Goal: Task Accomplishment & Management: Manage account settings

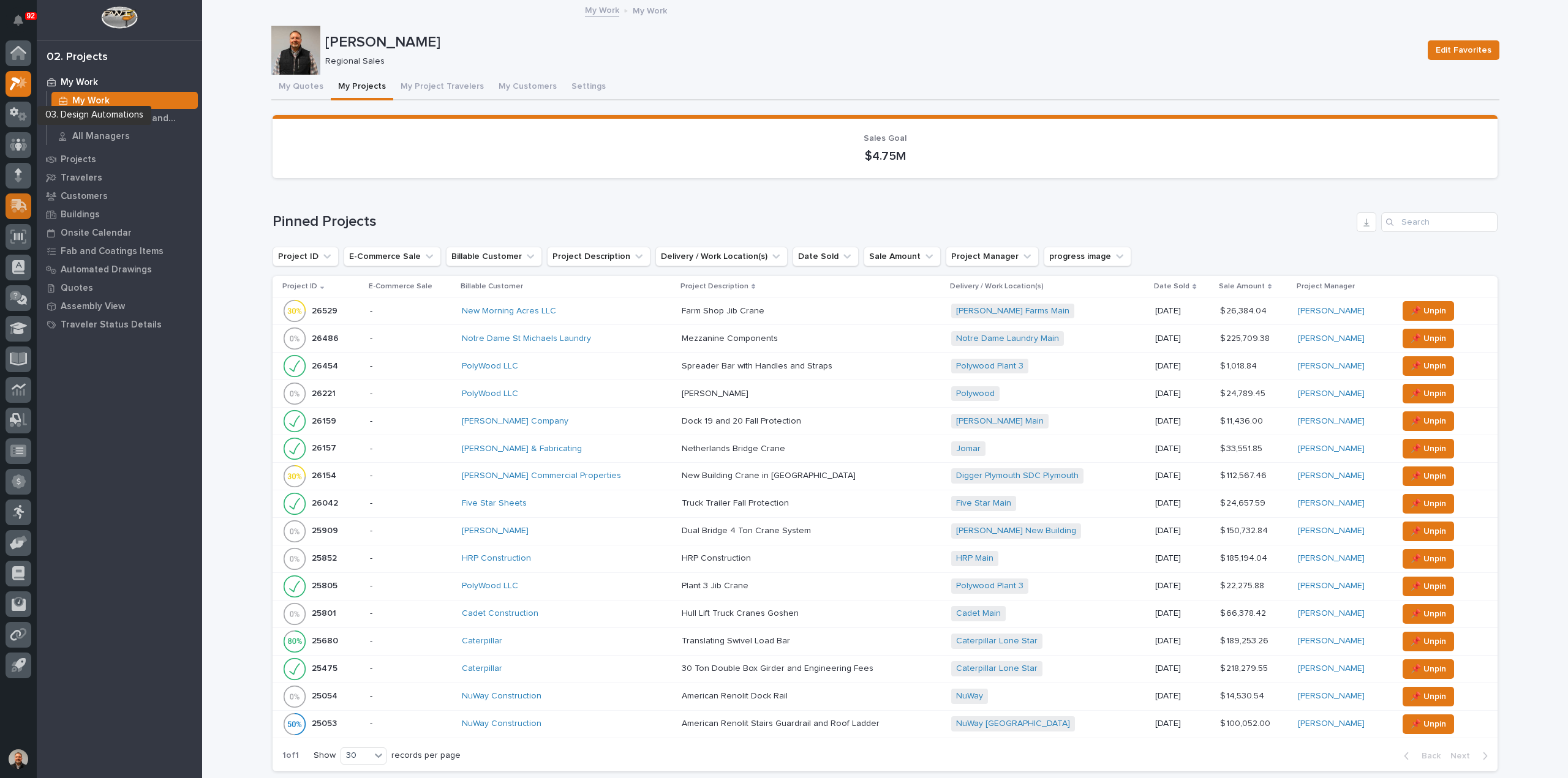
click at [16, 202] on icon at bounding box center [19, 204] width 16 height 12
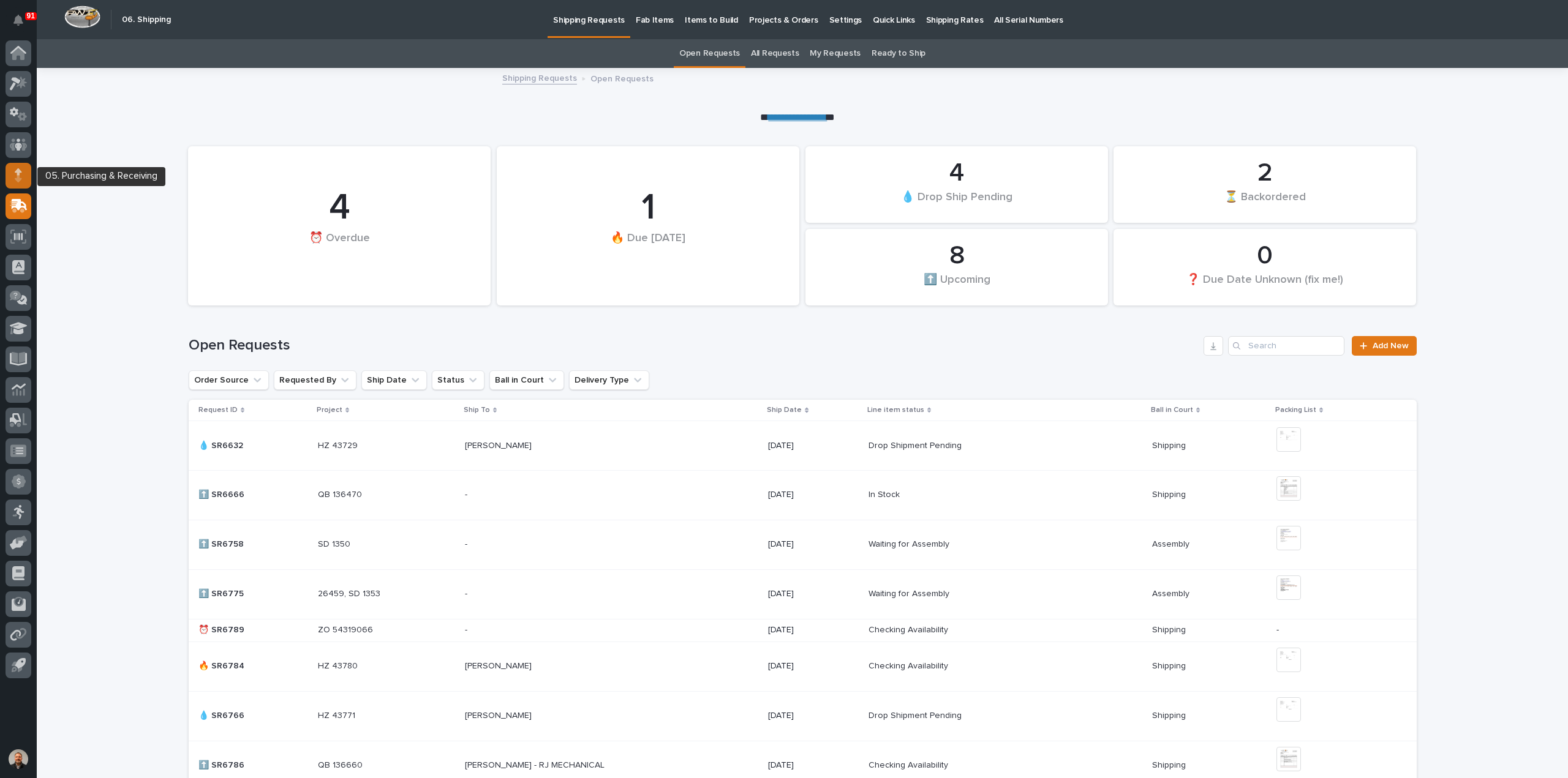
click at [16, 174] on icon at bounding box center [18, 175] width 8 height 14
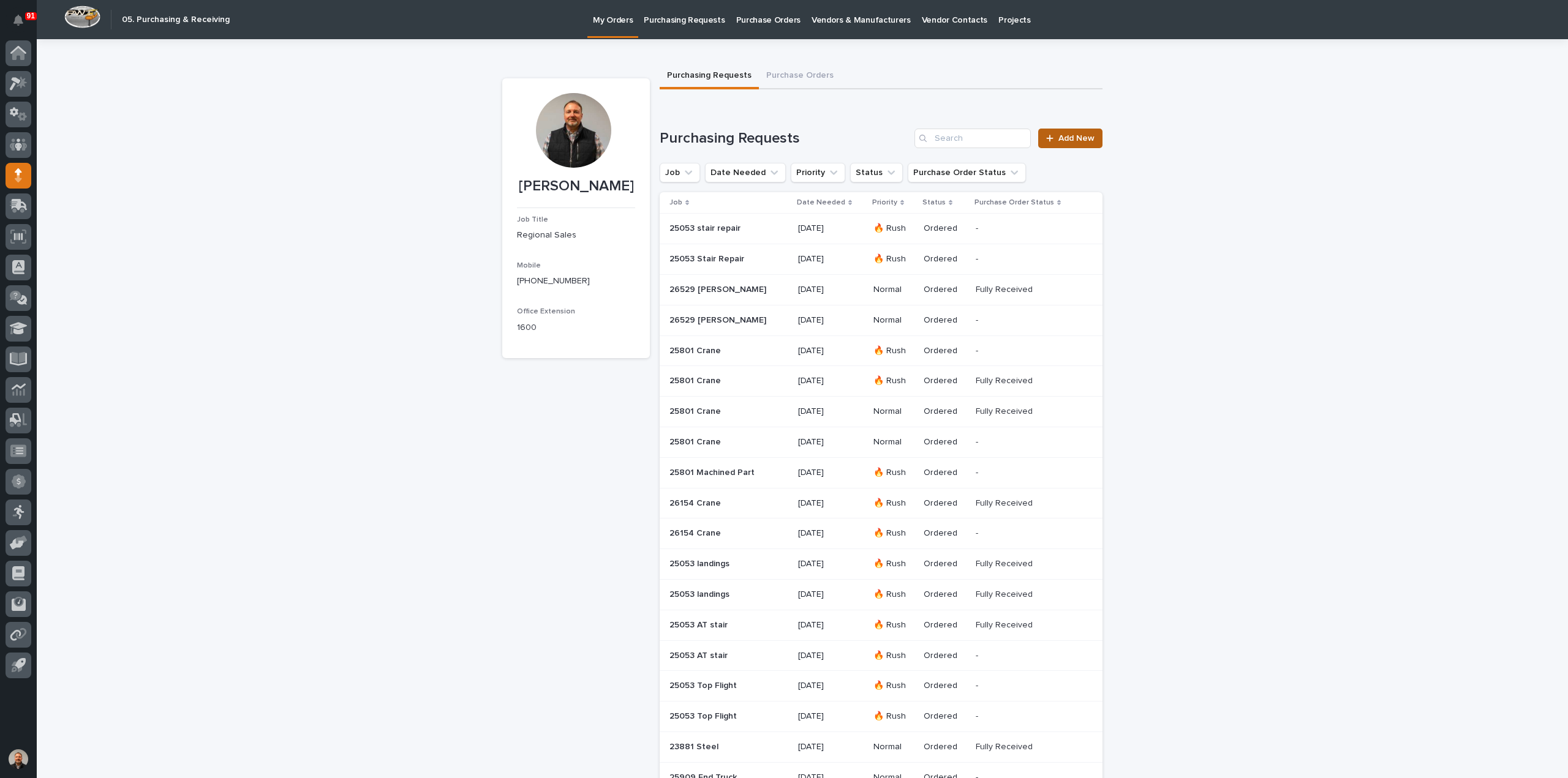
click at [1079, 139] on span "Add New" at bounding box center [1076, 138] width 36 height 8
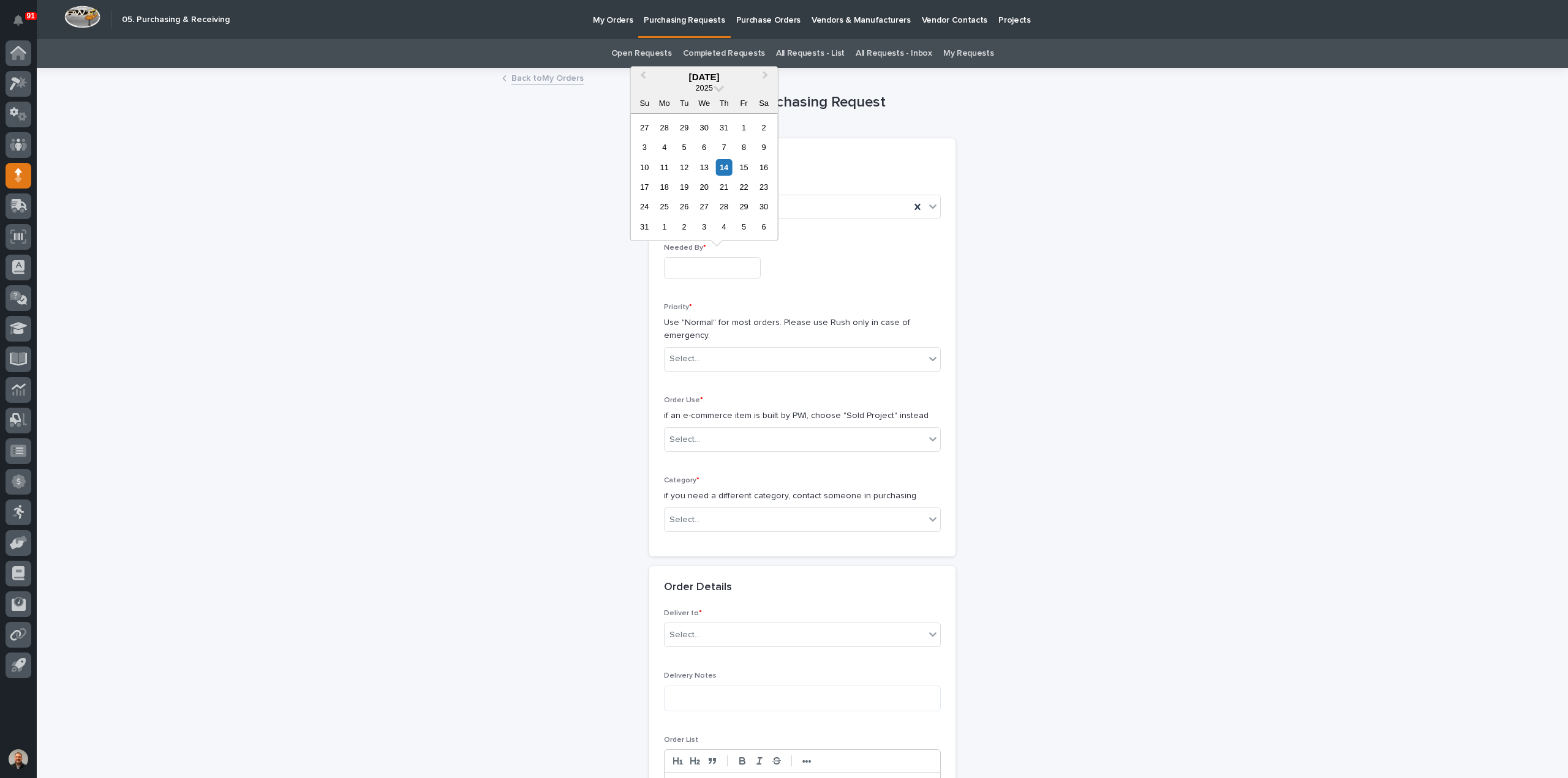
click at [692, 270] on input "text" at bounding box center [712, 267] width 96 height 21
click at [769, 73] on button "Next Month" at bounding box center [767, 78] width 19 height 19
click at [725, 185] on div "25" at bounding box center [724, 187] width 17 height 17
type input "**********"
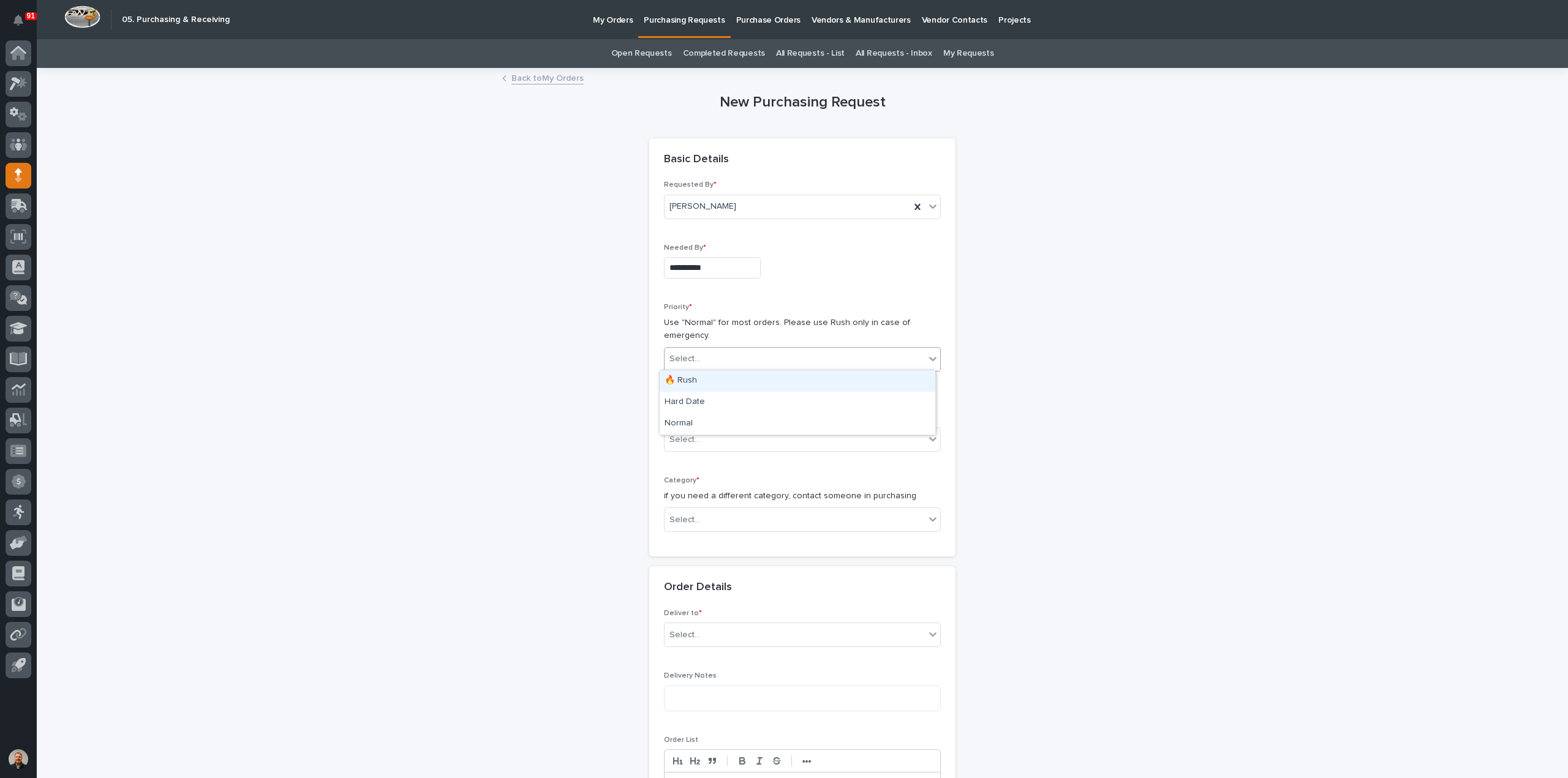
click at [697, 355] on div "Select..." at bounding box center [794, 359] width 260 height 20
click at [695, 379] on div "🔥 Rush" at bounding box center [797, 381] width 276 height 21
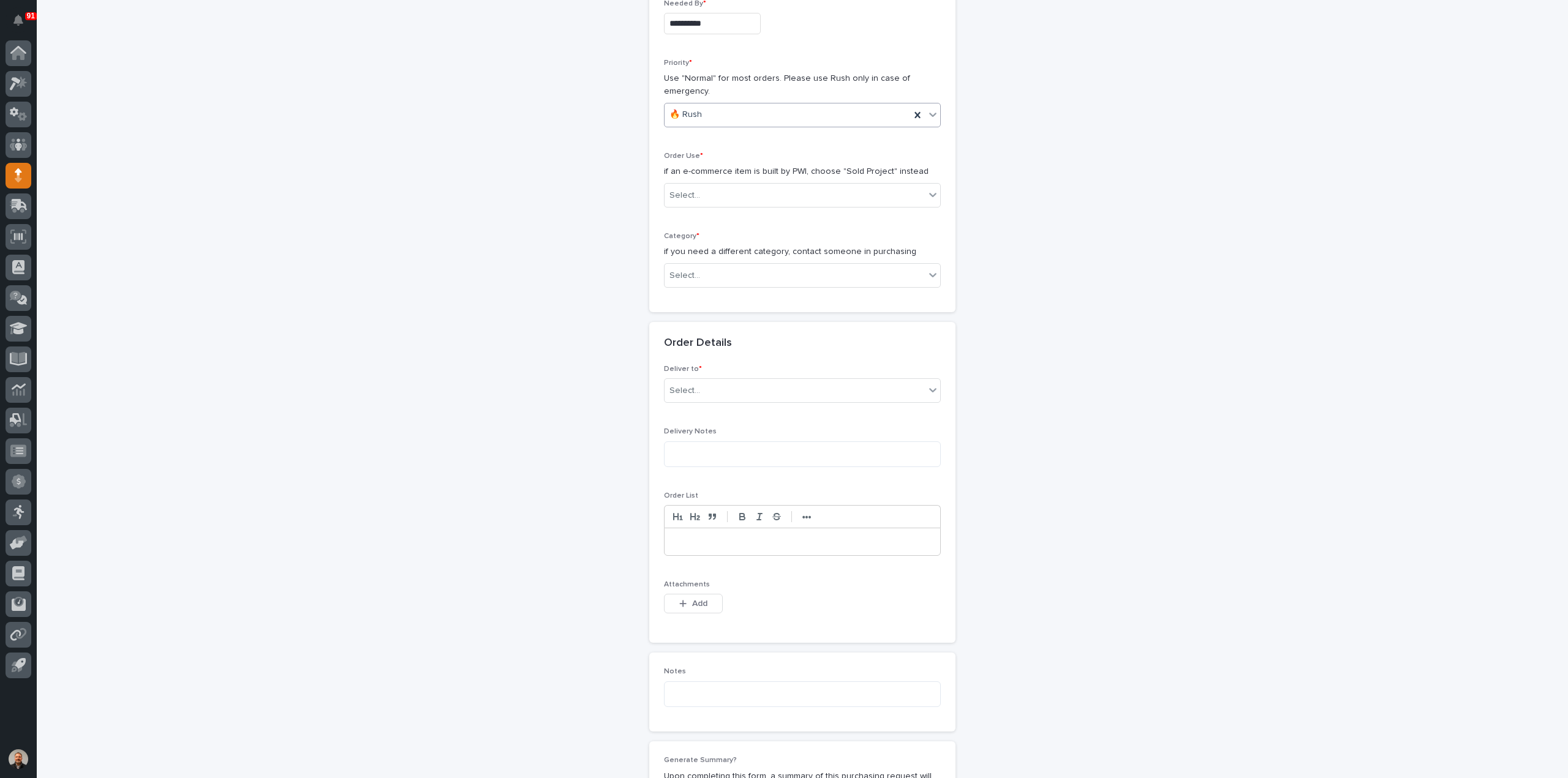
scroll to position [245, 0]
click at [703, 192] on div "Select..." at bounding box center [794, 194] width 260 height 20
click at [703, 213] on div "Sold Project" at bounding box center [797, 216] width 276 height 21
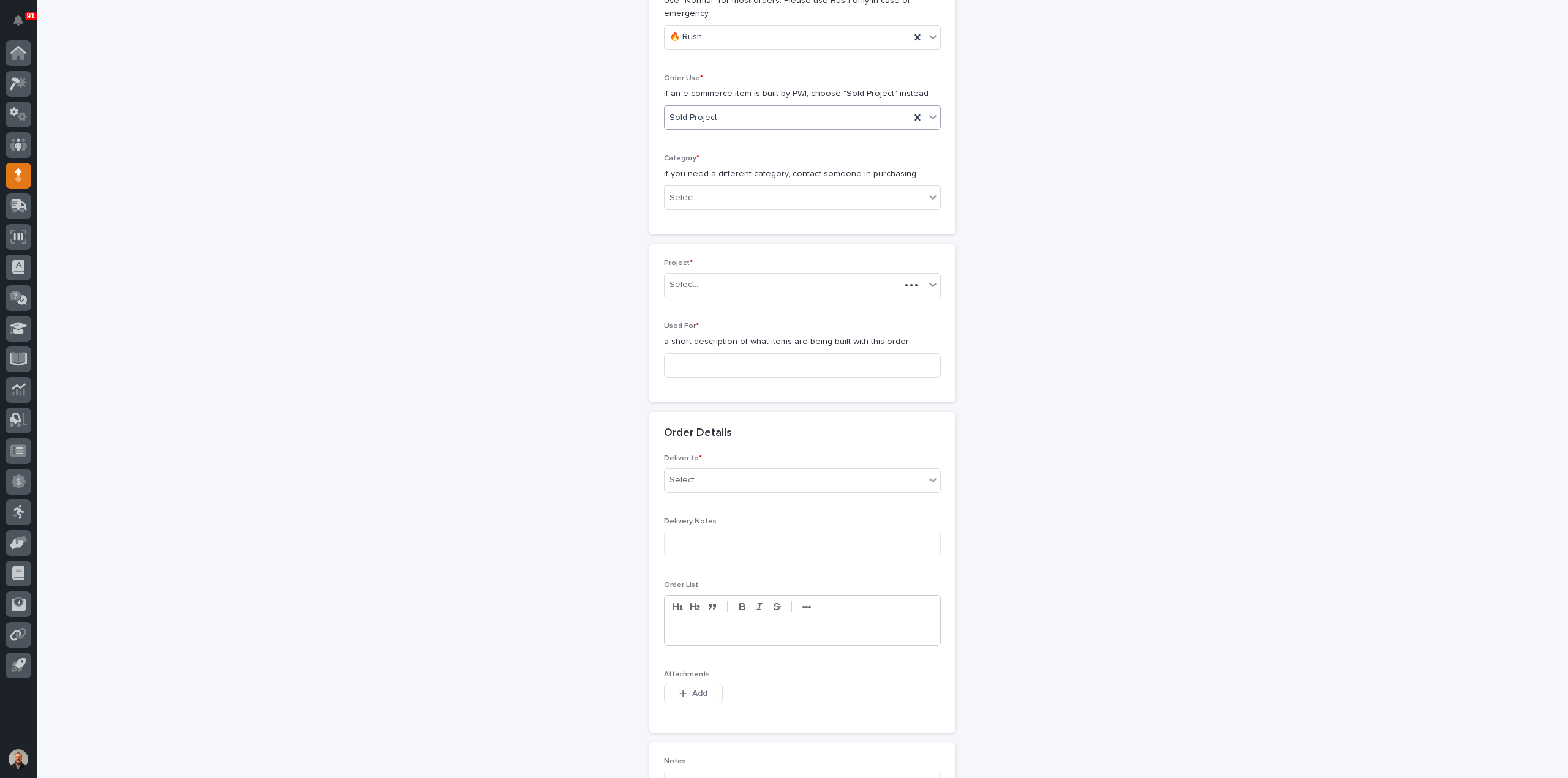
scroll to position [328, 0]
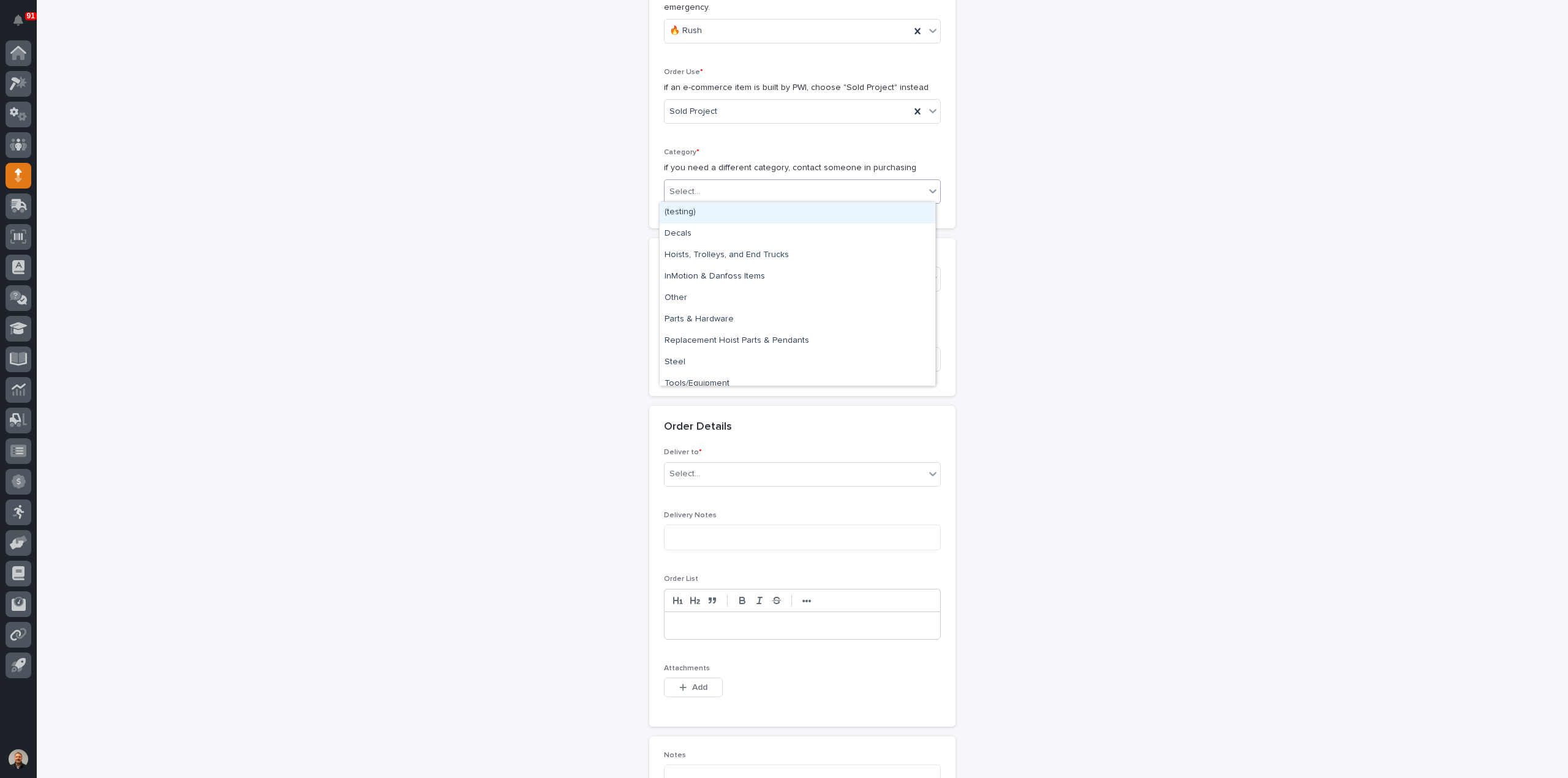
click at [698, 183] on div "Select..." at bounding box center [794, 191] width 260 height 20
click at [686, 361] on div "Steel" at bounding box center [797, 362] width 276 height 21
click at [703, 277] on div "Select..." at bounding box center [794, 278] width 260 height 20
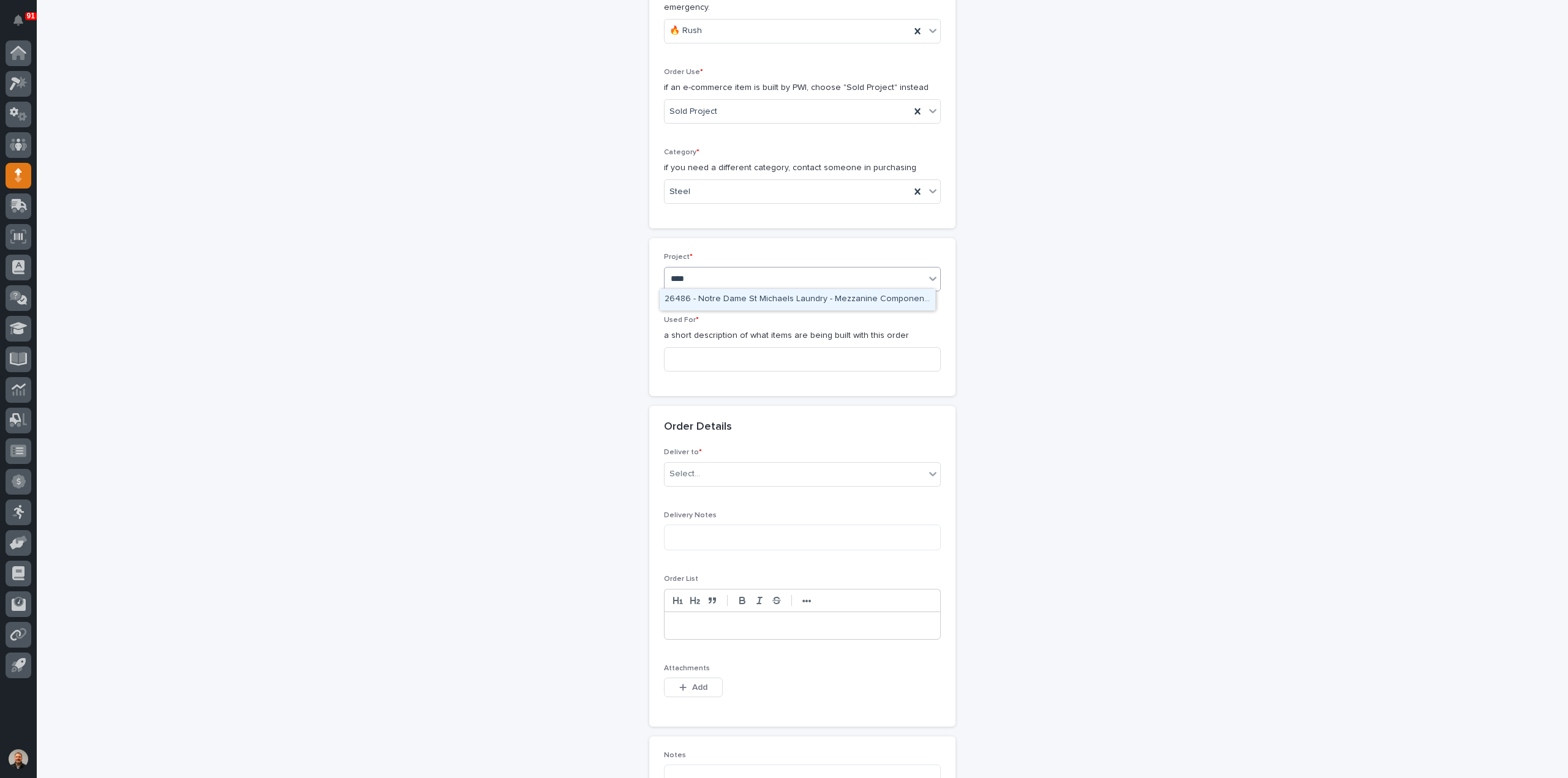
type input "*****"
click at [718, 297] on div "26486 - Notre Dame St Michaels Laundry - Mezzanine Components" at bounding box center [797, 299] width 276 height 21
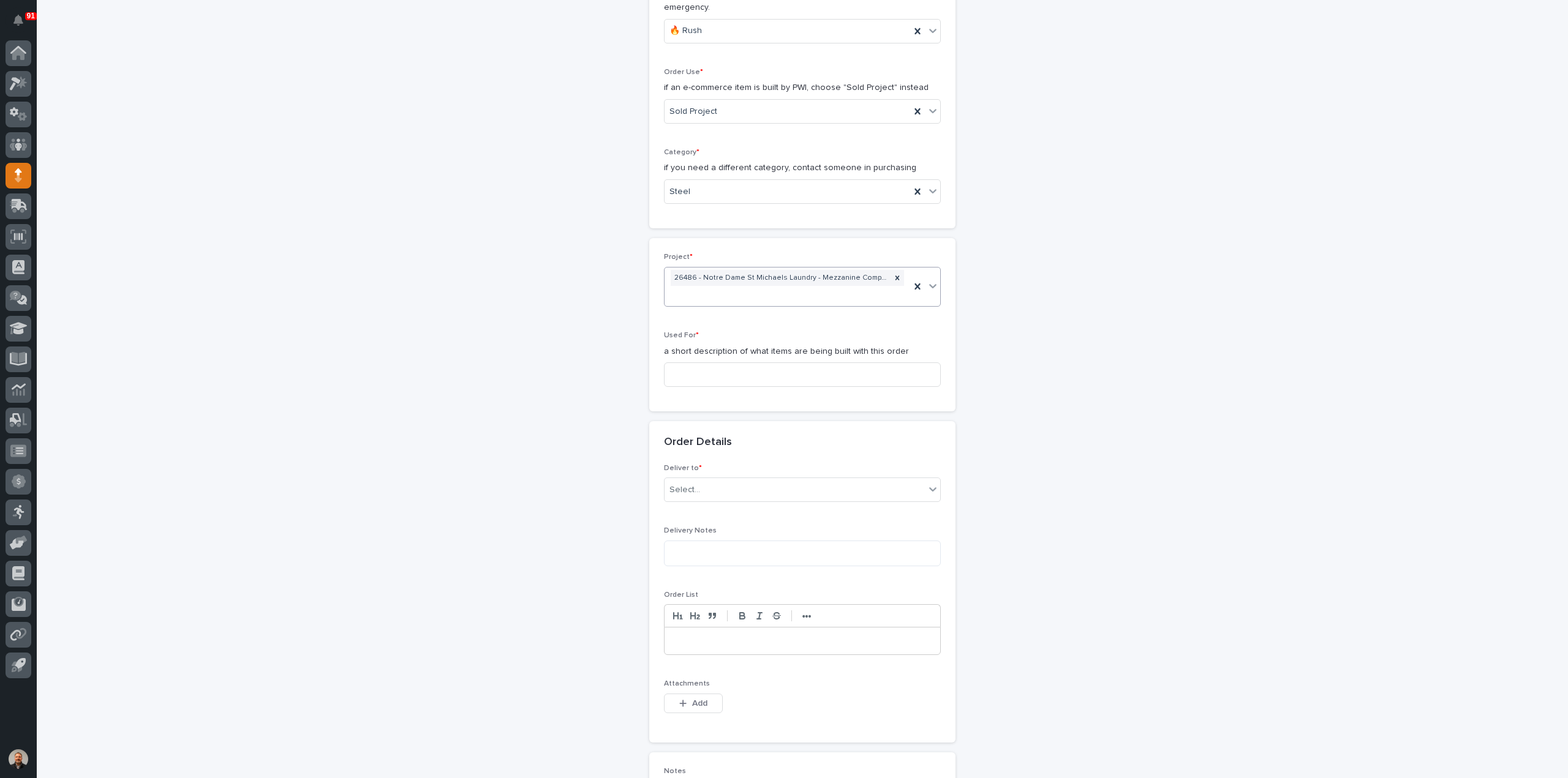
scroll to position [336, 0]
click at [683, 366] on input at bounding box center [803, 367] width 277 height 25
type input "Aluminum Planking"
click at [689, 478] on div "Select..." at bounding box center [685, 482] width 30 height 13
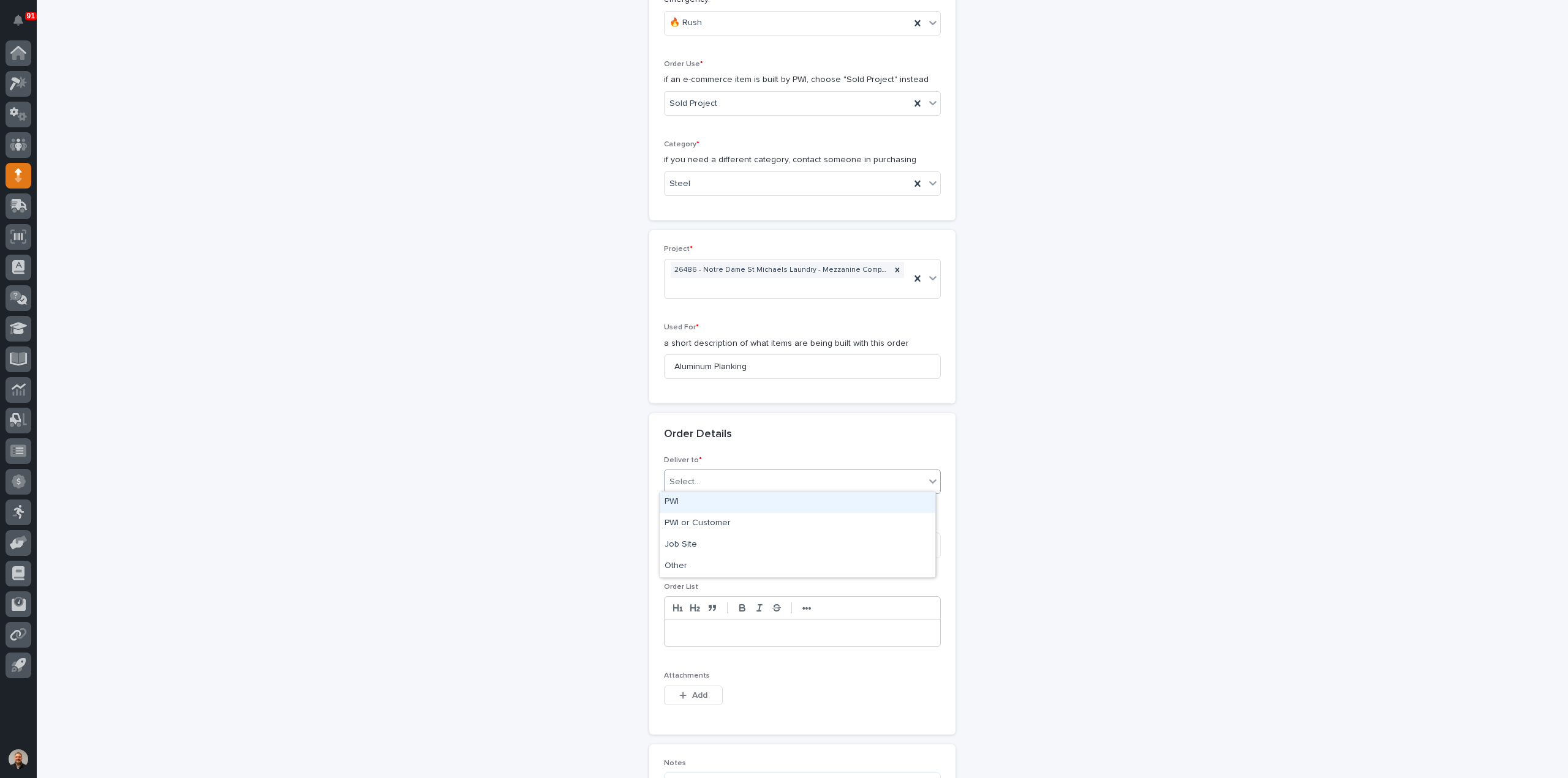
click at [683, 496] on div "PWI" at bounding box center [797, 502] width 276 height 21
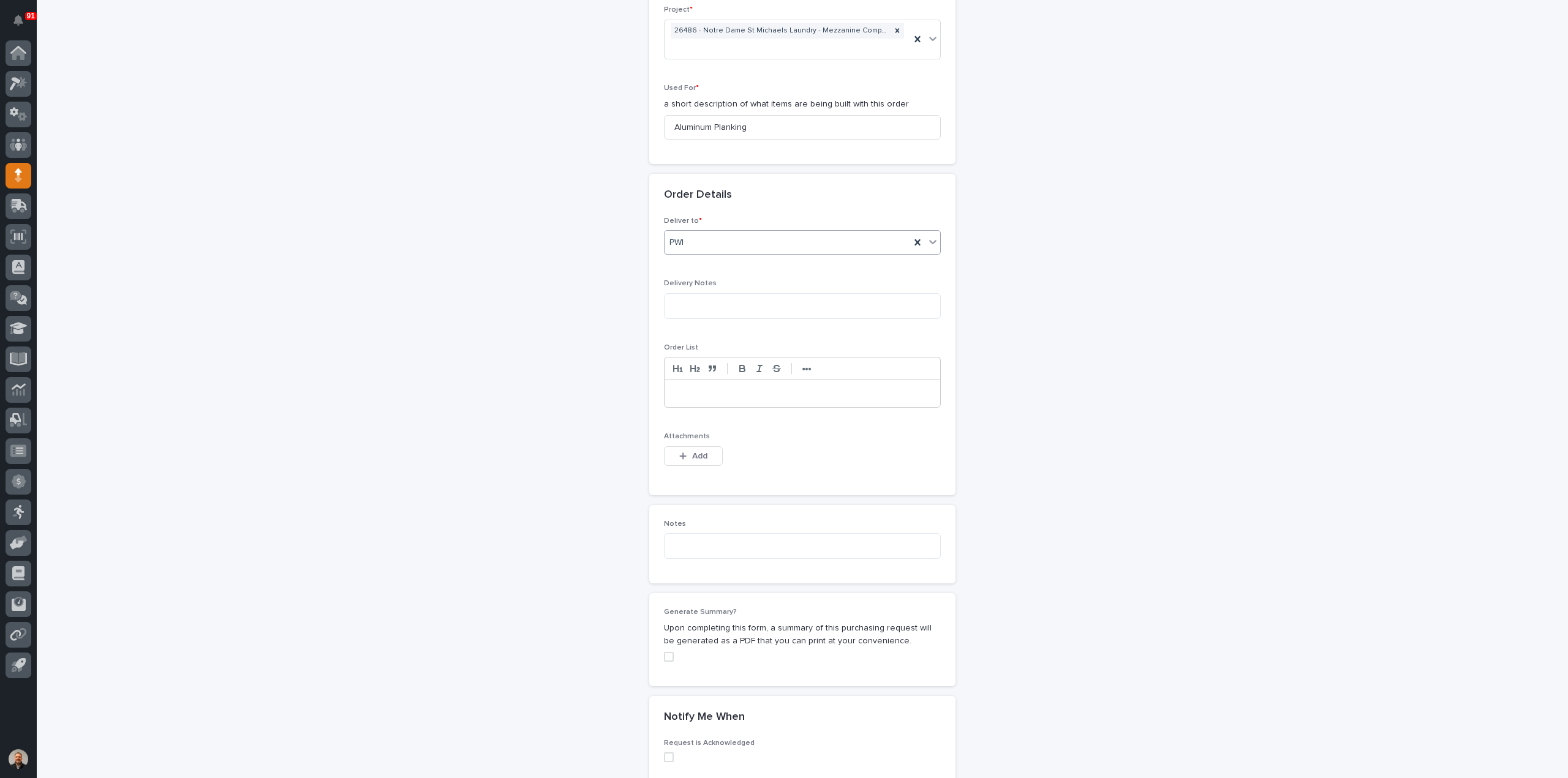
scroll to position [642, 0]
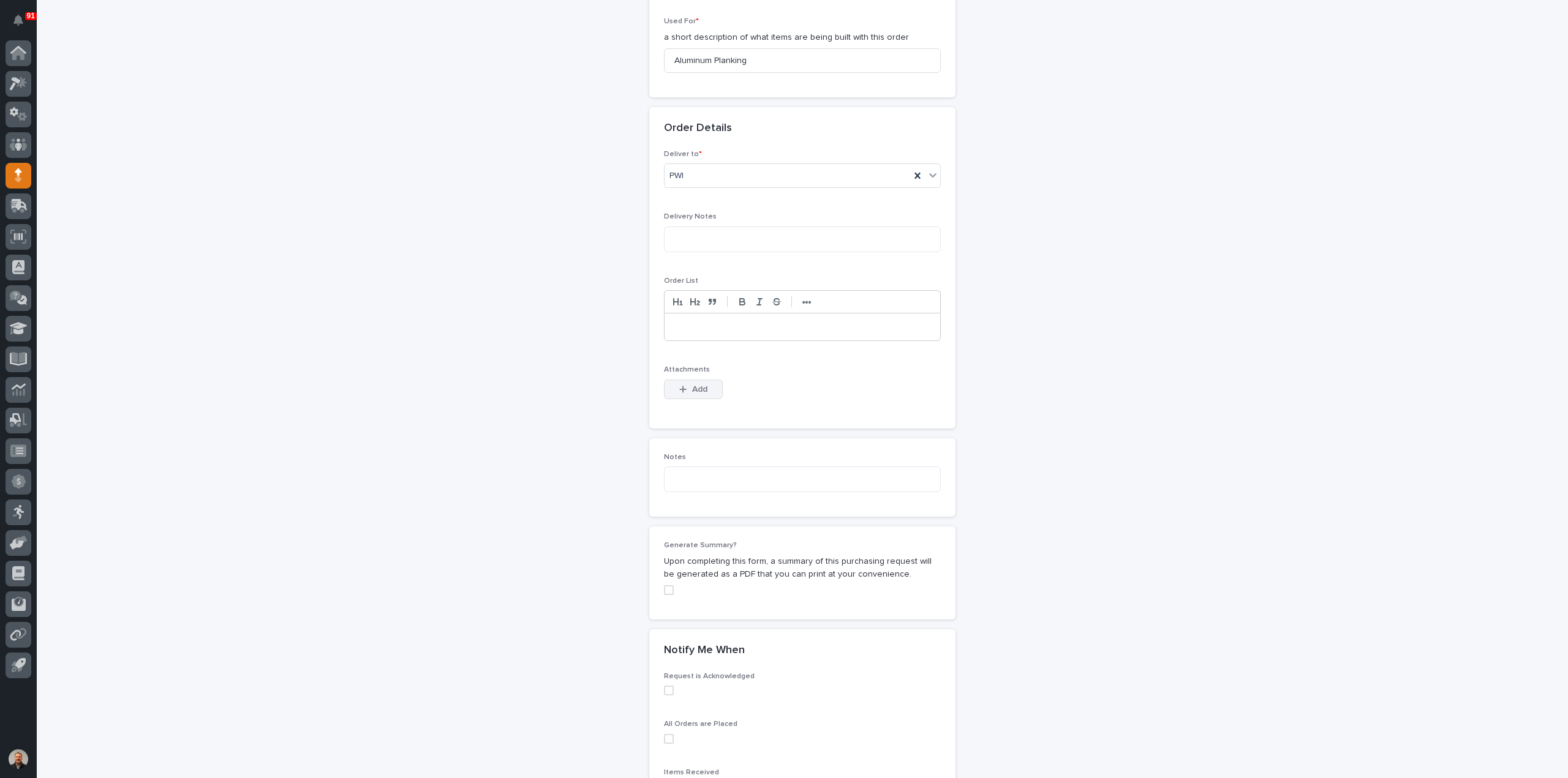
click at [679, 385] on icon "button" at bounding box center [683, 389] width 8 height 8
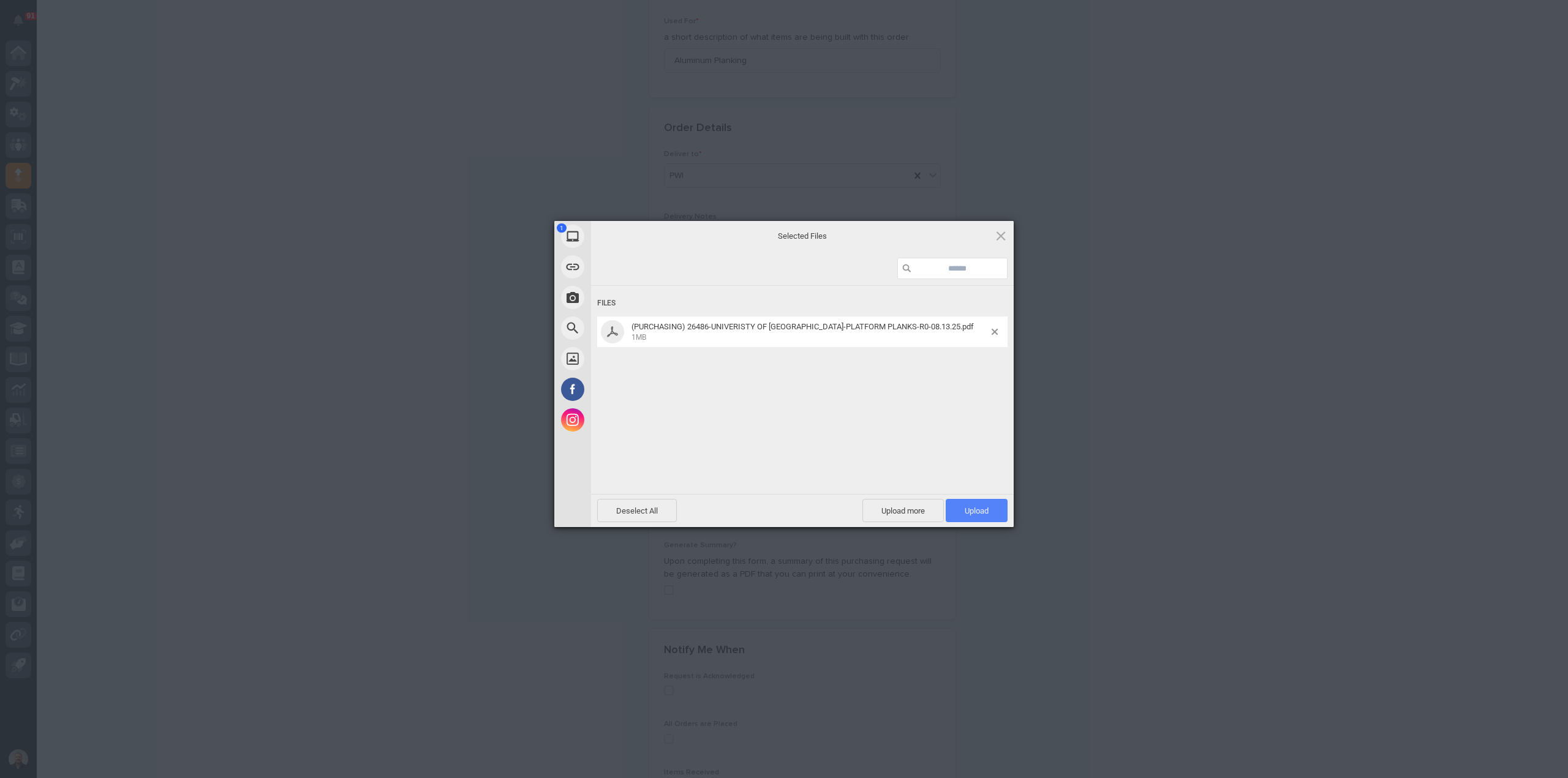
click at [973, 511] on span "Upload 1" at bounding box center [976, 510] width 24 height 9
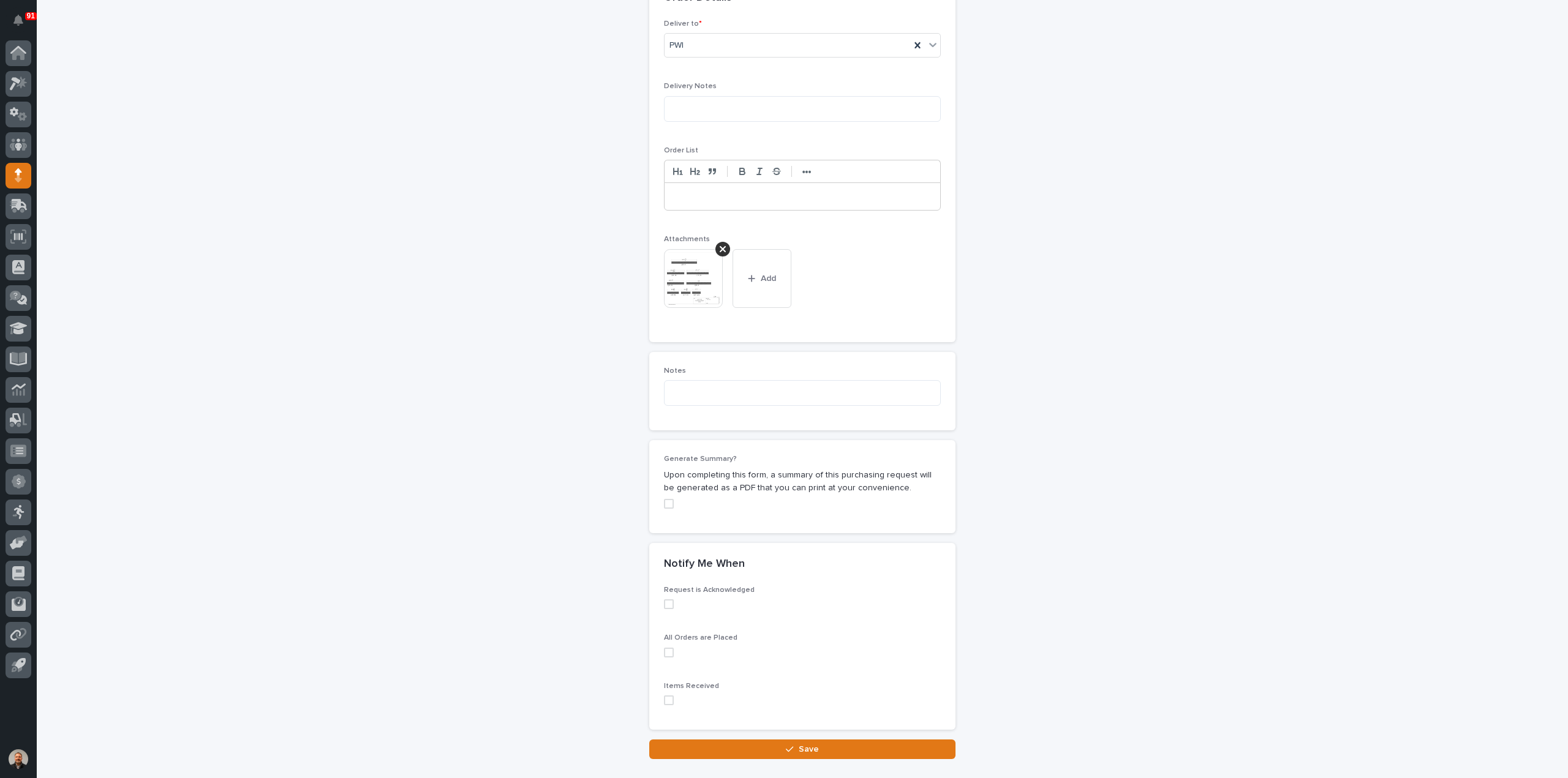
scroll to position [846, 0]
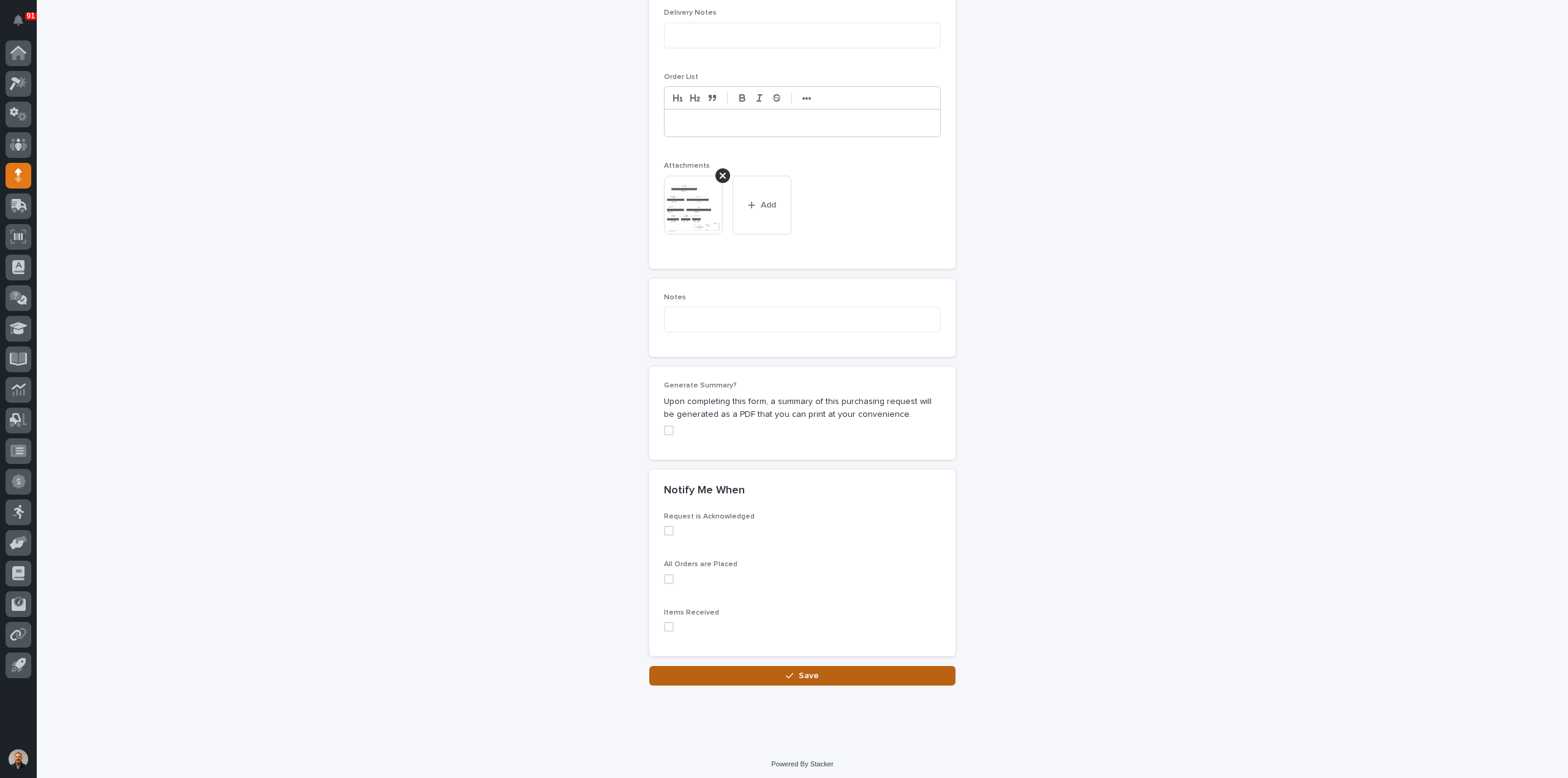
click at [787, 673] on icon "button" at bounding box center [790, 676] width 8 height 6
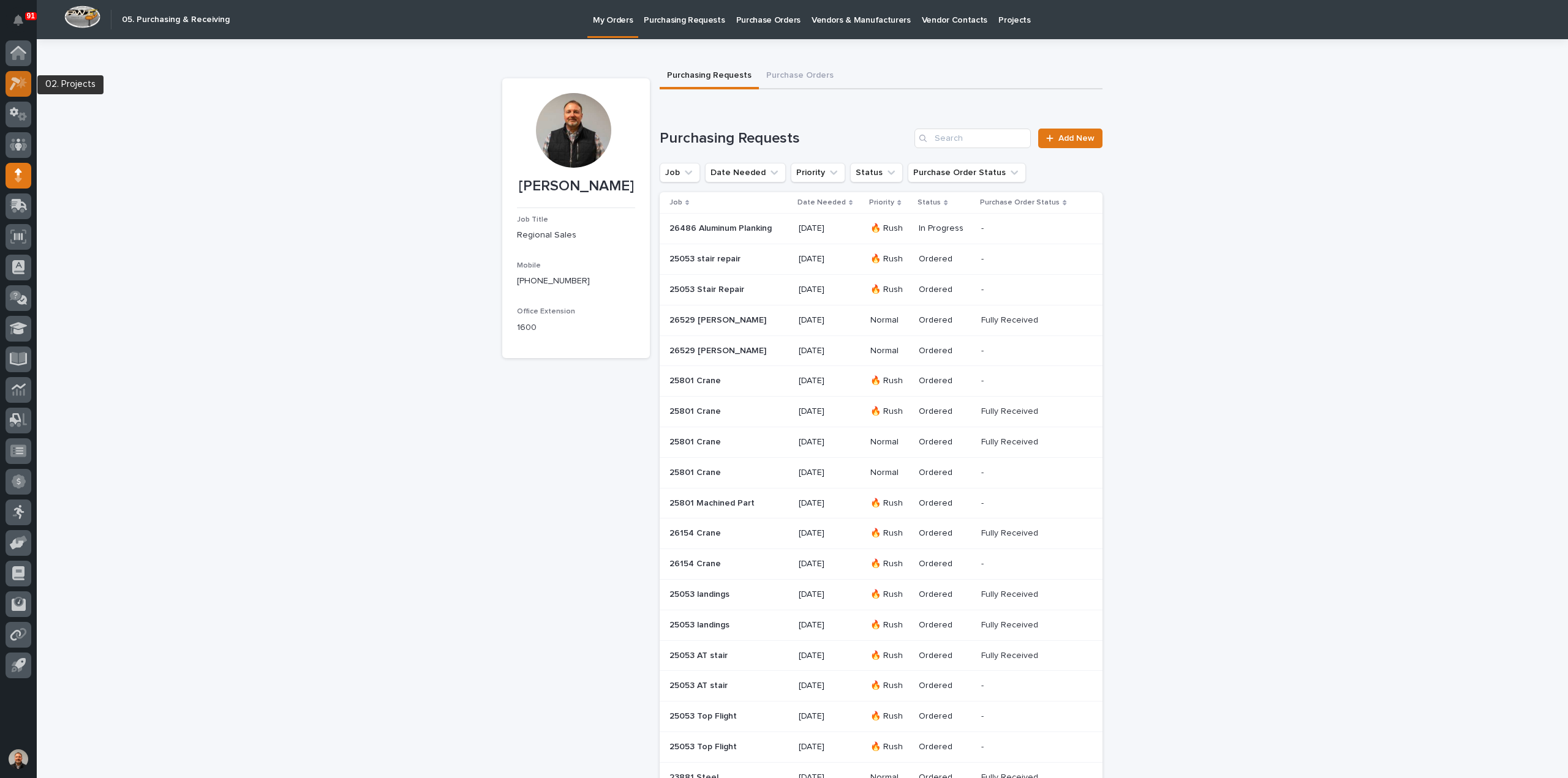
click at [17, 81] on icon at bounding box center [15, 84] width 11 height 14
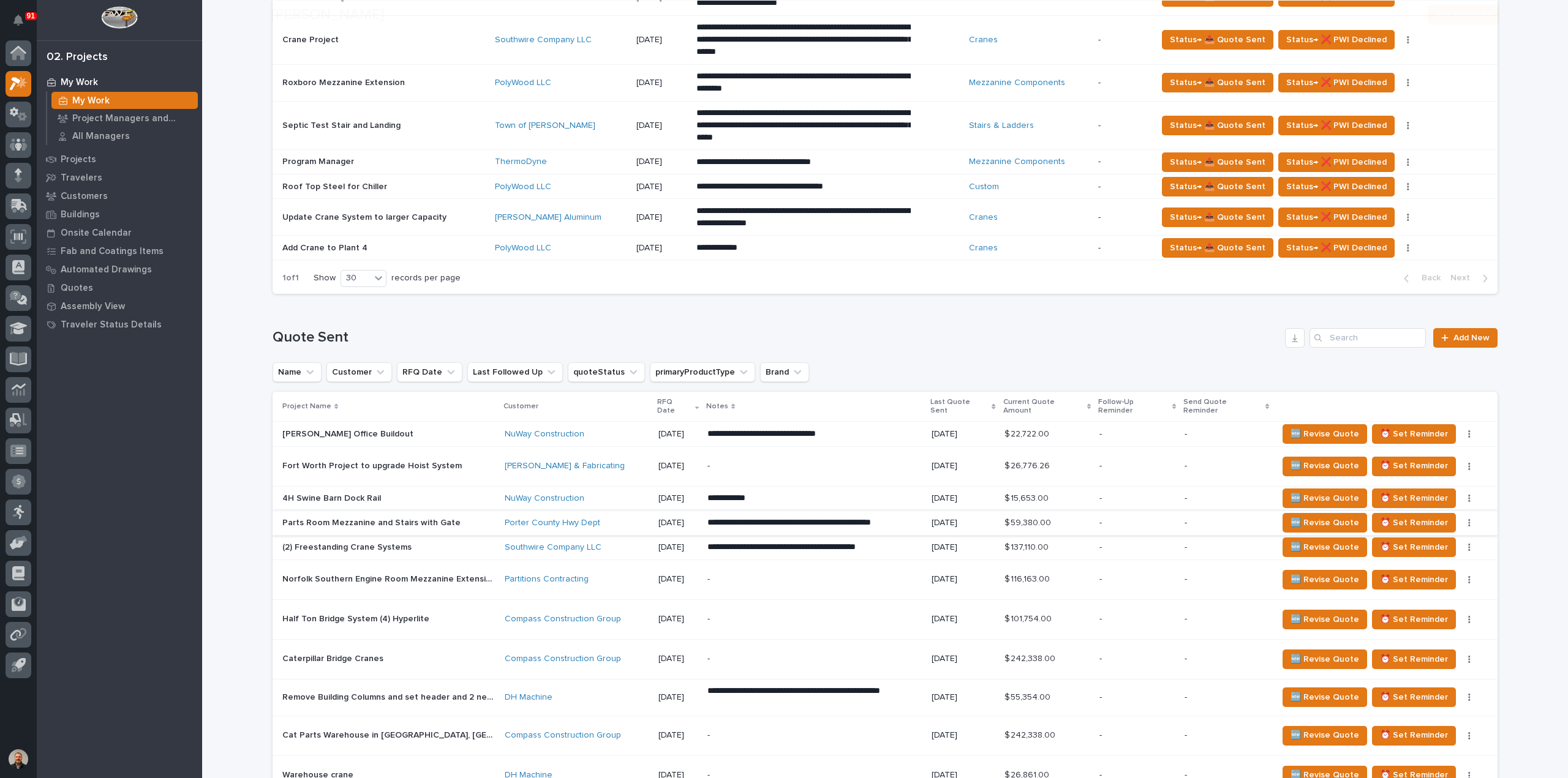
scroll to position [551, 0]
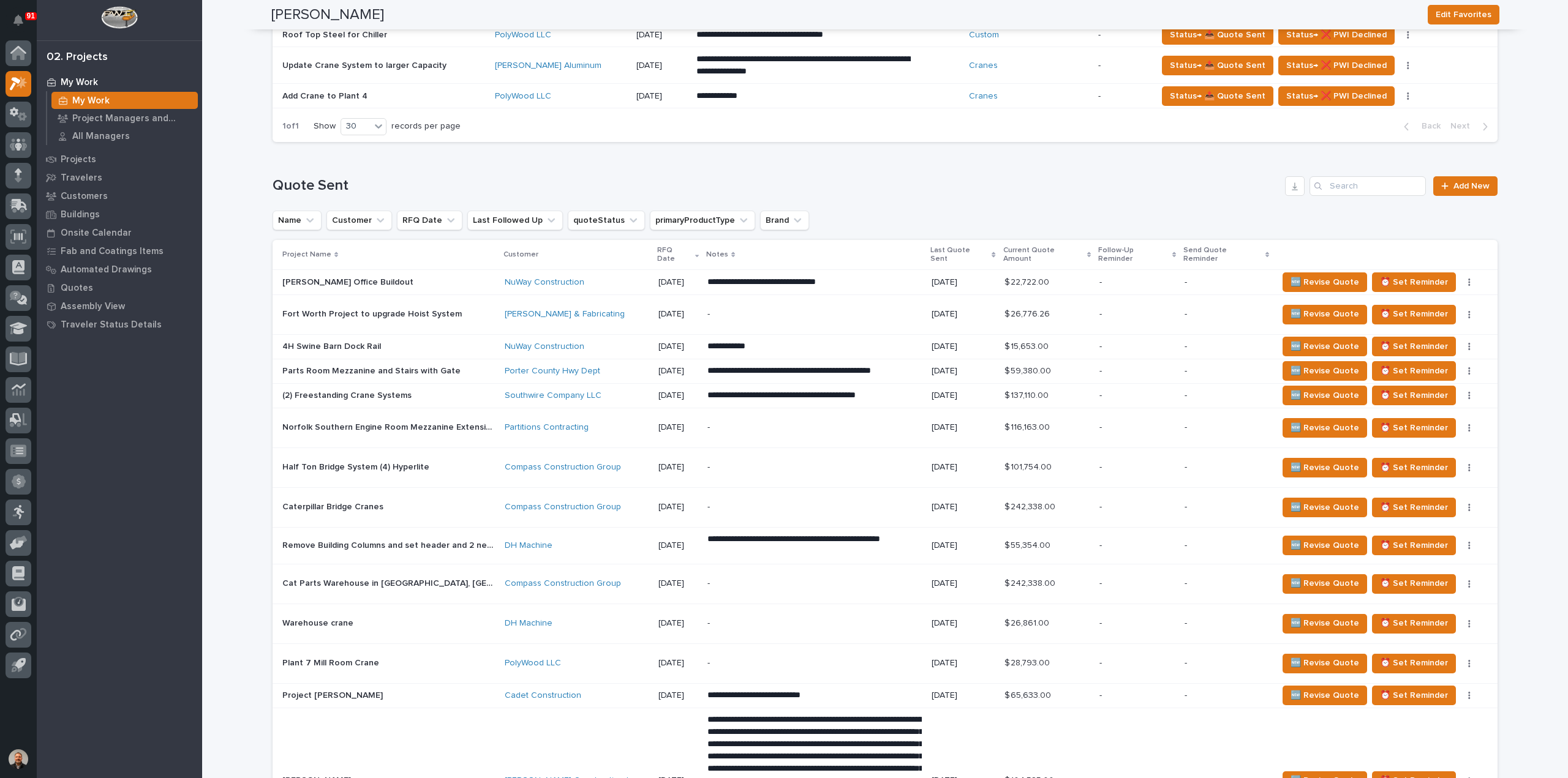
click at [309, 364] on p "Parts Room Mezzanine and Stairs with Gate" at bounding box center [373, 370] width 180 height 13
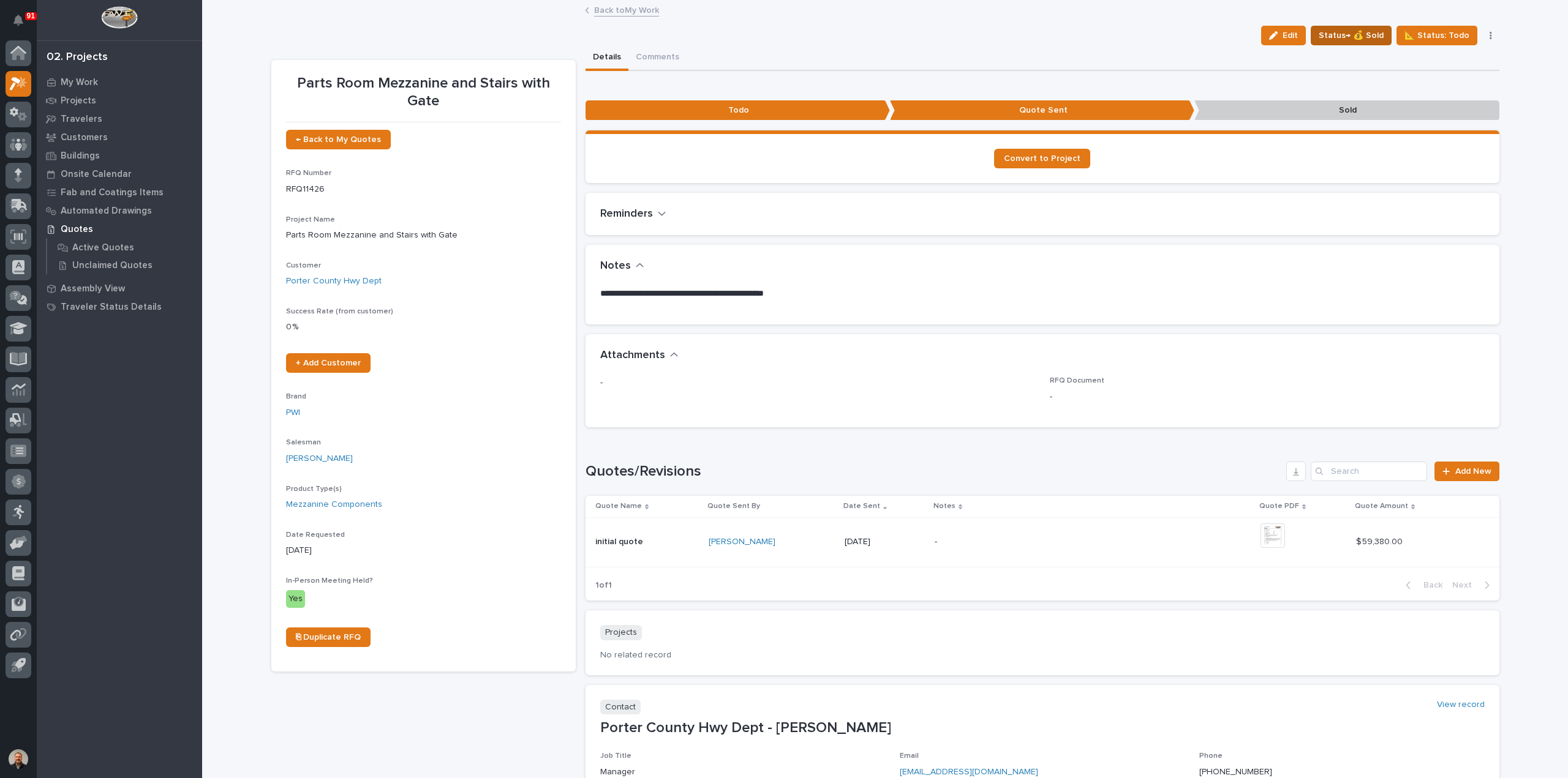
click at [1352, 36] on span "Status→ 💰 Sold" at bounding box center [1351, 35] width 65 height 14
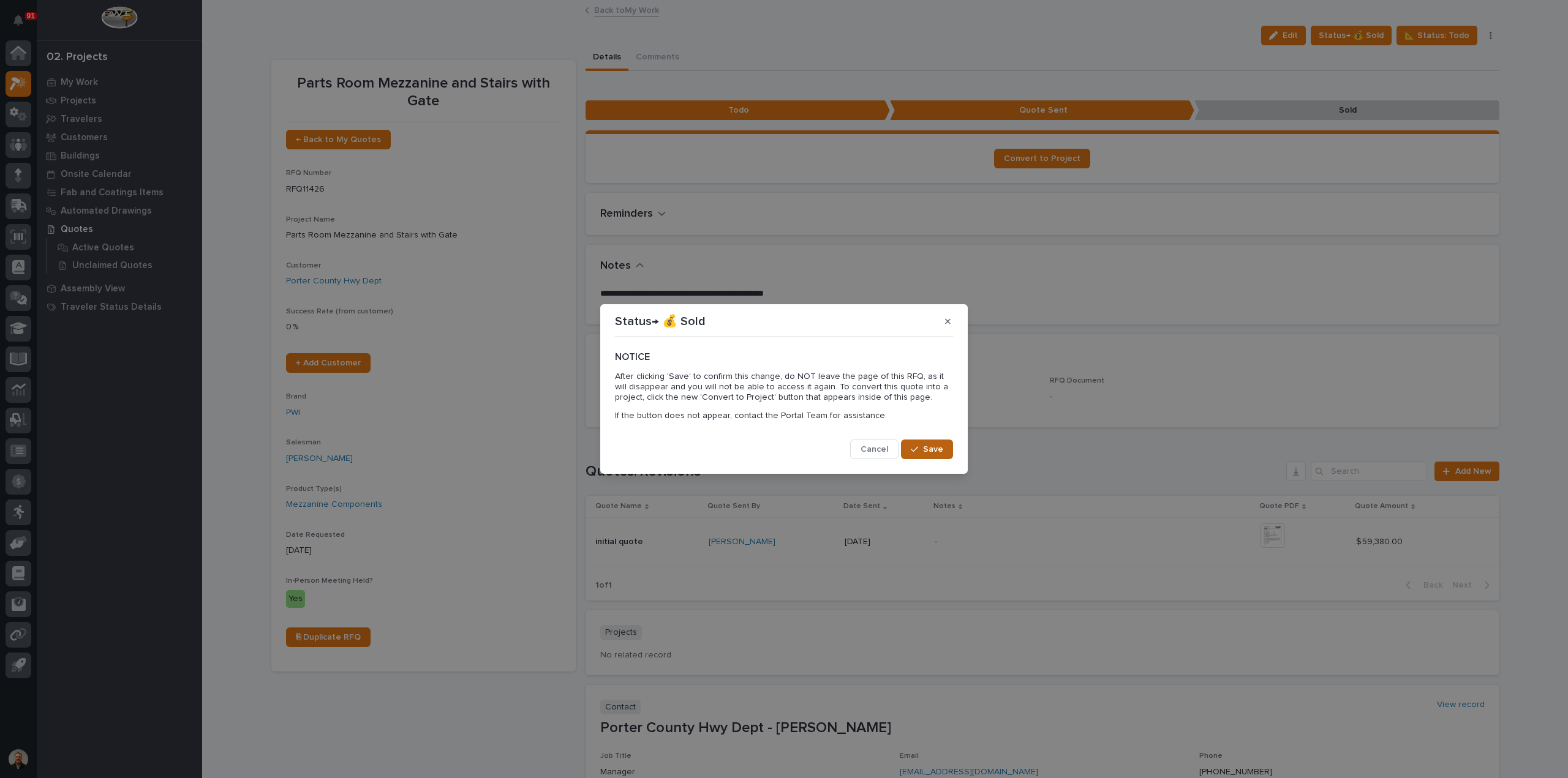
click at [925, 444] on span "Save" at bounding box center [933, 449] width 20 height 11
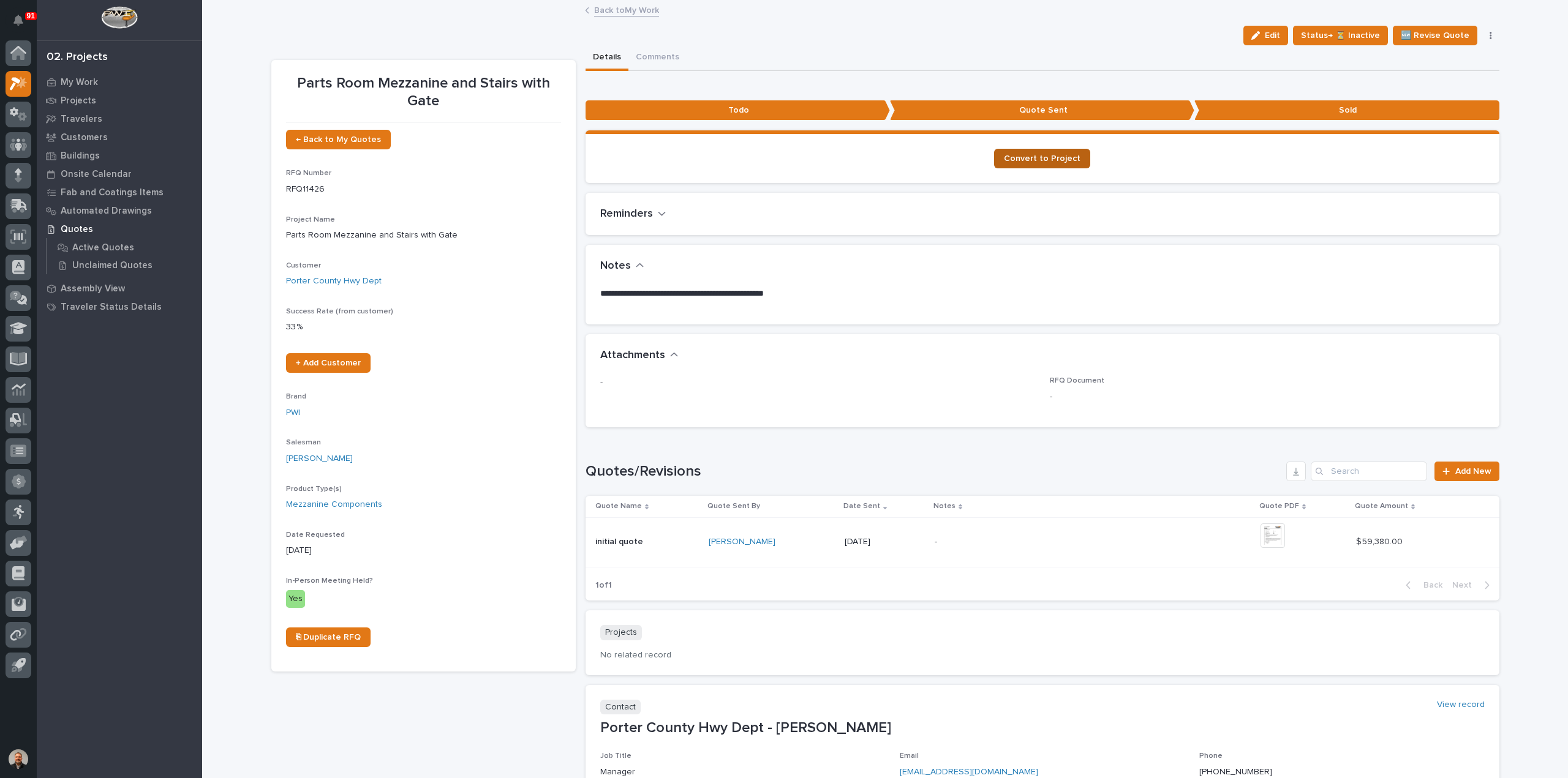
click at [1044, 158] on span "Convert to Project" at bounding box center [1042, 158] width 76 height 8
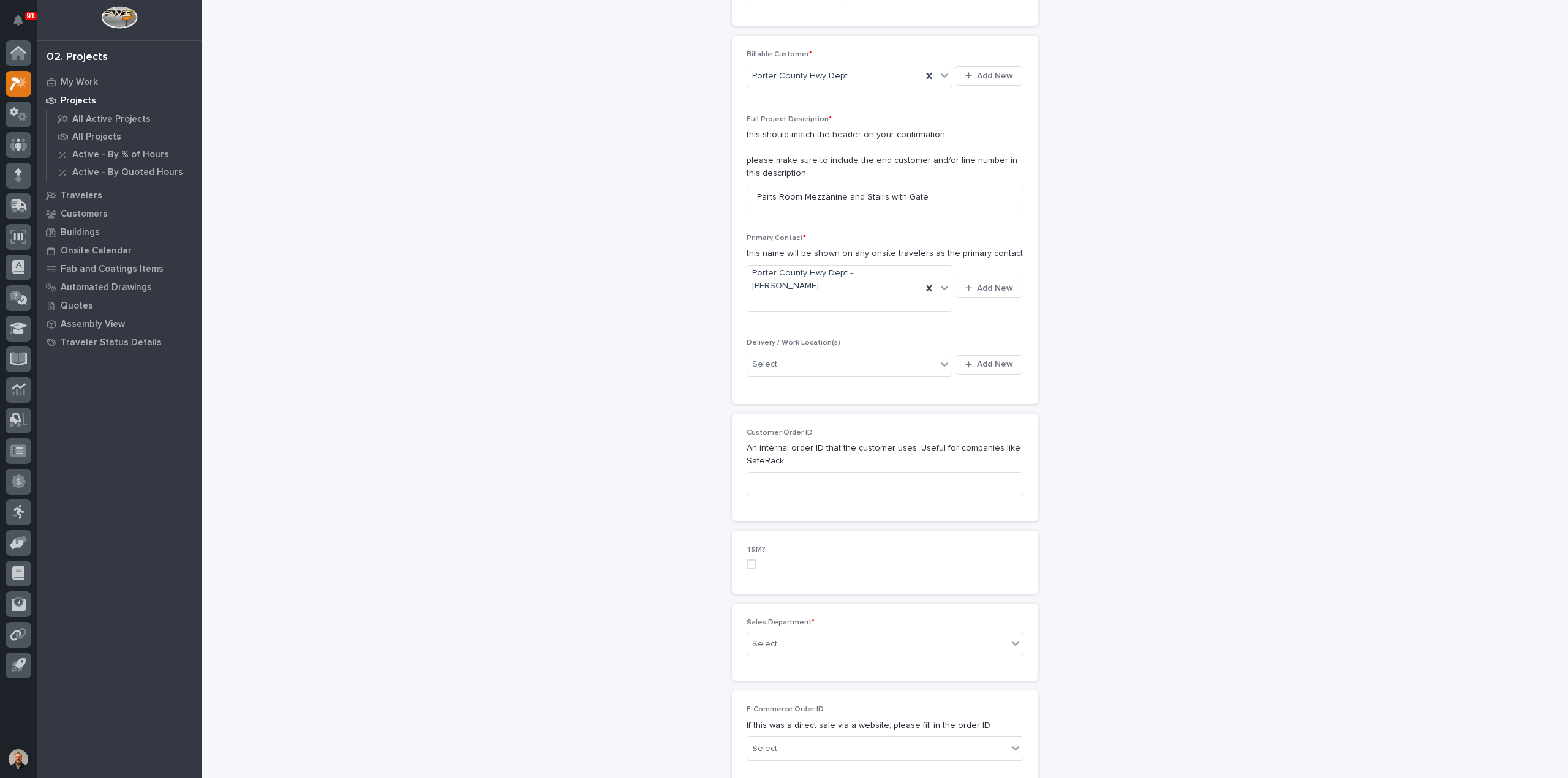
scroll to position [245, 0]
click at [789, 354] on div "Select..." at bounding box center [842, 364] width 189 height 20
click at [753, 359] on input "**********" at bounding box center [775, 364] width 45 height 10
click at [792, 359] on input "**********" at bounding box center [775, 364] width 45 height 10
type input "******"
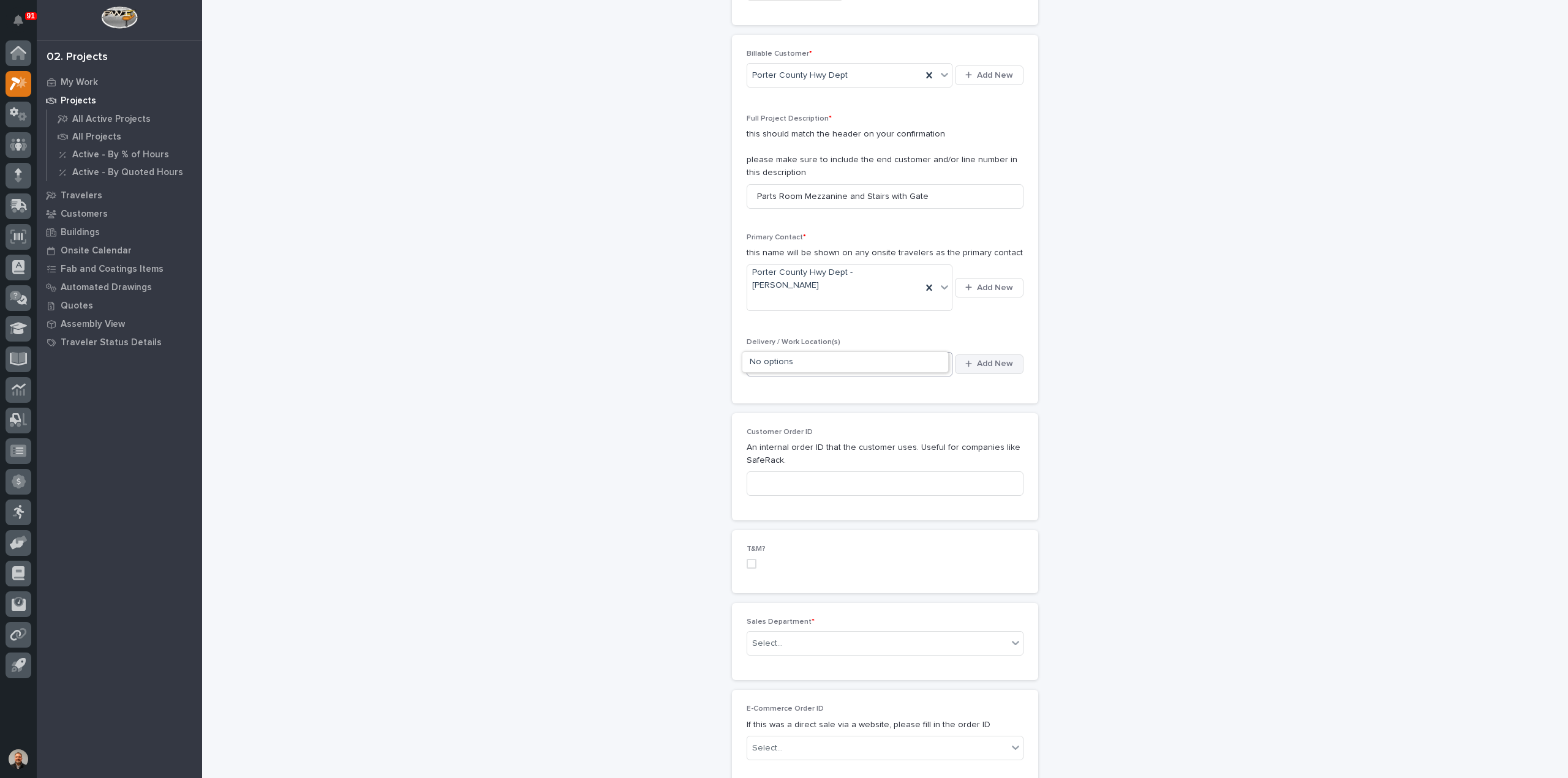
click at [987, 358] on span "Add New" at bounding box center [995, 364] width 36 height 11
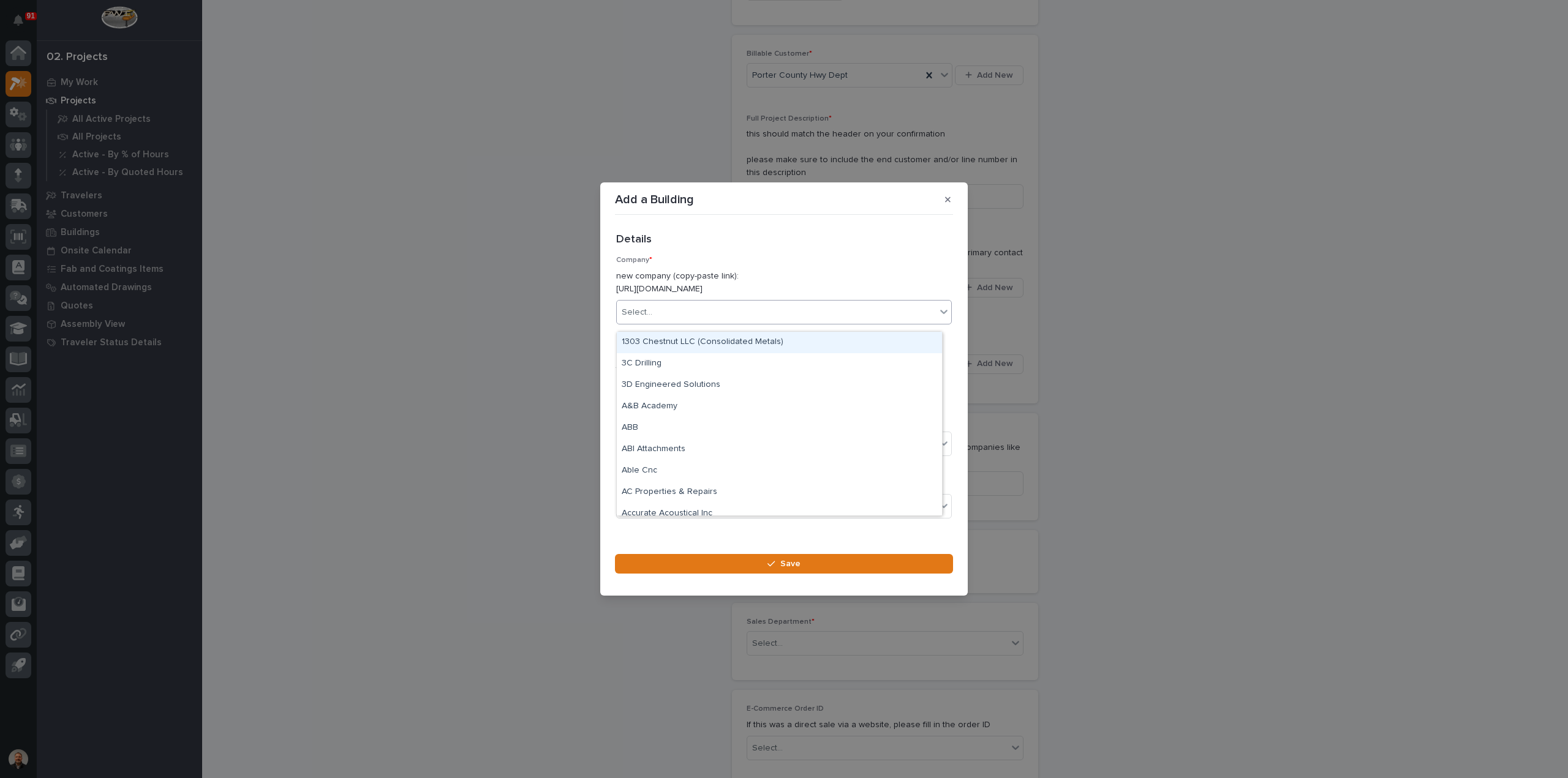
click at [638, 319] on div "Select..." at bounding box center [637, 312] width 30 height 13
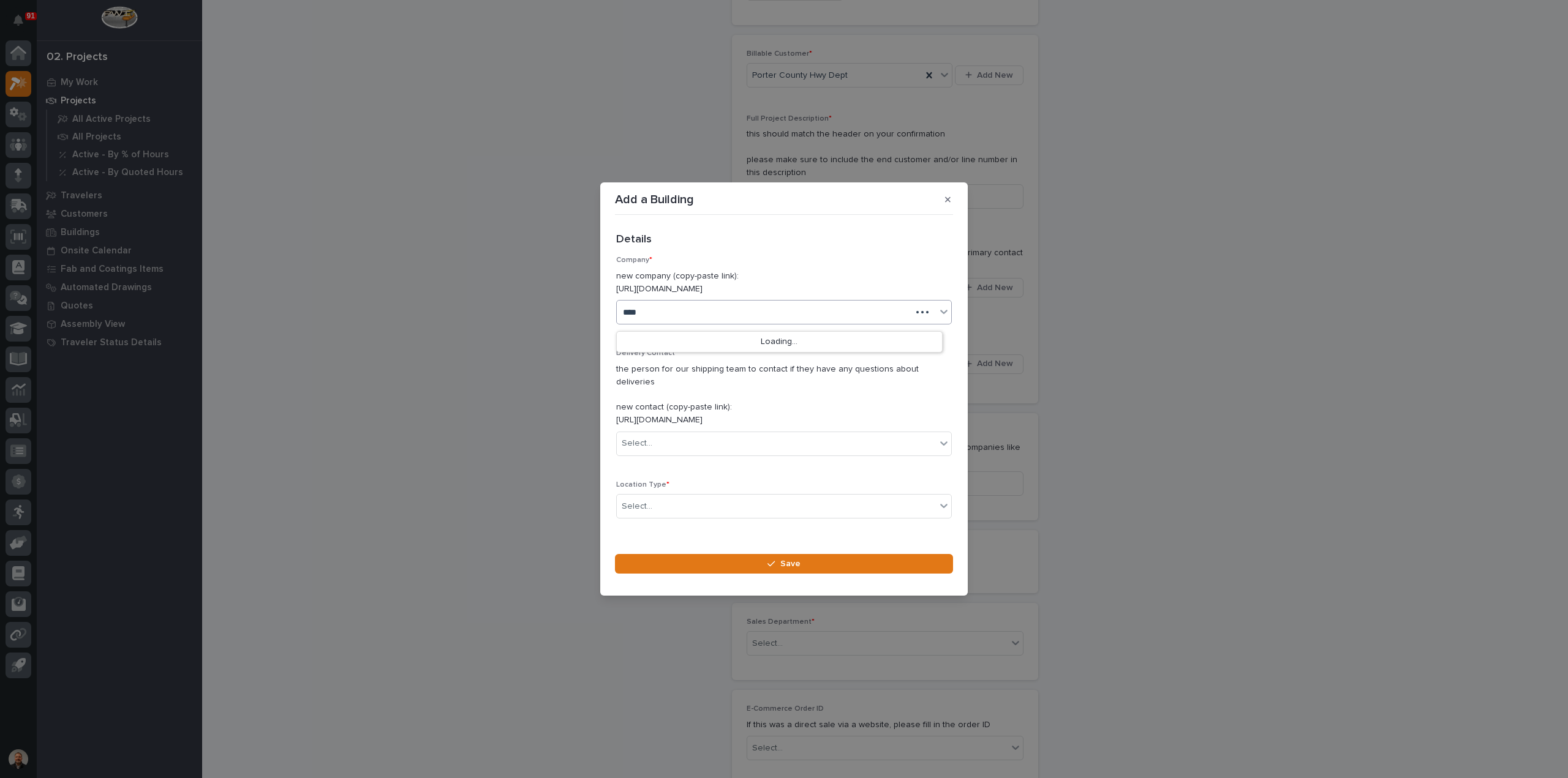
type input "*****"
click at [697, 361] on div "Porter County Hwy Dept" at bounding box center [779, 364] width 325 height 21
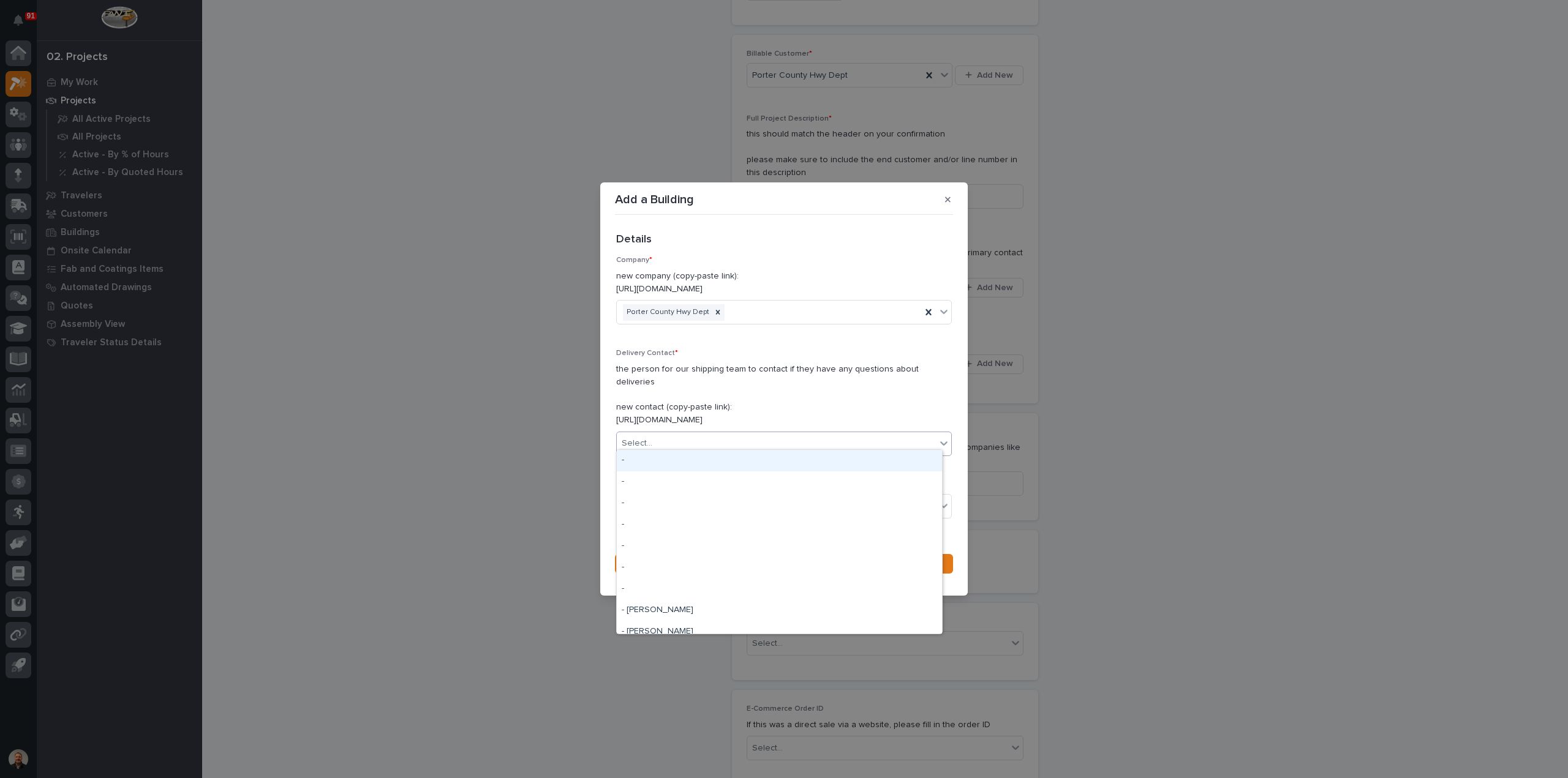
click at [664, 438] on div "Select..." at bounding box center [776, 443] width 319 height 20
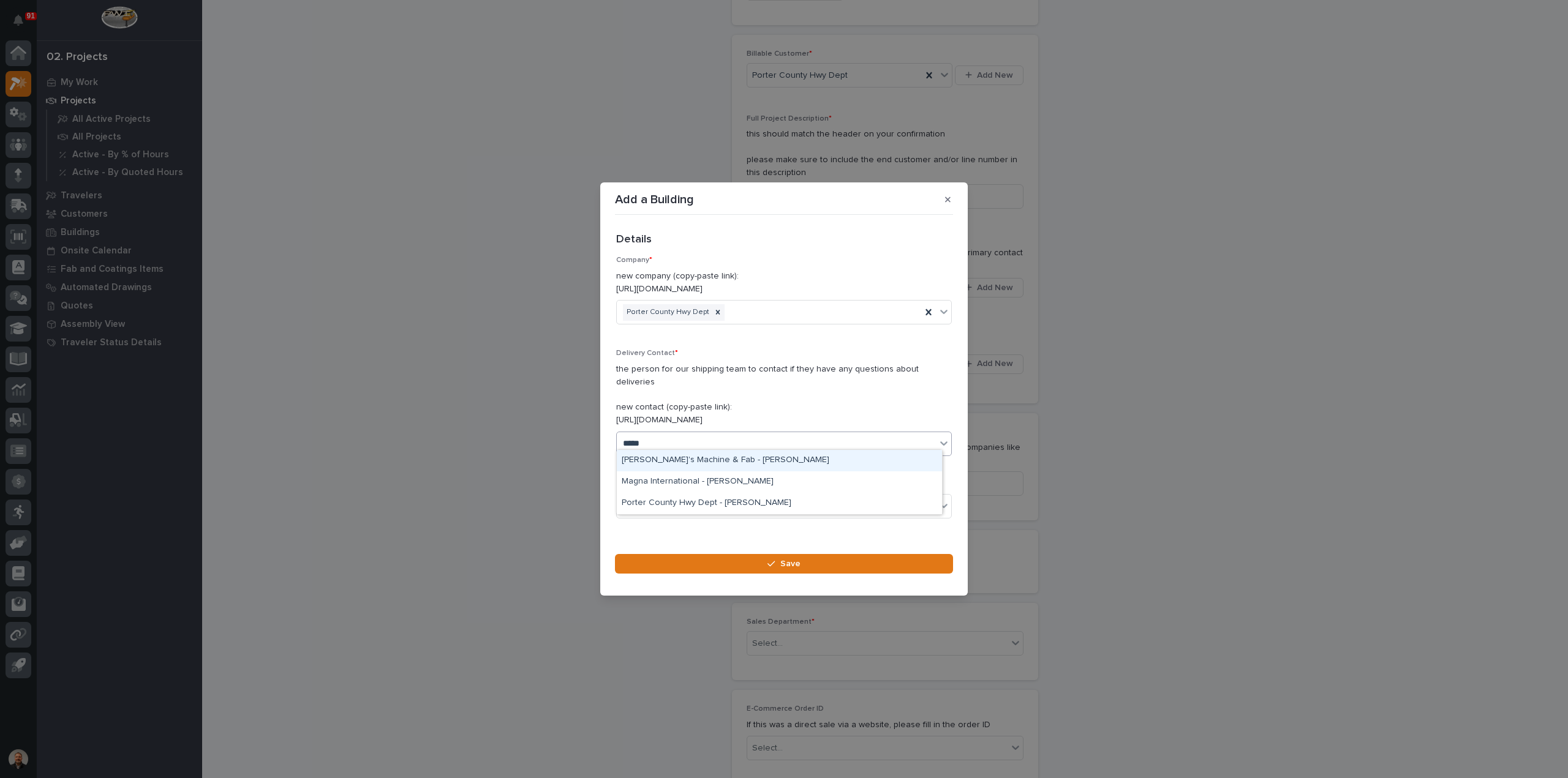
type input "******"
click at [738, 503] on div "Porter County Hwy Dept - [PERSON_NAME]" at bounding box center [779, 503] width 325 height 21
click at [650, 498] on div "Select..." at bounding box center [776, 506] width 319 height 20
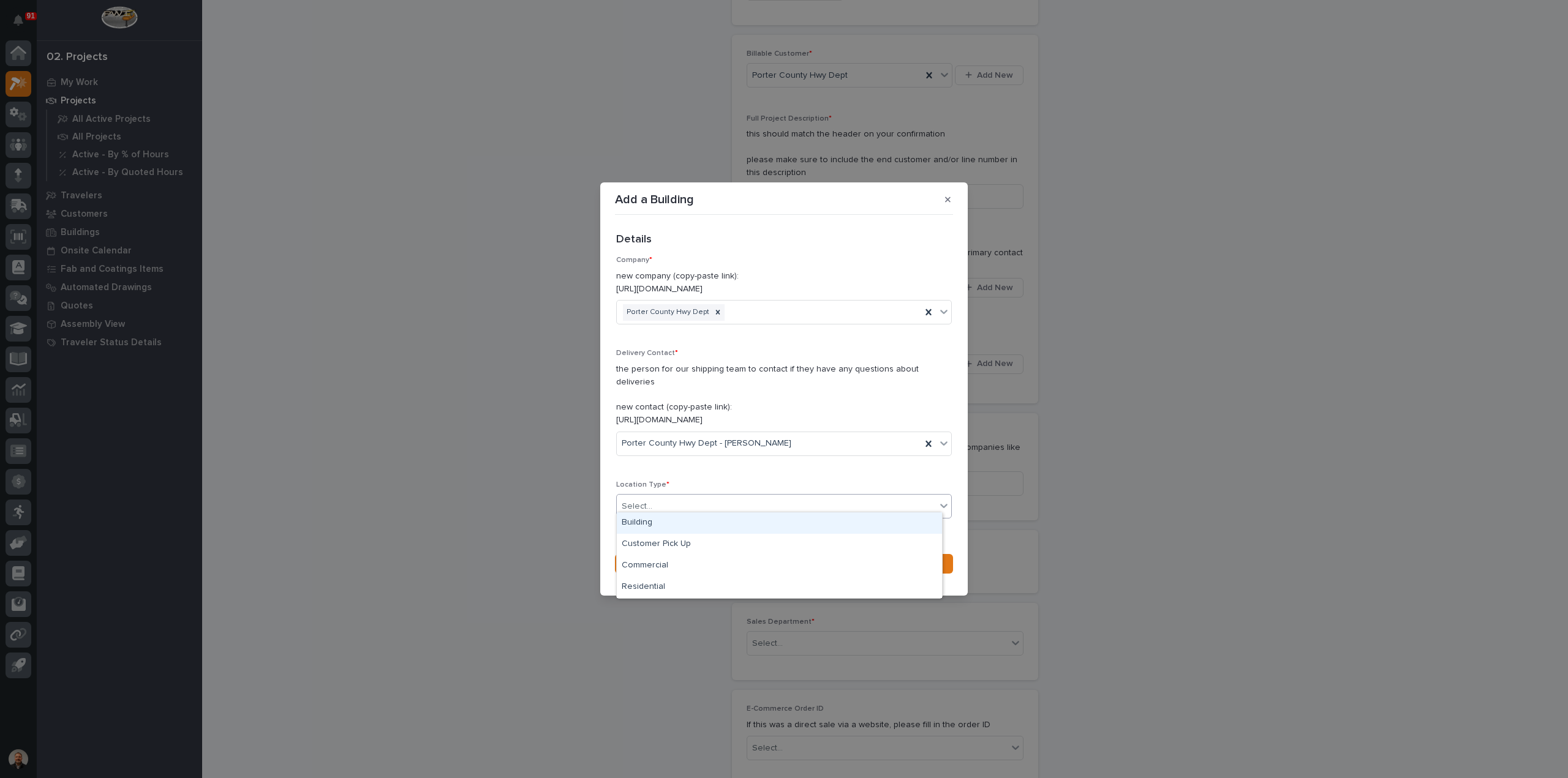
click at [645, 520] on div "Building" at bounding box center [779, 523] width 325 height 21
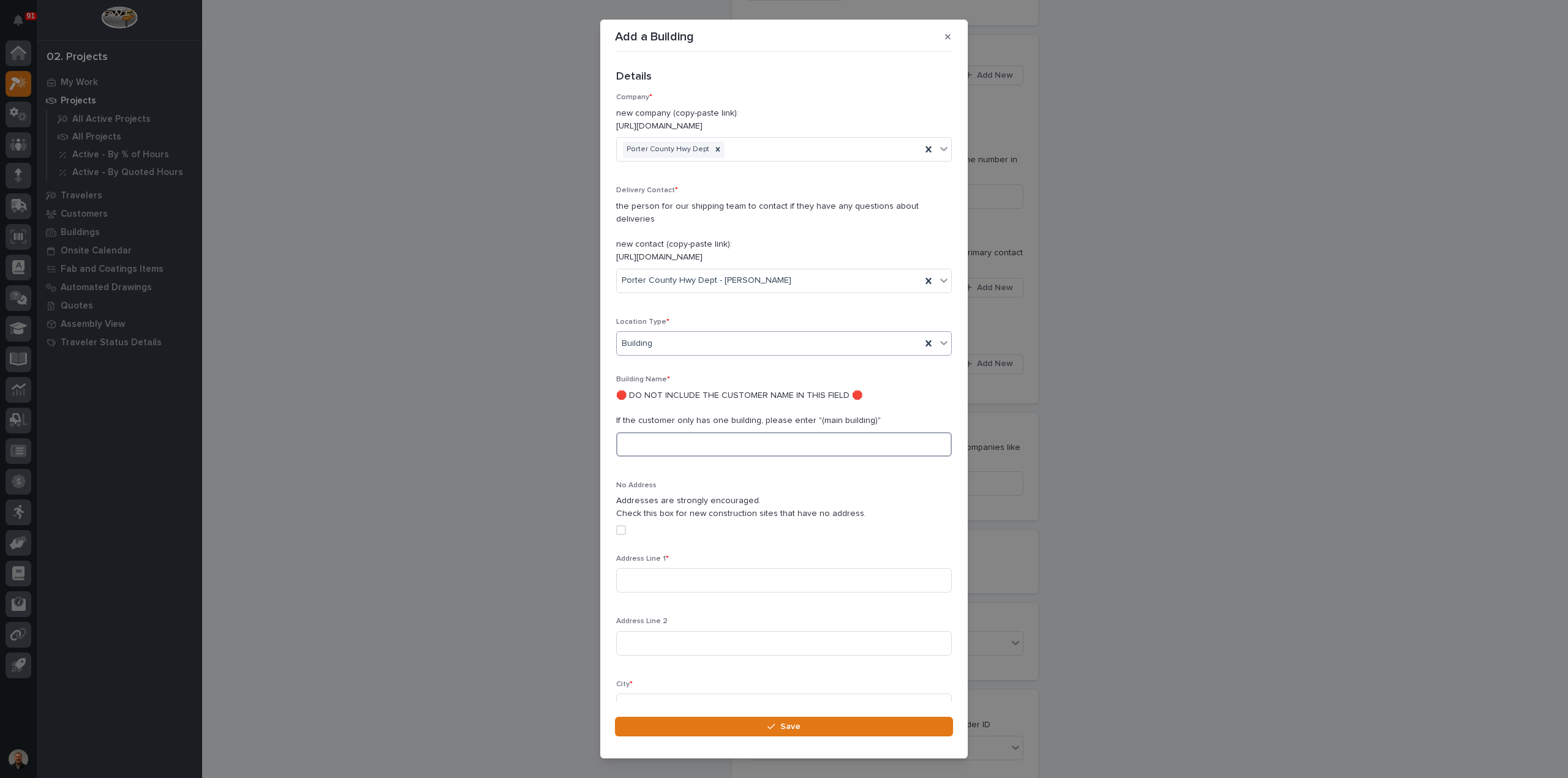
click at [650, 432] on input at bounding box center [783, 445] width 336 height 25
type input "Main"
click at [644, 568] on input at bounding box center [783, 580] width 336 height 25
paste input "1955 IN-2, Valparaiso, IN 46383"
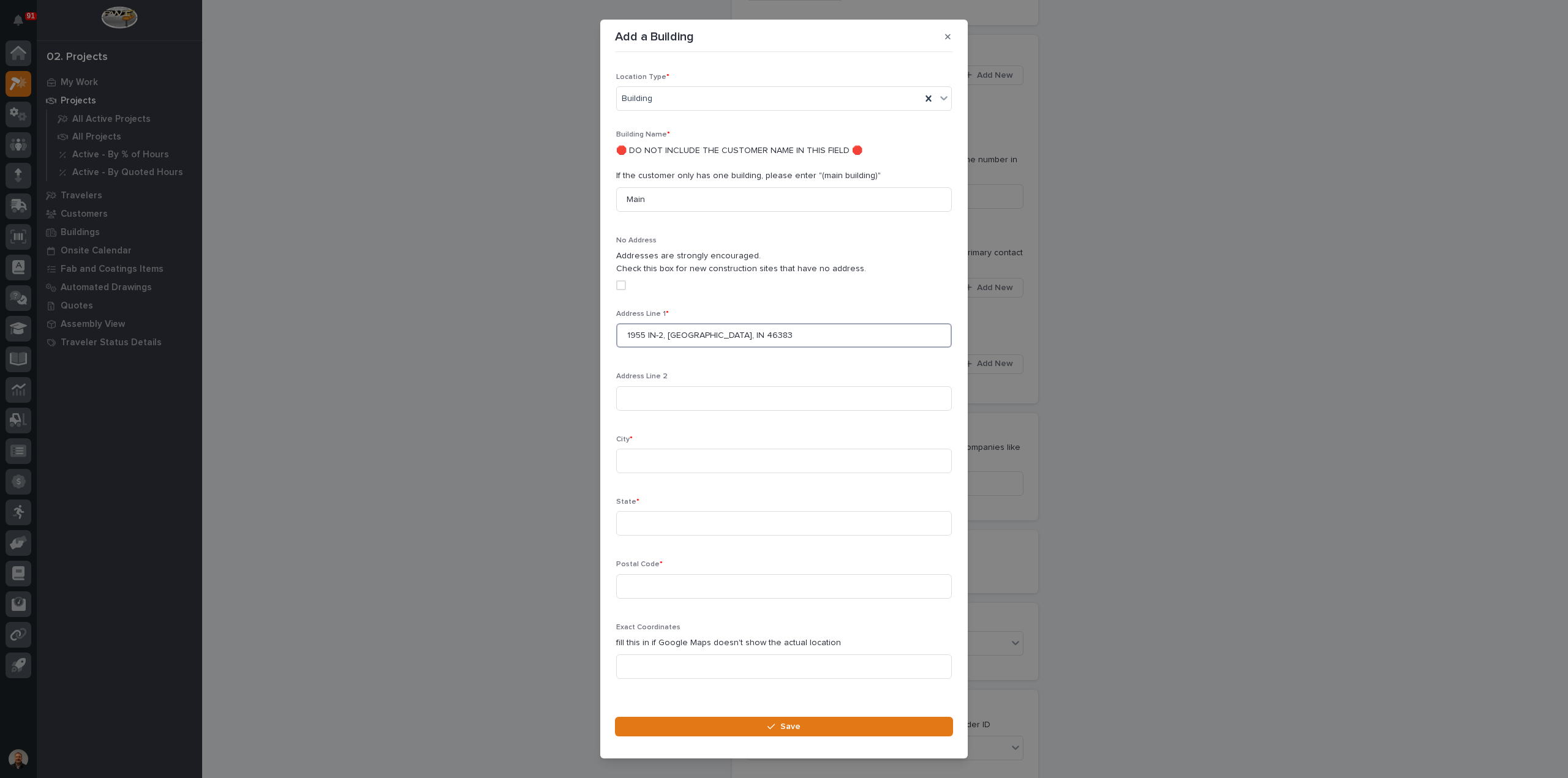
drag, startPoint x: 706, startPoint y: 322, endPoint x: 668, endPoint y: 322, distance: 38.0
click at [668, 323] on input "1955 IN-2, Valparaiso, IN 46383" at bounding box center [783, 335] width 336 height 25
type input "1955 IN-2, Valparaiso, IN 46383"
click at [635, 449] on input at bounding box center [783, 461] width 336 height 25
paste input "Valparaiso"
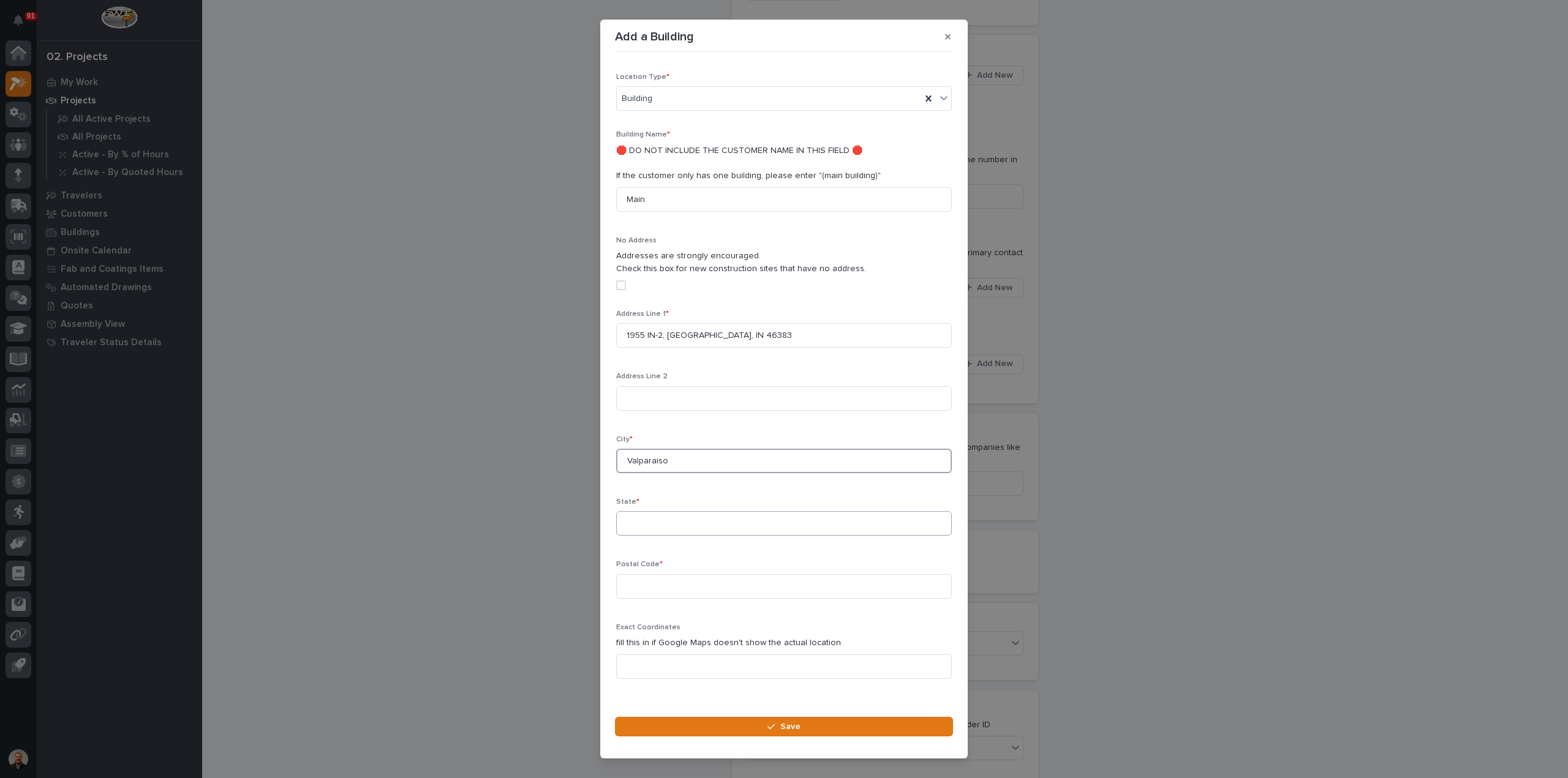
type input "Valparaiso"
click at [641, 511] on input at bounding box center [783, 523] width 336 height 25
type input "in"
click at [672, 574] on input at bounding box center [783, 587] width 336 height 25
click at [825, 326] on input "1955 IN-2, Valparaiso, IN 46383" at bounding box center [783, 335] width 336 height 25
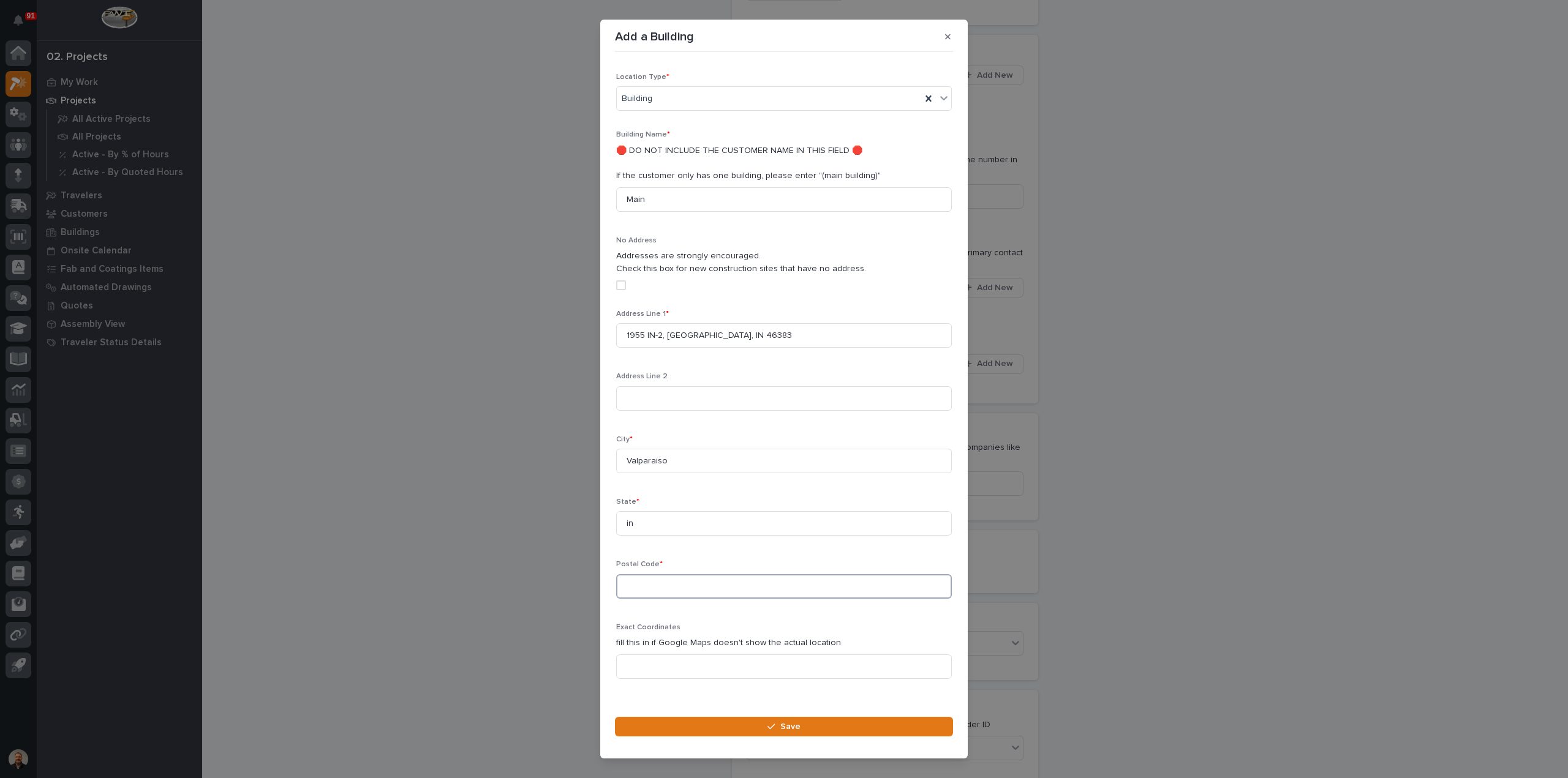
click at [637, 574] on input at bounding box center [783, 587] width 336 height 25
type input "46383"
click at [745, 323] on input "1955 IN-2, Valparaiso, IN 46383" at bounding box center [783, 335] width 336 height 25
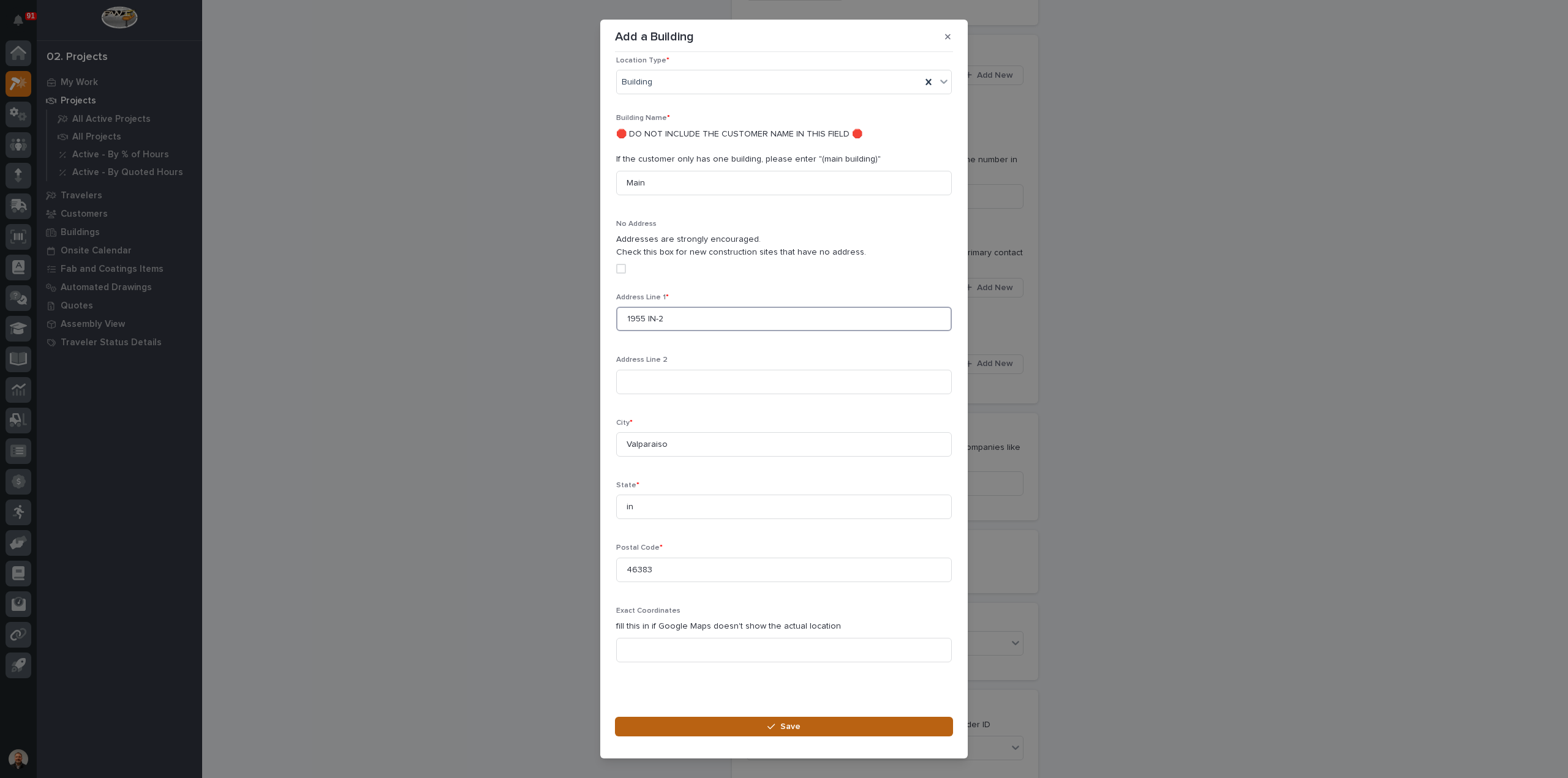
type input "1955 IN-2"
click at [766, 722] on button "Save" at bounding box center [783, 726] width 338 height 19
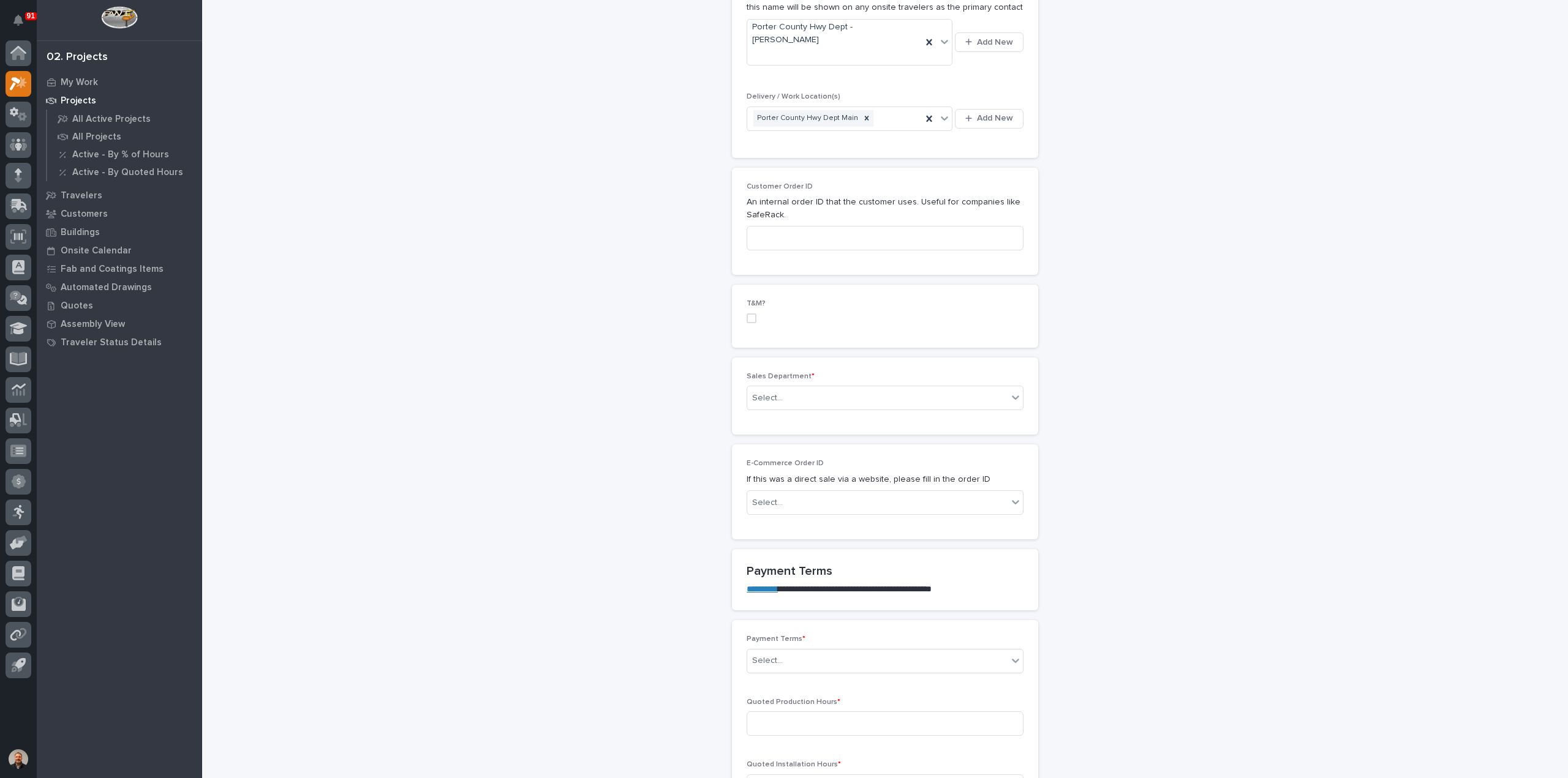
scroll to position [612, 0]
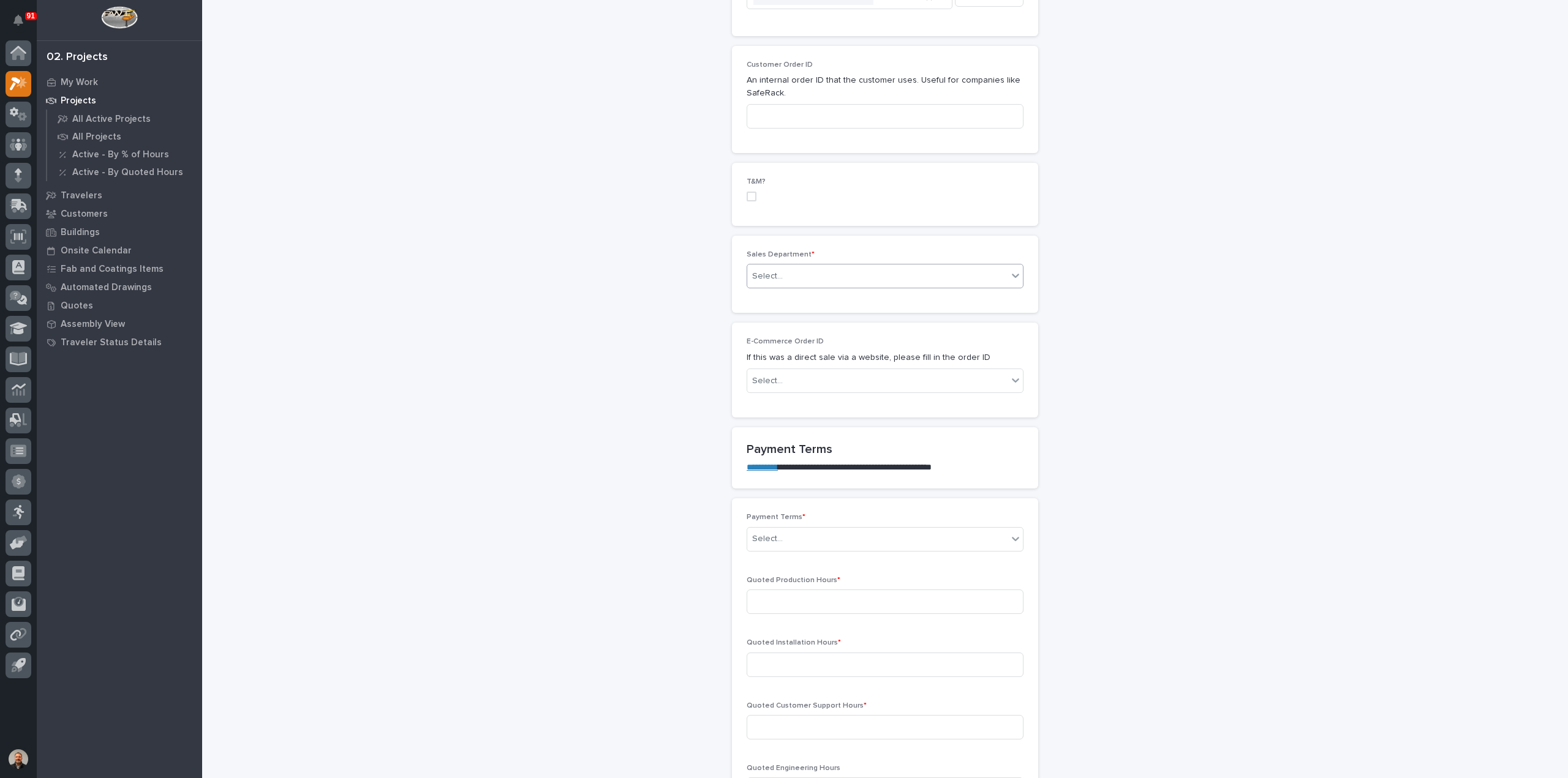
click at [781, 266] on div "Select..." at bounding box center [878, 276] width 260 height 20
click at [785, 295] on span "Regional Sales" at bounding box center [779, 295] width 64 height 14
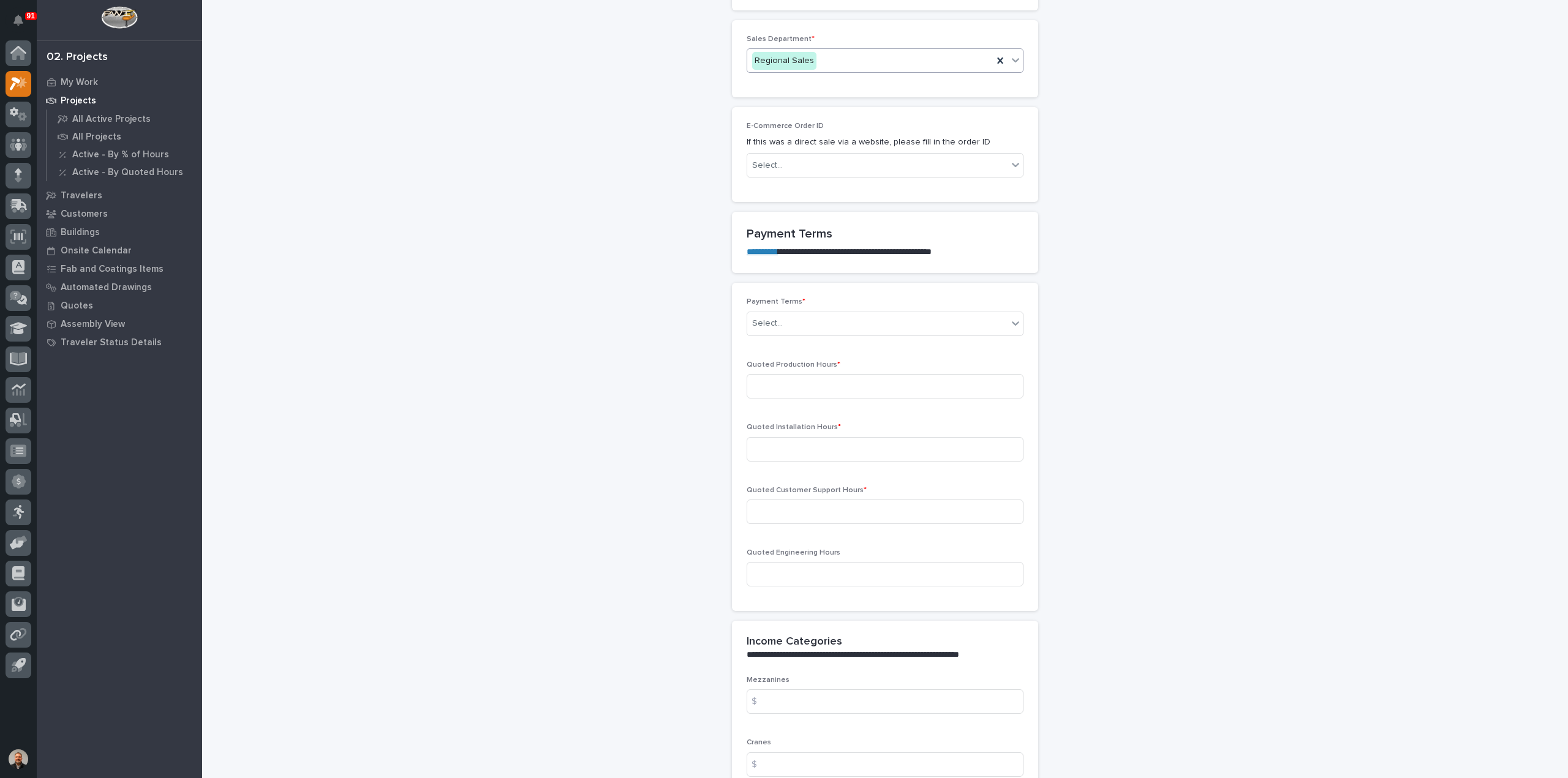
scroll to position [918, 0]
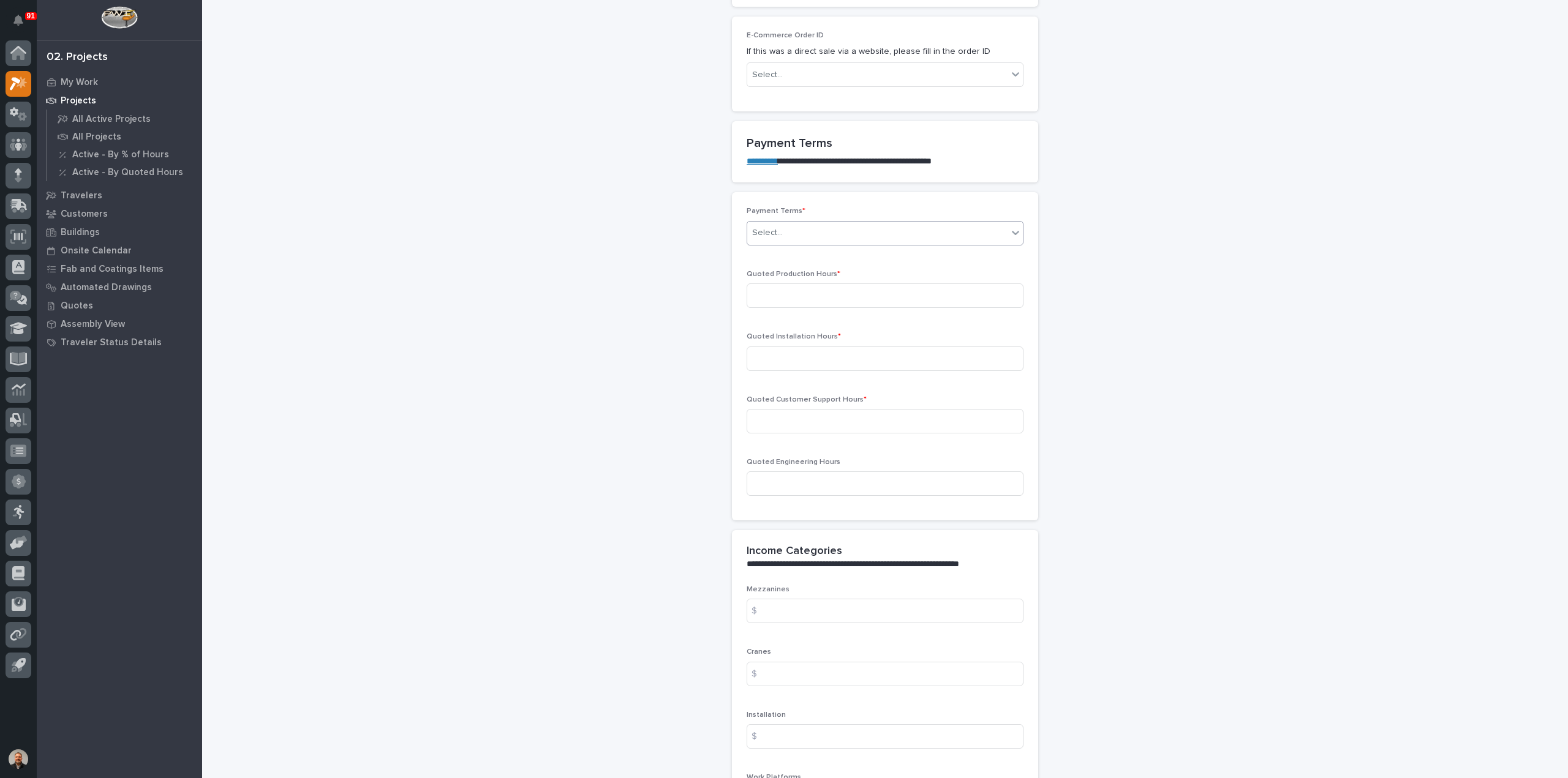
click at [813, 223] on div "Select..." at bounding box center [878, 233] width 260 height 20
click at [765, 272] on div "35/65" at bounding box center [880, 273] width 276 height 21
click at [805, 284] on input at bounding box center [885, 296] width 277 height 25
click at [774, 284] on input at bounding box center [885, 296] width 277 height 25
type input "113"
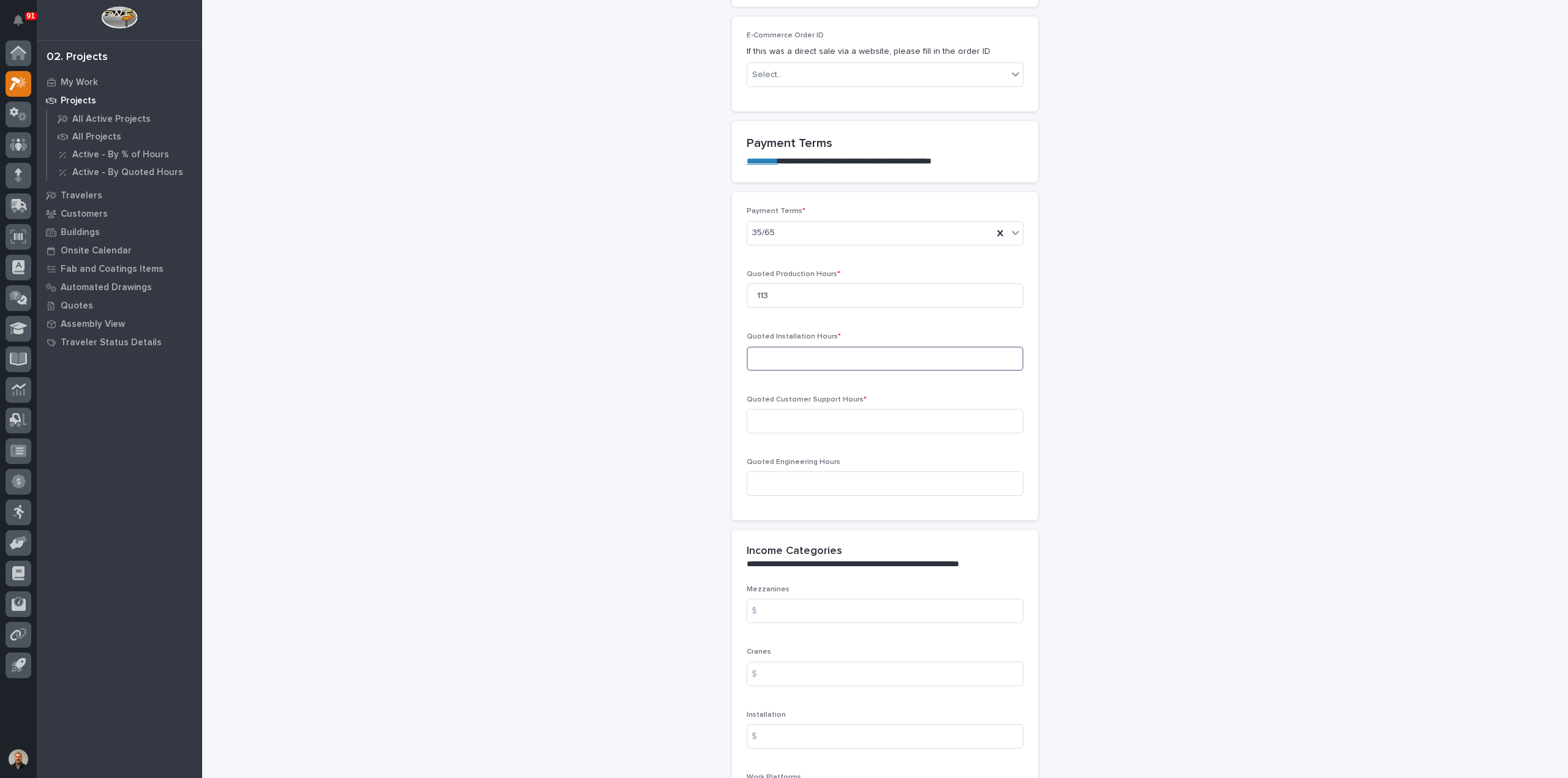
click at [773, 346] on input at bounding box center [885, 359] width 277 height 25
type input "90"
click at [781, 409] on input at bounding box center [885, 421] width 277 height 25
type input "0"
click at [771, 471] on input at bounding box center [885, 483] width 277 height 25
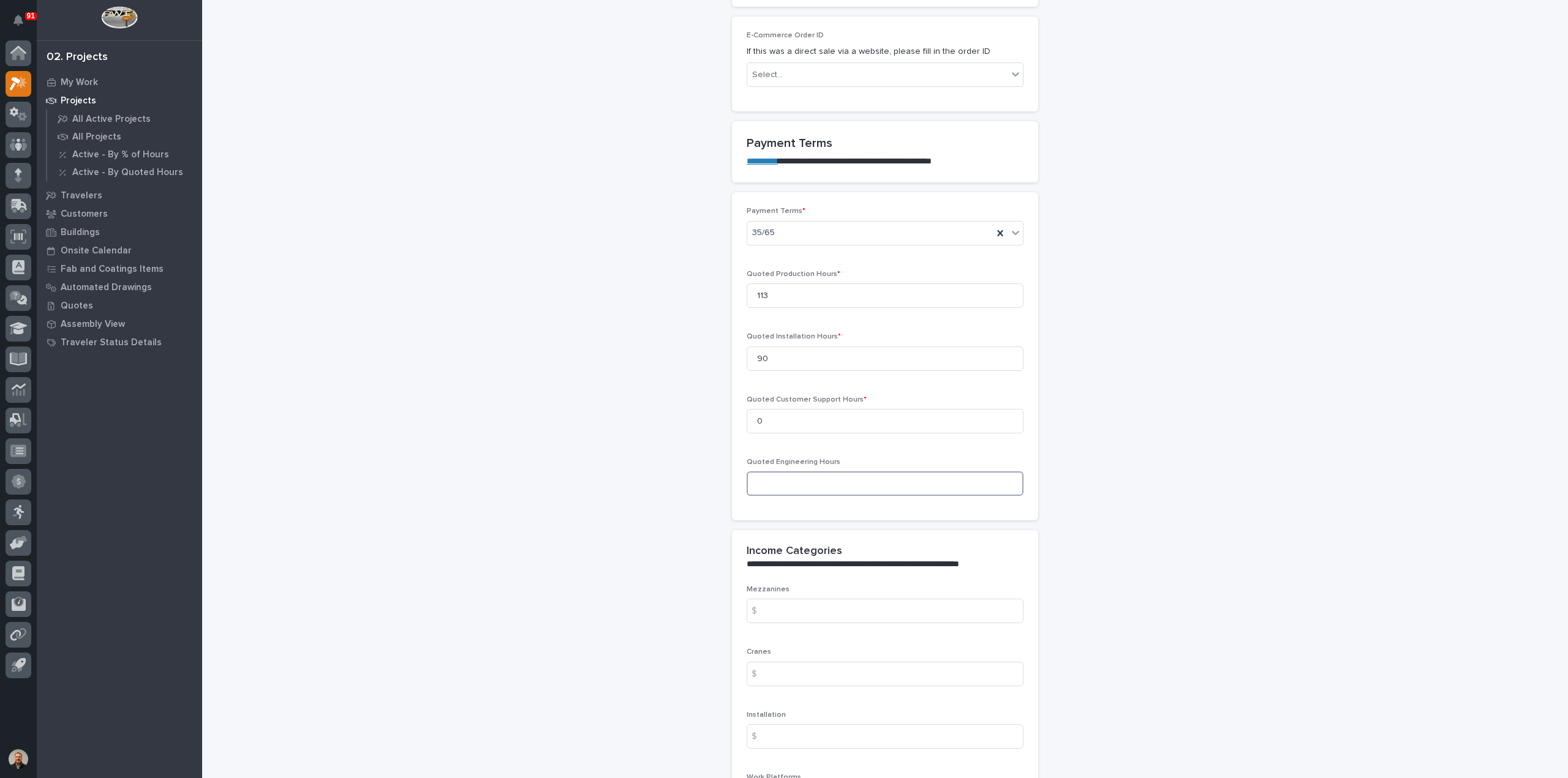
click at [774, 471] on input at bounding box center [885, 483] width 277 height 25
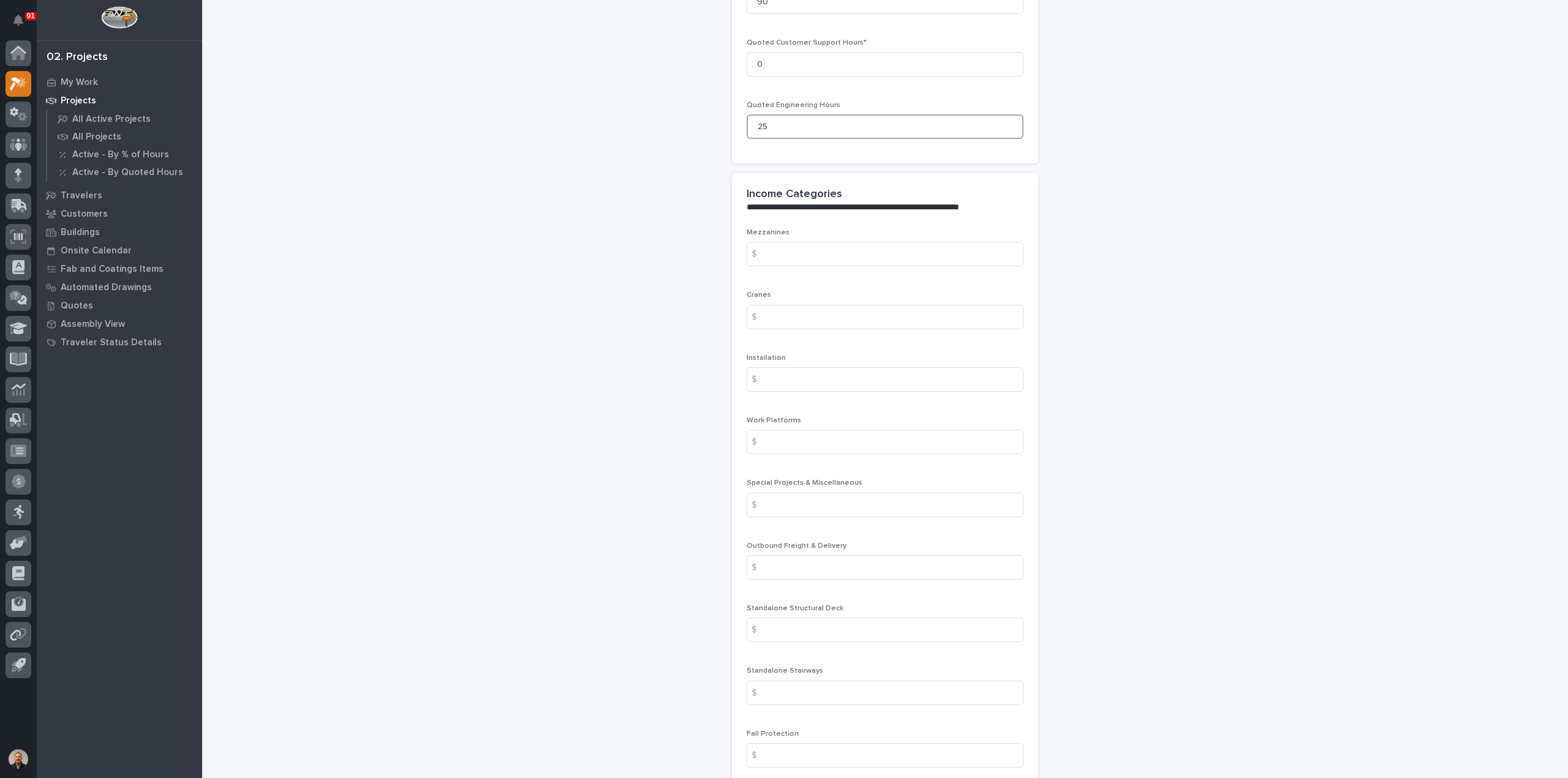
scroll to position [1285, 0]
type input "25"
click at [773, 231] on input at bounding box center [885, 244] width 277 height 25
type input "40834.03"
click at [777, 357] on input at bounding box center [885, 369] width 277 height 25
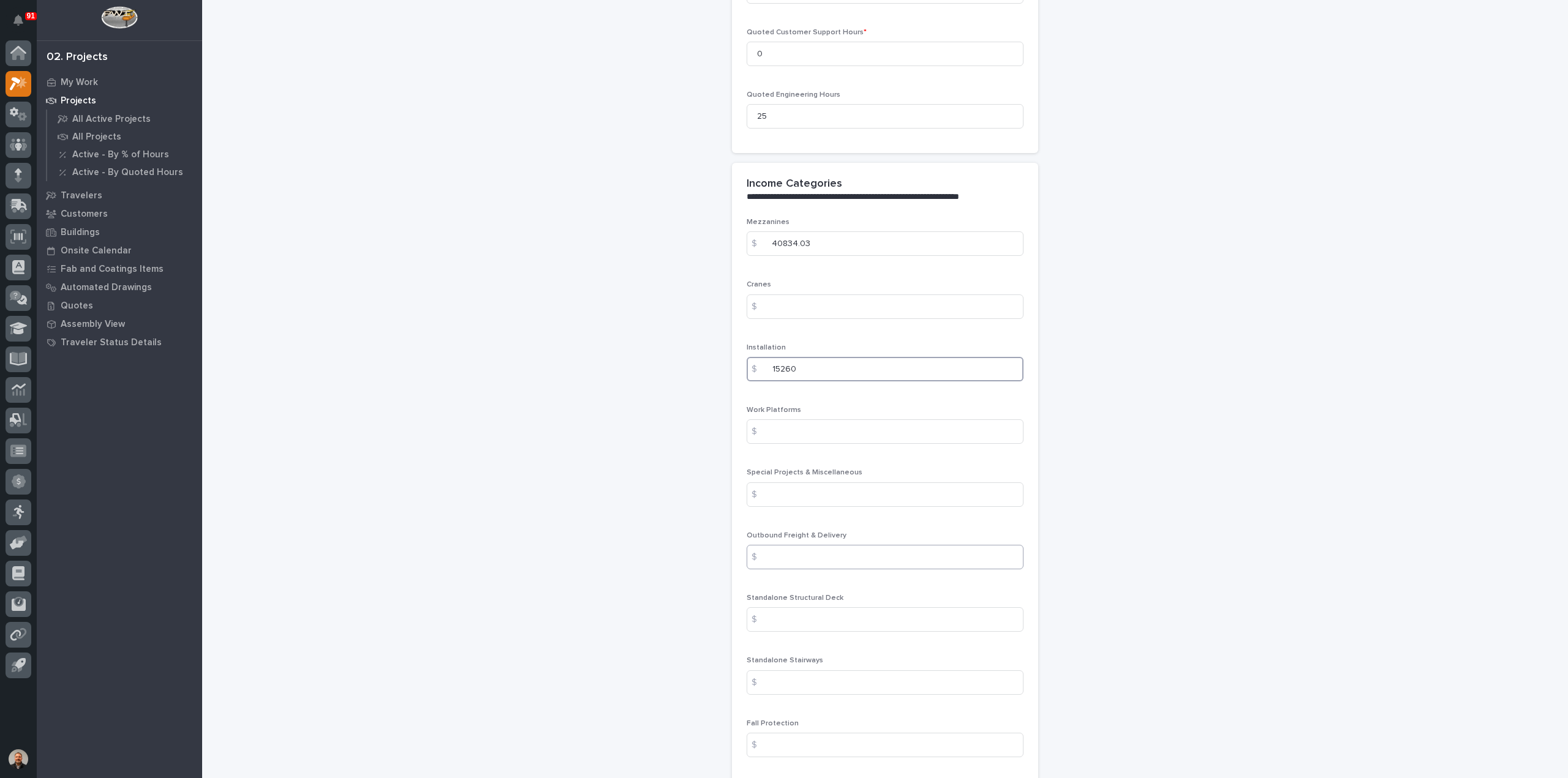
type input "15260"
click at [784, 545] on input at bounding box center [885, 557] width 277 height 25
type input "435"
click at [781, 482] on input at bounding box center [885, 494] width 277 height 25
type input "2267.55"
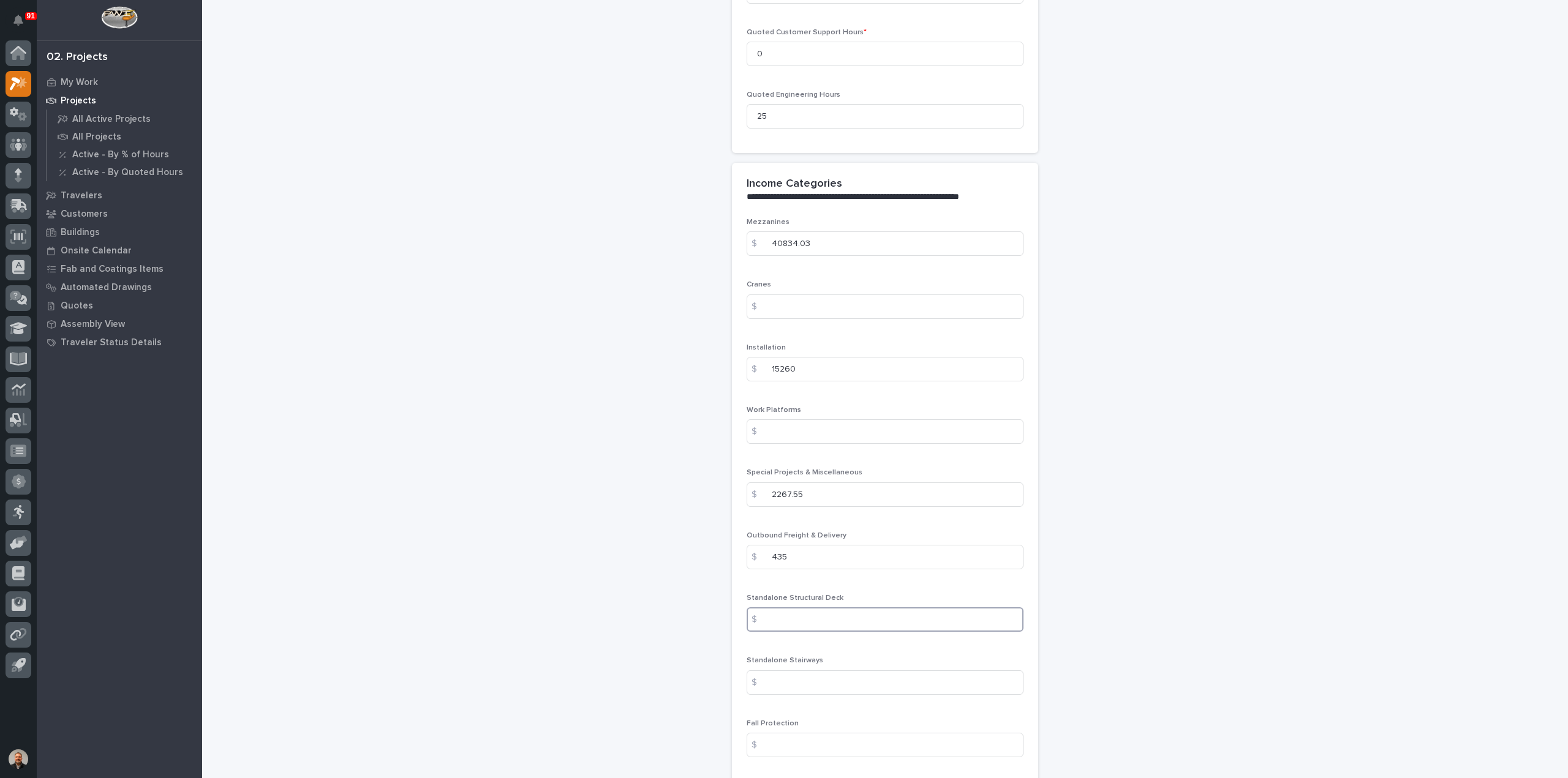
click at [885, 607] on input at bounding box center [885, 620] width 277 height 25
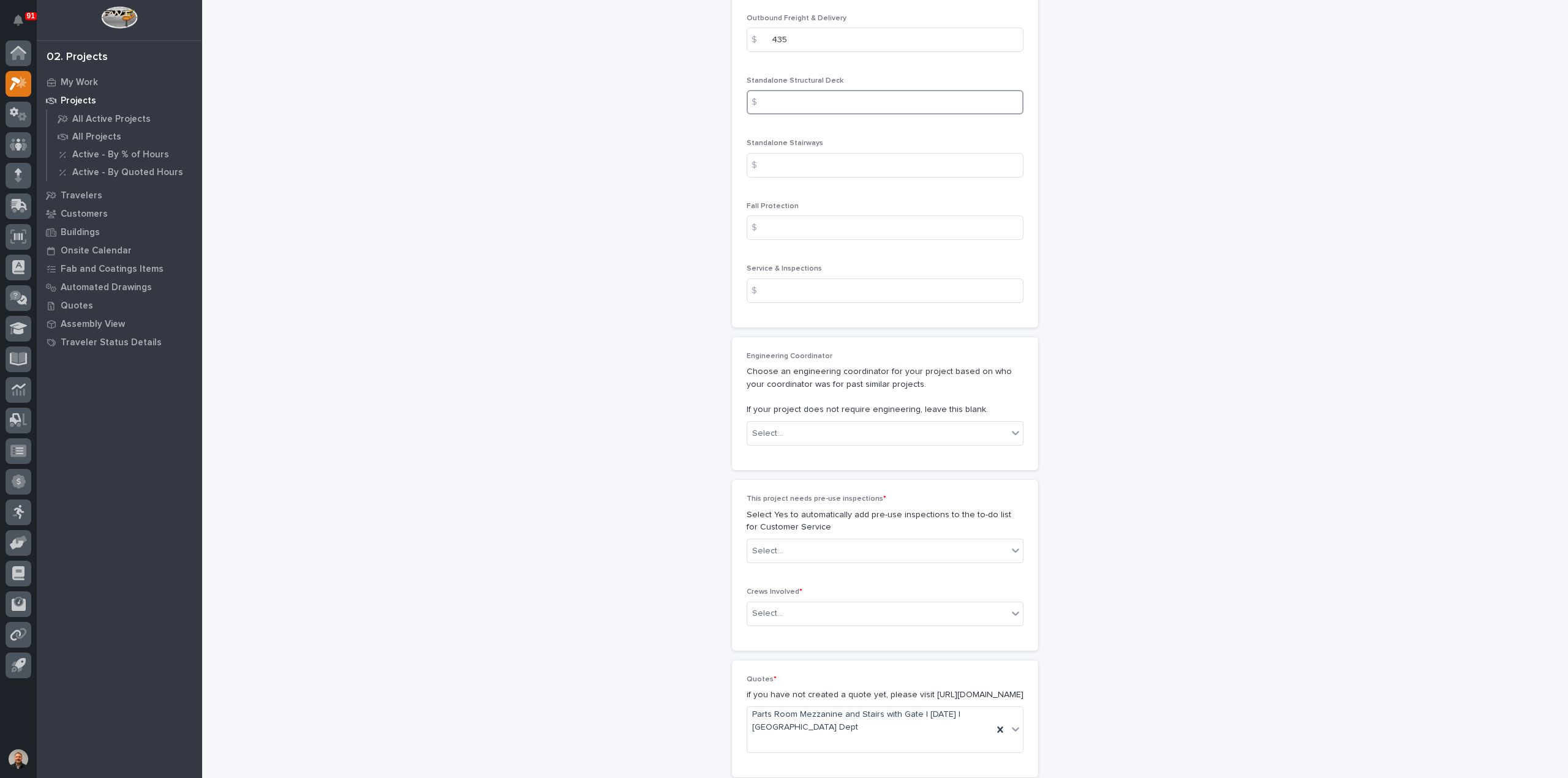
scroll to position [1836, 0]
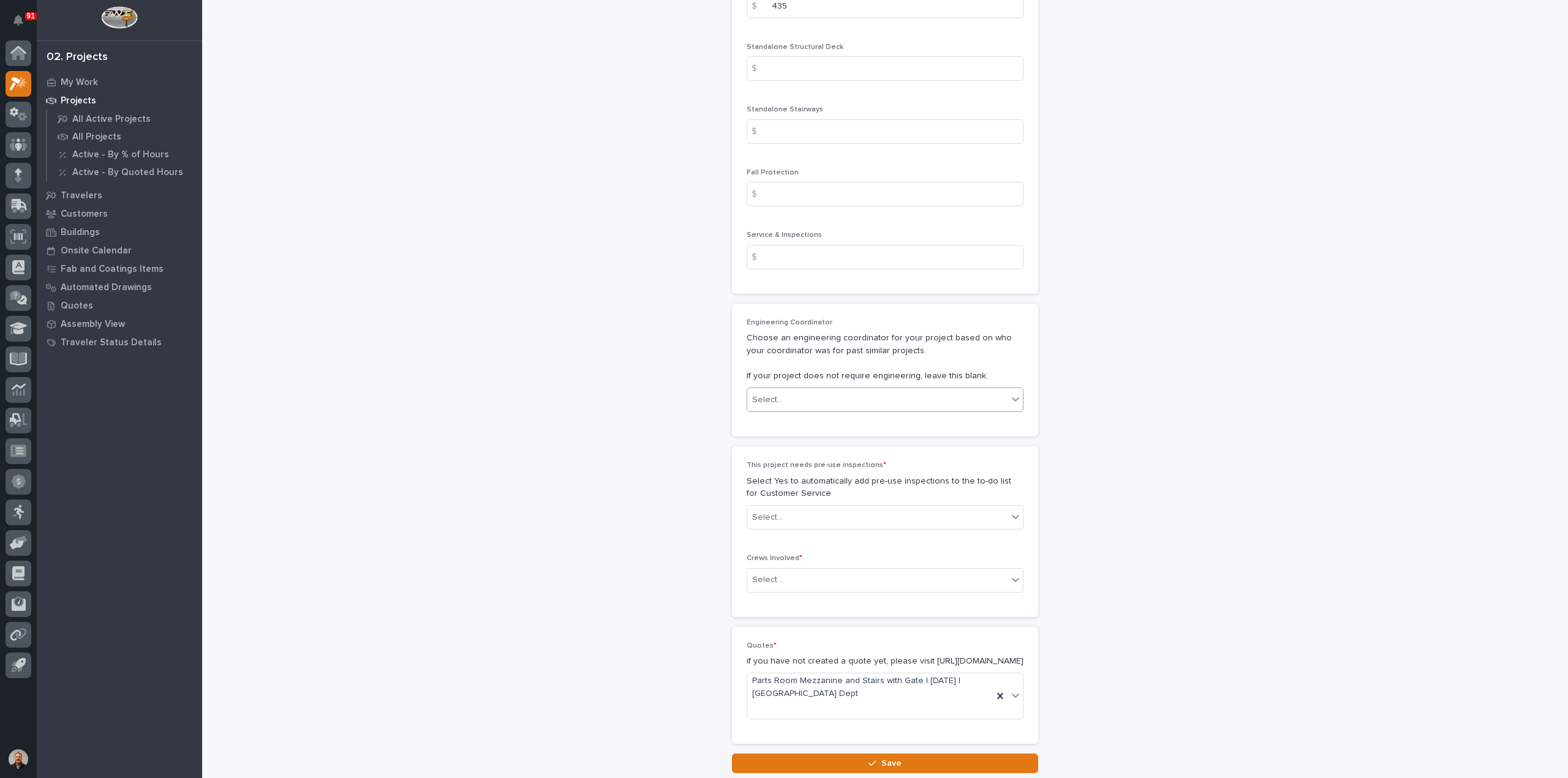
click at [828, 390] on div "Select..." at bounding box center [878, 399] width 260 height 20
click at [796, 479] on div "Spenser Yoder" at bounding box center [880, 482] width 276 height 21
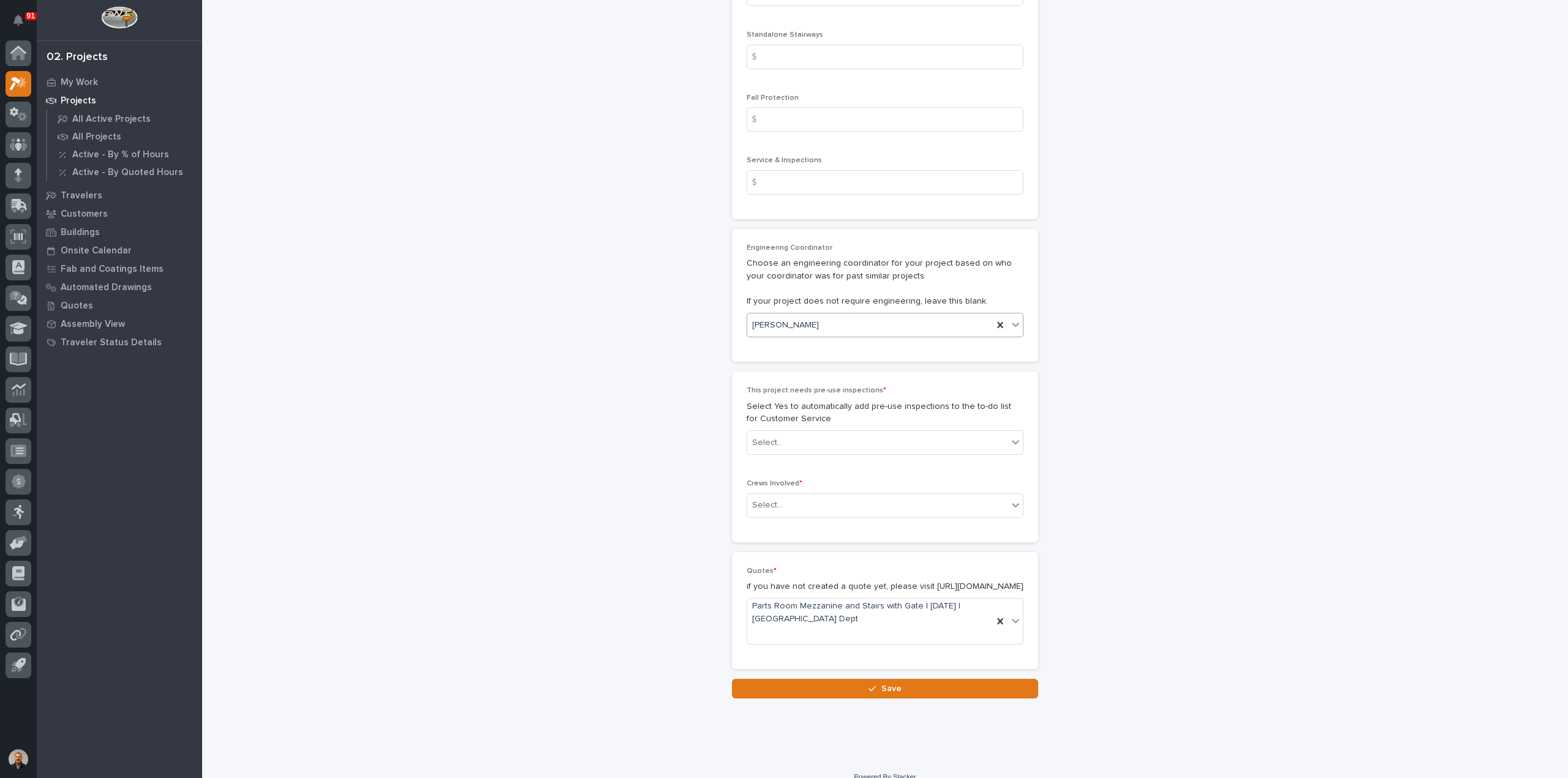
scroll to position [1912, 0]
click at [794, 432] on div "Select..." at bounding box center [878, 441] width 260 height 20
click at [774, 465] on div "No" at bounding box center [880, 459] width 276 height 21
click at [783, 494] on div "Select..." at bounding box center [878, 503] width 260 height 20
click at [779, 498] on div "Production" at bounding box center [880, 500] width 276 height 21
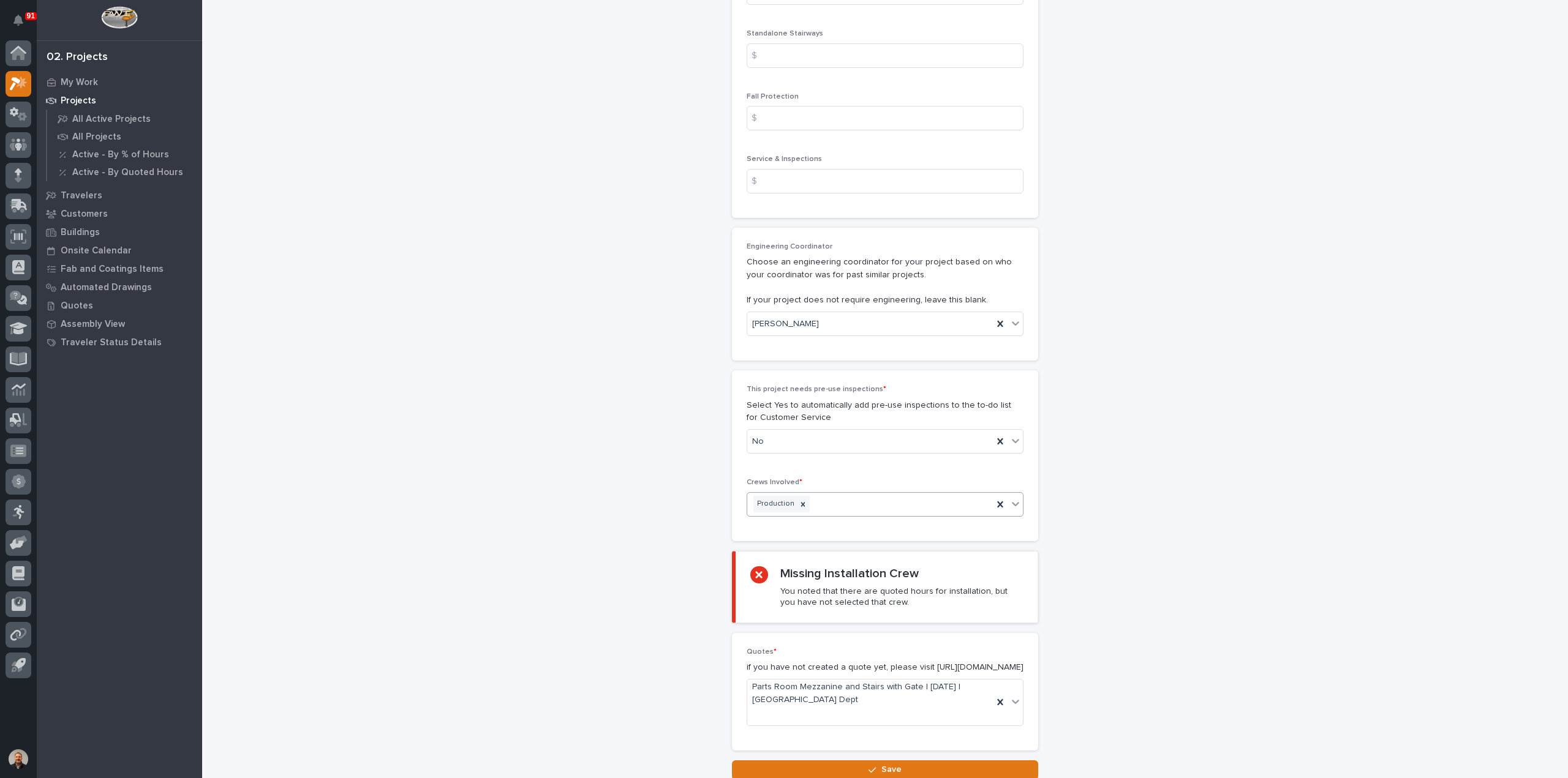
click at [830, 493] on div "Production" at bounding box center [870, 503] width 245 height 21
click at [790, 500] on div "Installation" at bounding box center [880, 500] width 276 height 21
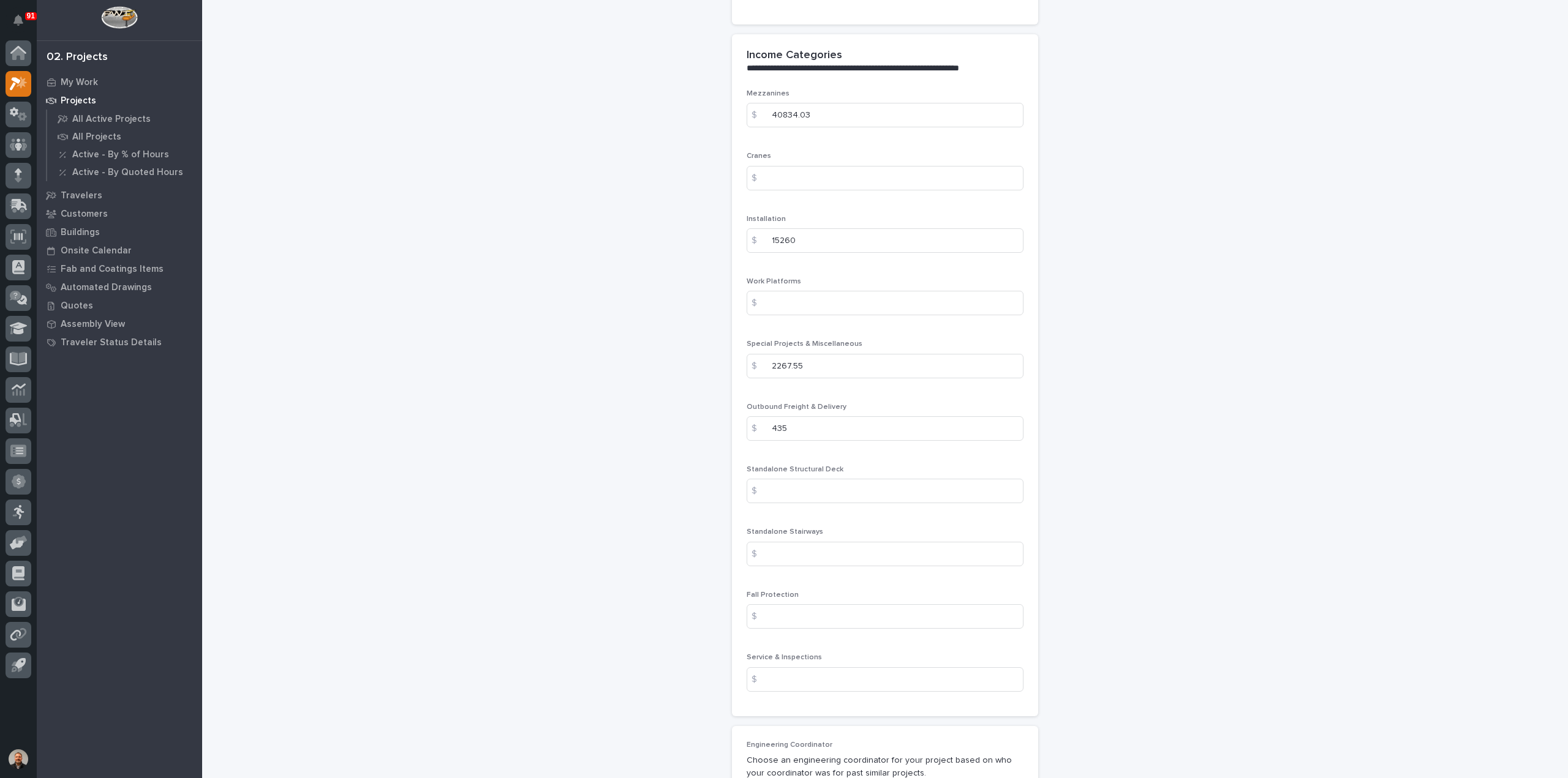
scroll to position [1358, 0]
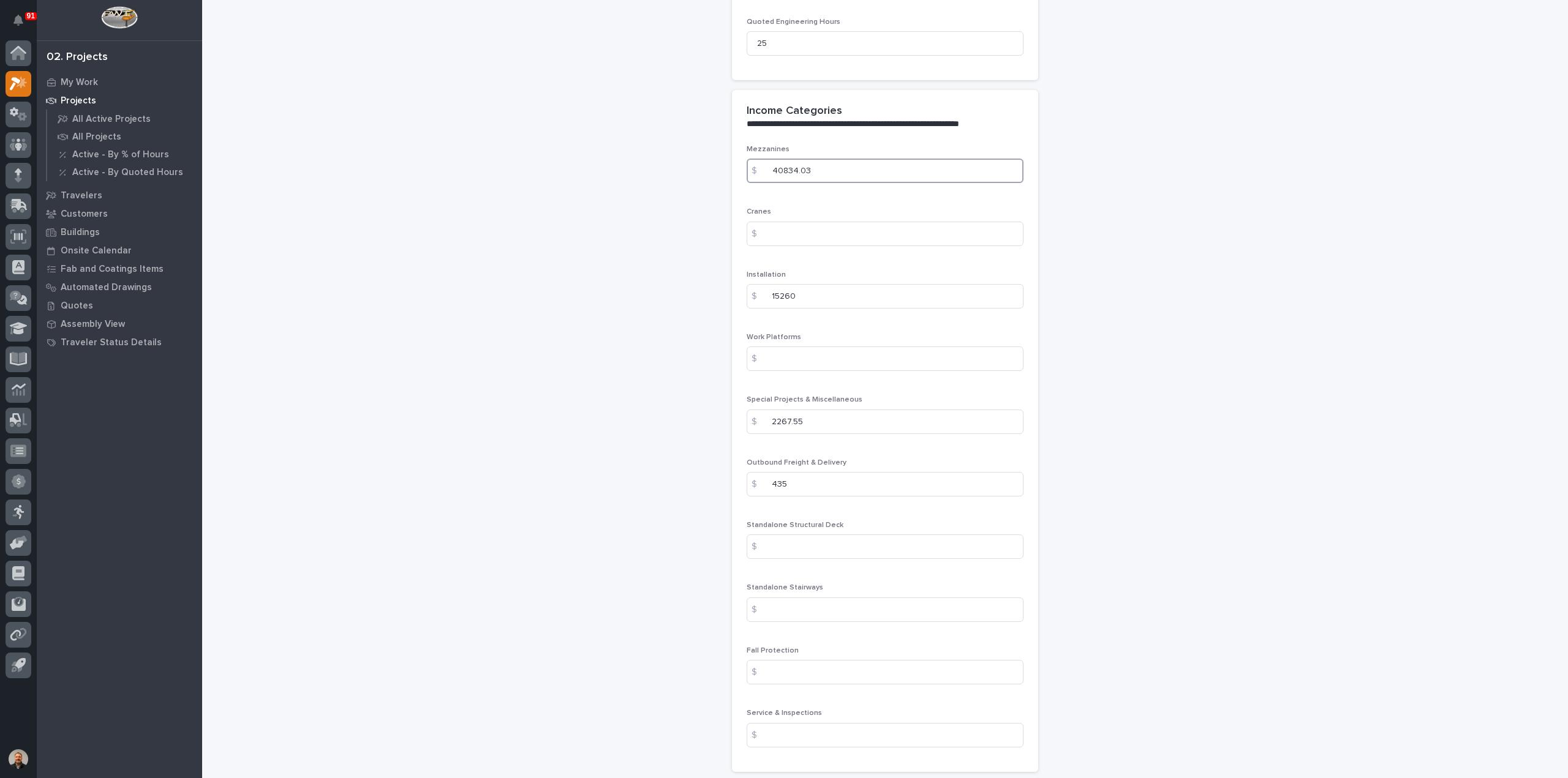
click at [811, 158] on input "40834.03" at bounding box center [885, 171] width 277 height 25
drag, startPoint x: 814, startPoint y: 143, endPoint x: 761, endPoint y: 144, distance: 53.0
click at [761, 158] on div "$ 40834.03" at bounding box center [885, 171] width 277 height 25
type input "43685.19"
click at [819, 222] on input at bounding box center [885, 234] width 277 height 25
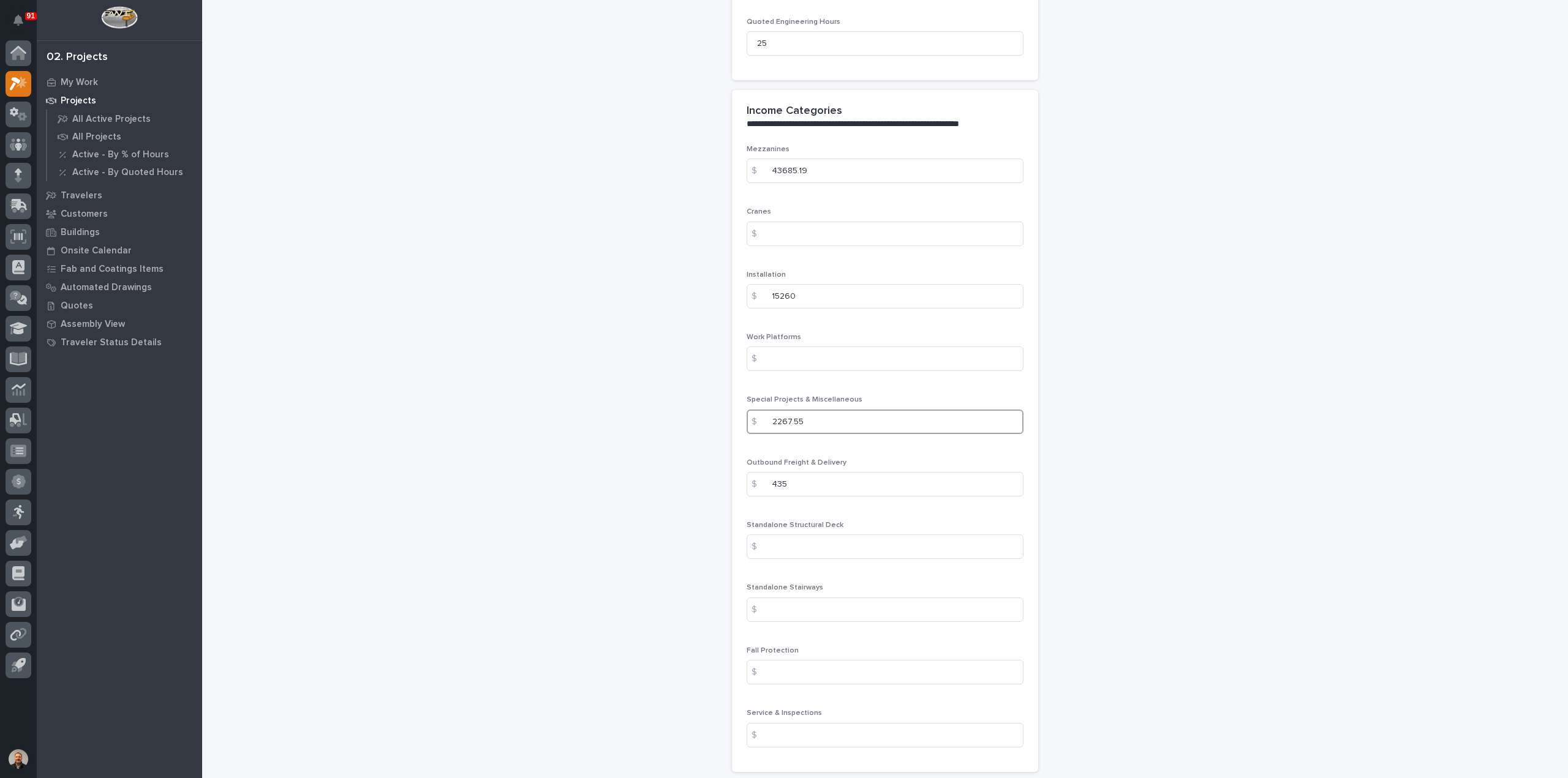
drag, startPoint x: 821, startPoint y: 394, endPoint x: 747, endPoint y: 392, distance: 74.0
click at [747, 410] on div "$ 2267.55" at bounding box center [885, 422] width 277 height 25
type input "0"
click at [833, 346] on input at bounding box center [885, 359] width 277 height 25
click at [871, 410] on input "0" at bounding box center [885, 422] width 277 height 25
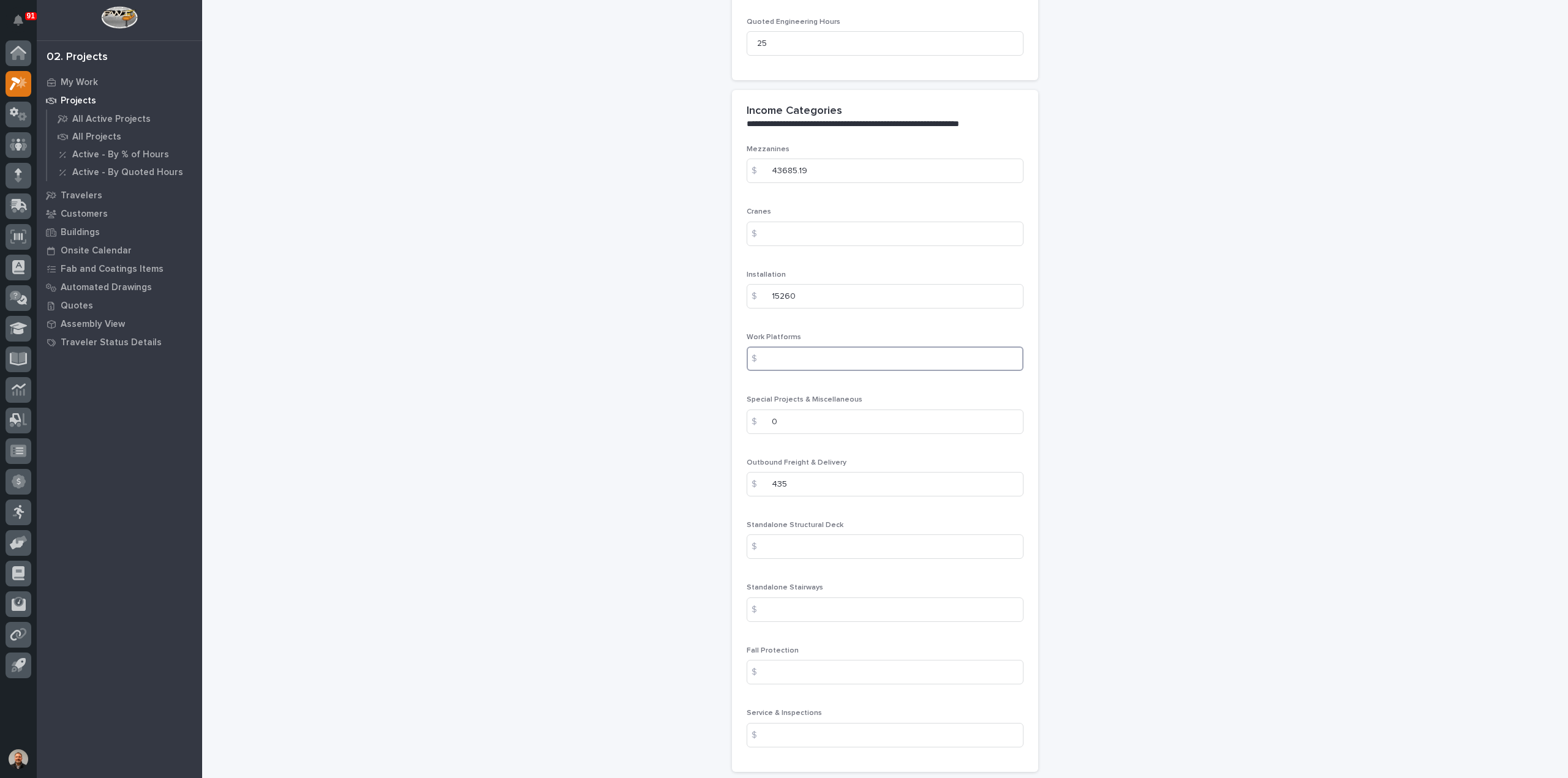
click at [875, 346] on input at bounding box center [885, 359] width 277 height 25
drag, startPoint x: 803, startPoint y: 205, endPoint x: 779, endPoint y: 209, distance: 24.3
click at [779, 220] on input "43685.19" at bounding box center [885, 232] width 277 height 25
click at [852, 345] on input "15260" at bounding box center [885, 357] width 277 height 25
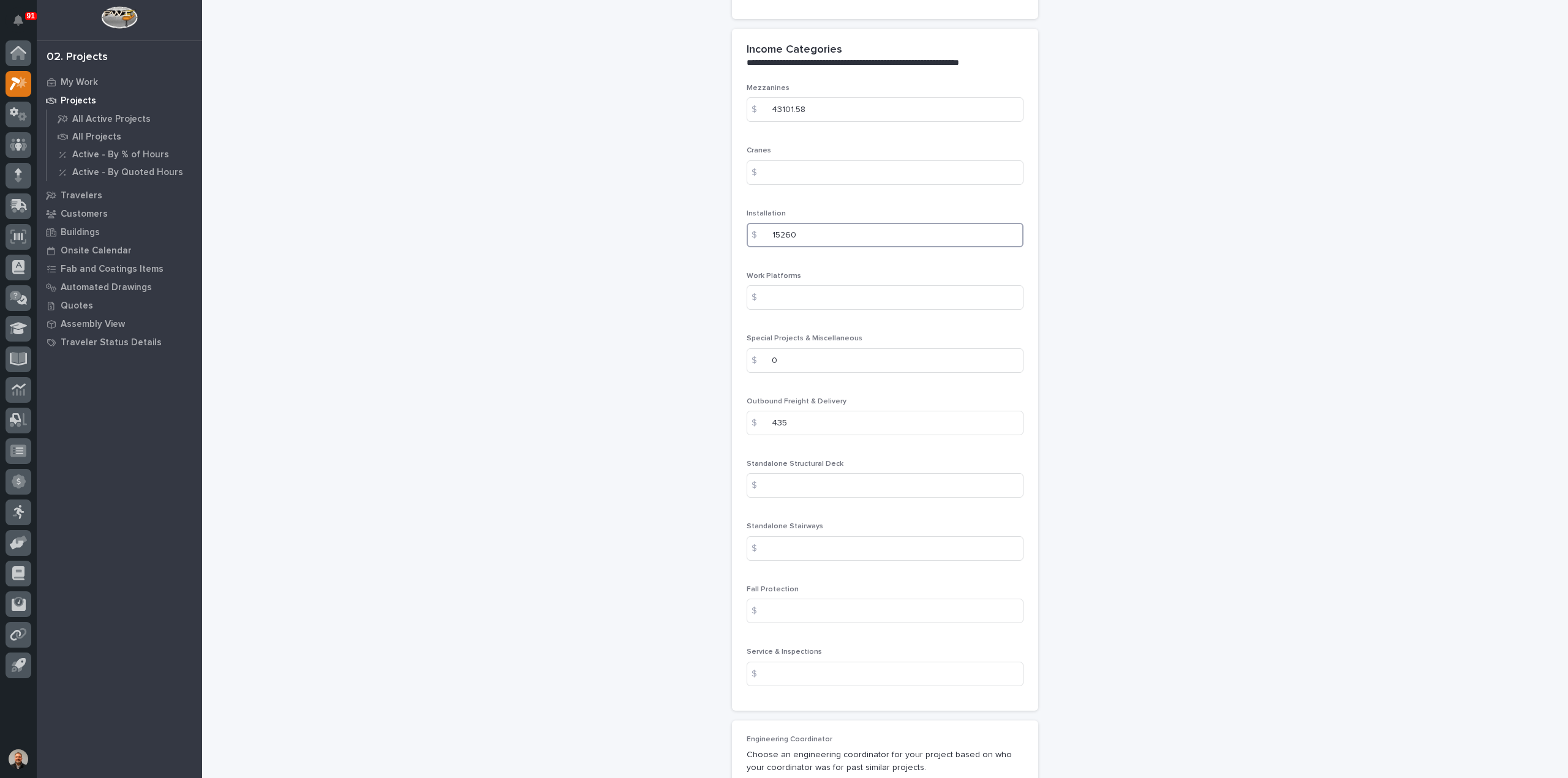
scroll to position [1358, 0]
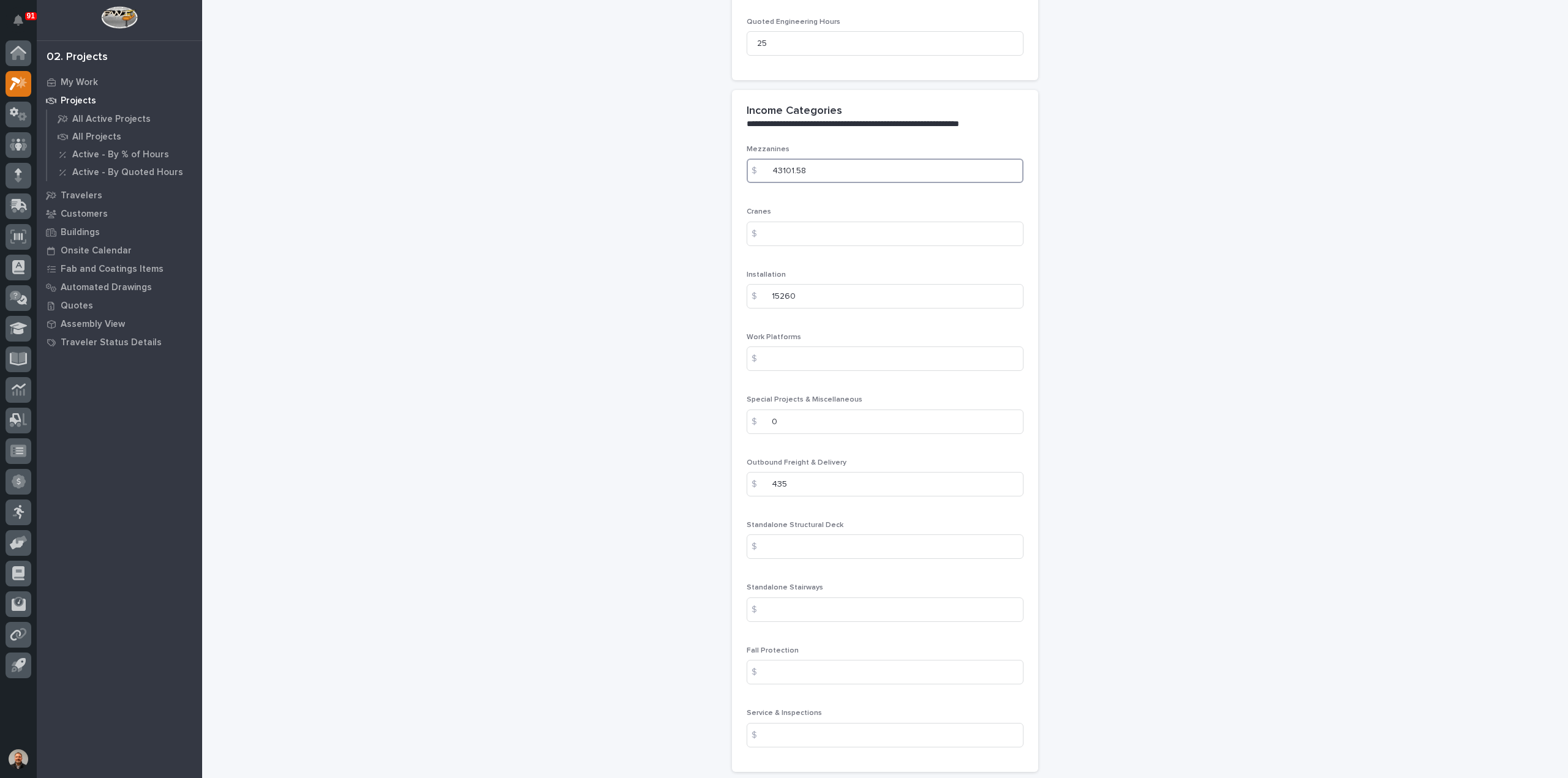
drag, startPoint x: 814, startPoint y: 144, endPoint x: 759, endPoint y: 140, distance: 55.1
click at [759, 158] on div "$ 43101.58" at bounding box center [885, 171] width 277 height 25
type input "43685.19"
click at [809, 222] on input at bounding box center [885, 234] width 277 height 25
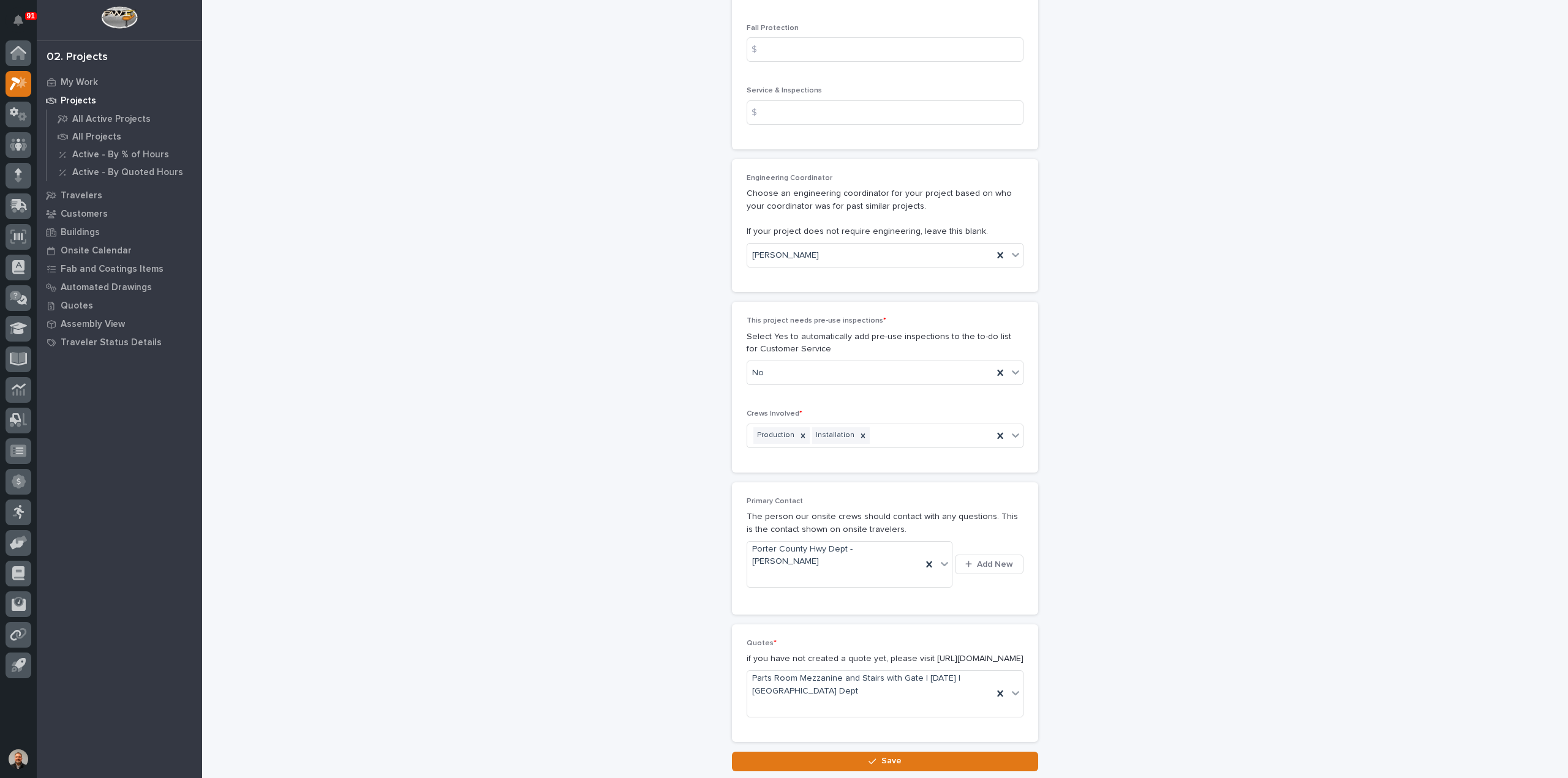
scroll to position [2031, 0]
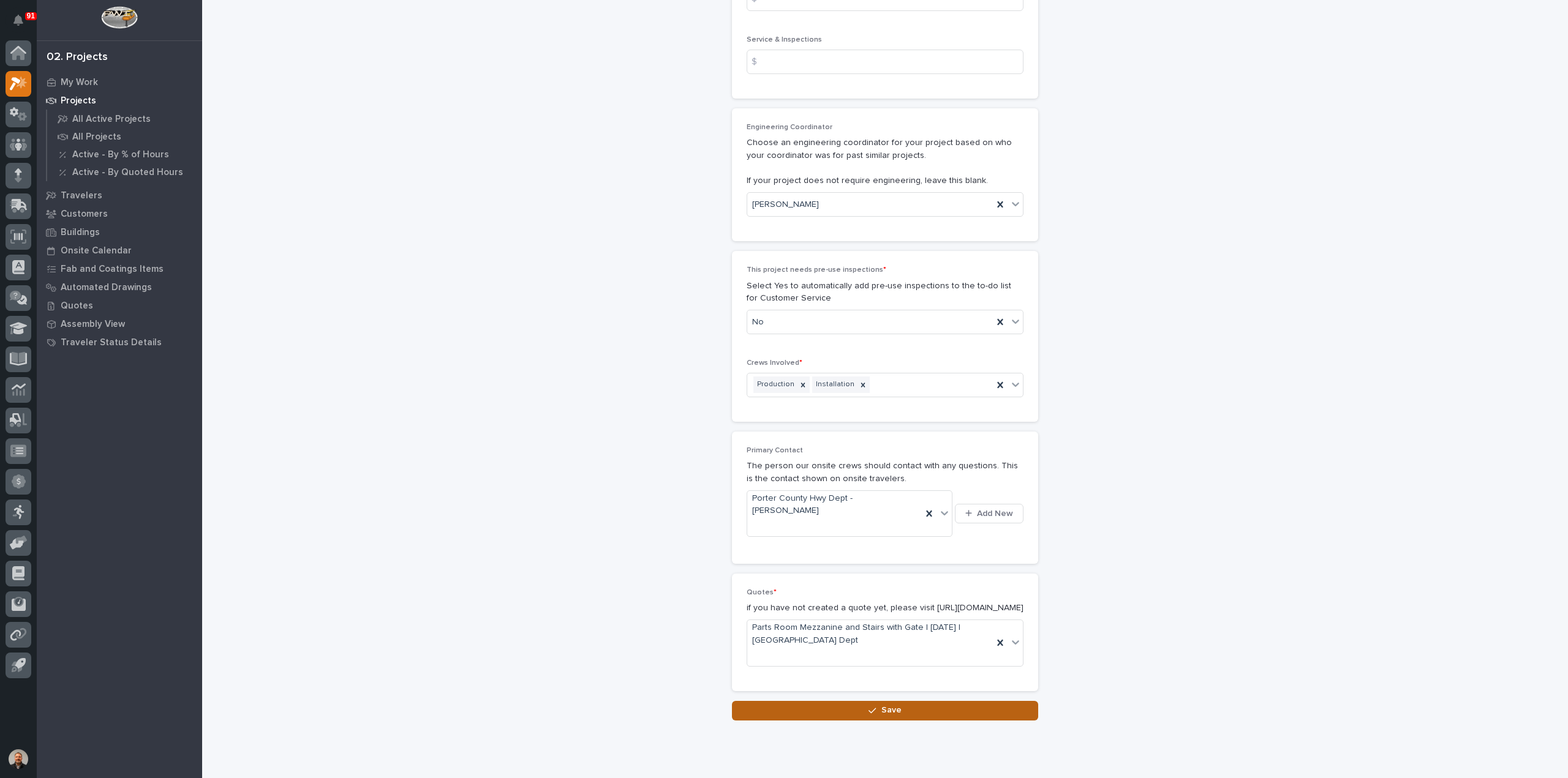
click at [889, 704] on span "Save" at bounding box center [891, 710] width 20 height 11
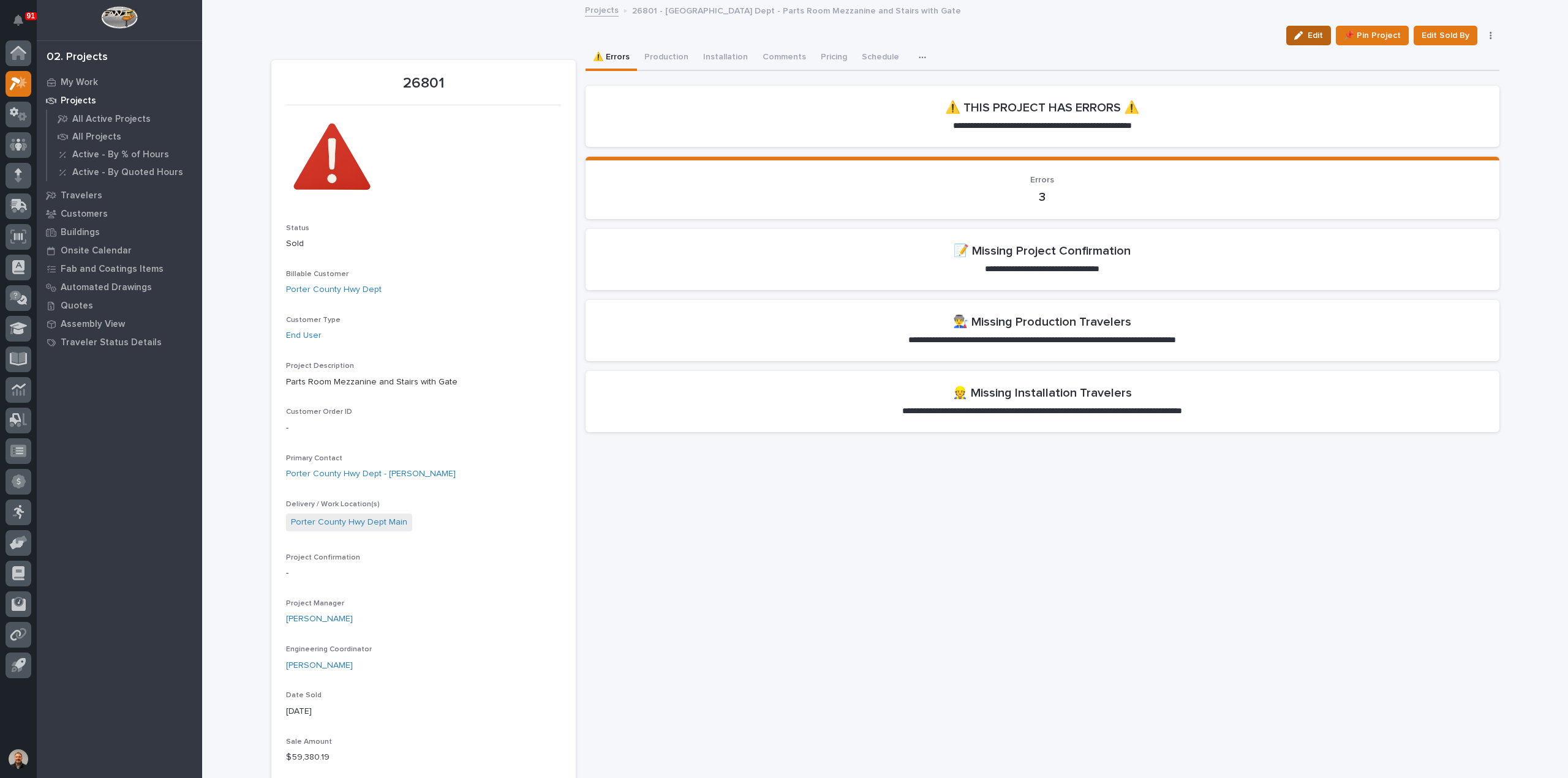
click at [1303, 36] on div "button" at bounding box center [1301, 35] width 14 height 8
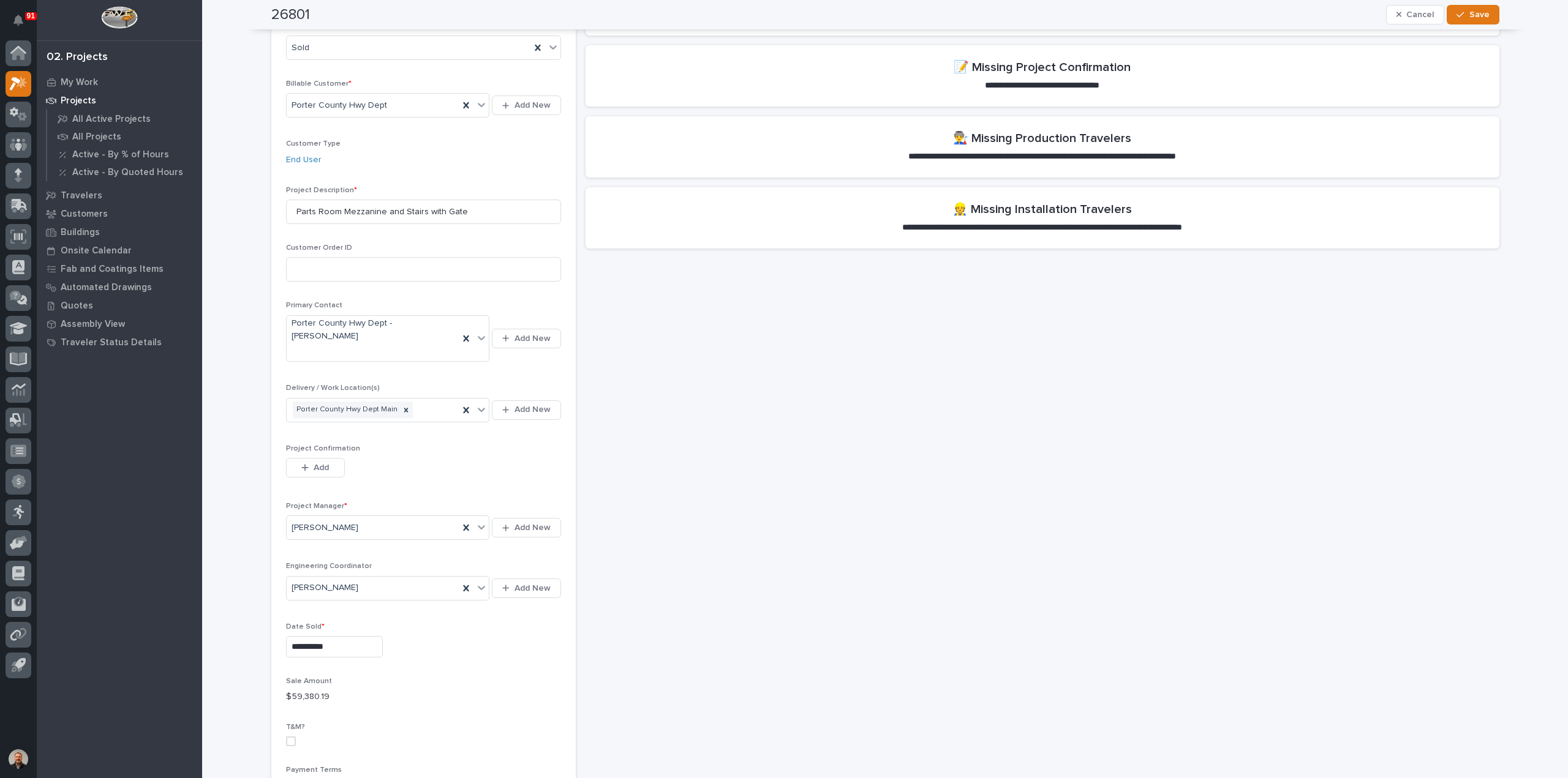
scroll to position [245, 0]
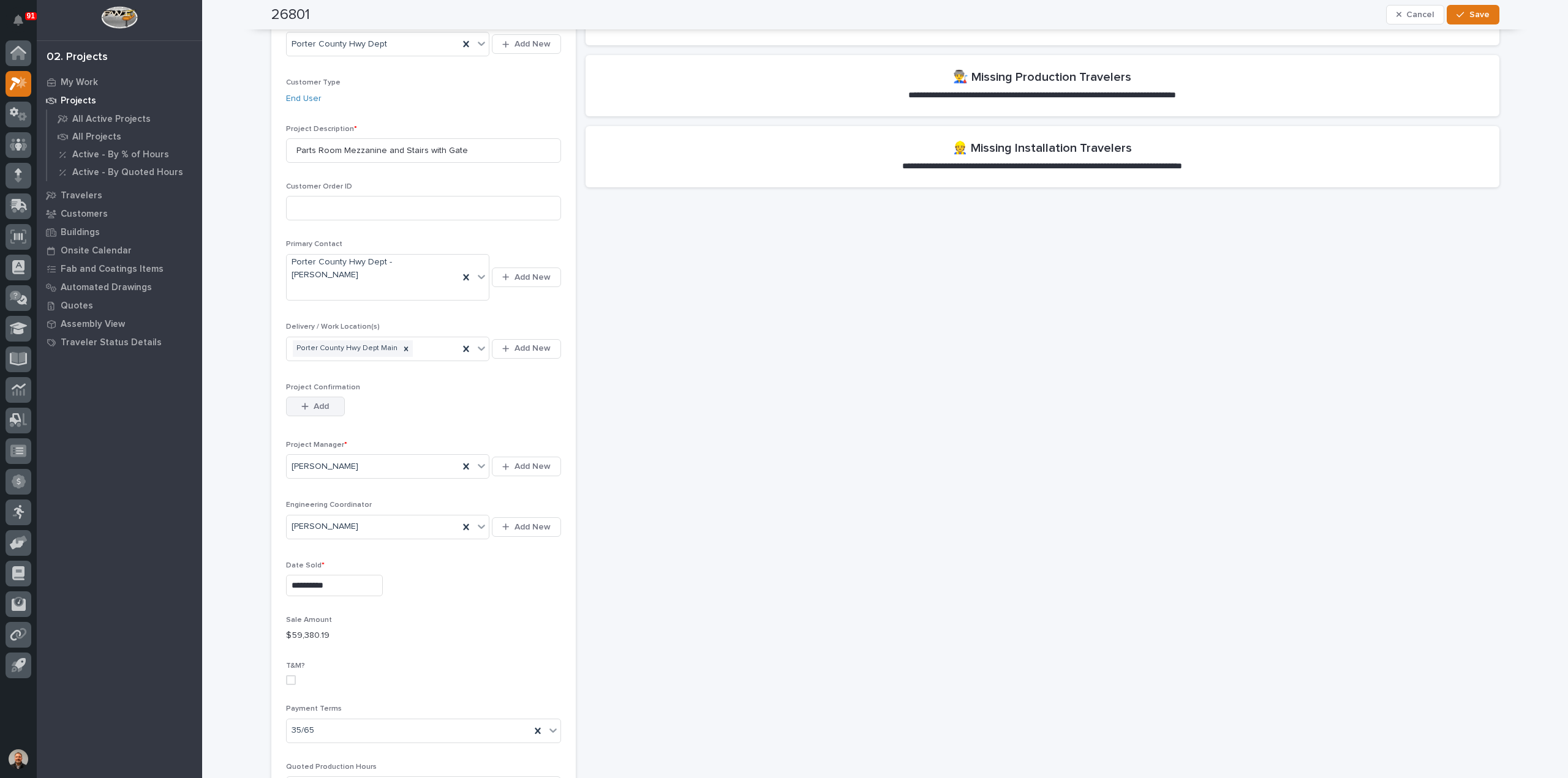
click at [328, 397] on button "Add" at bounding box center [315, 406] width 59 height 19
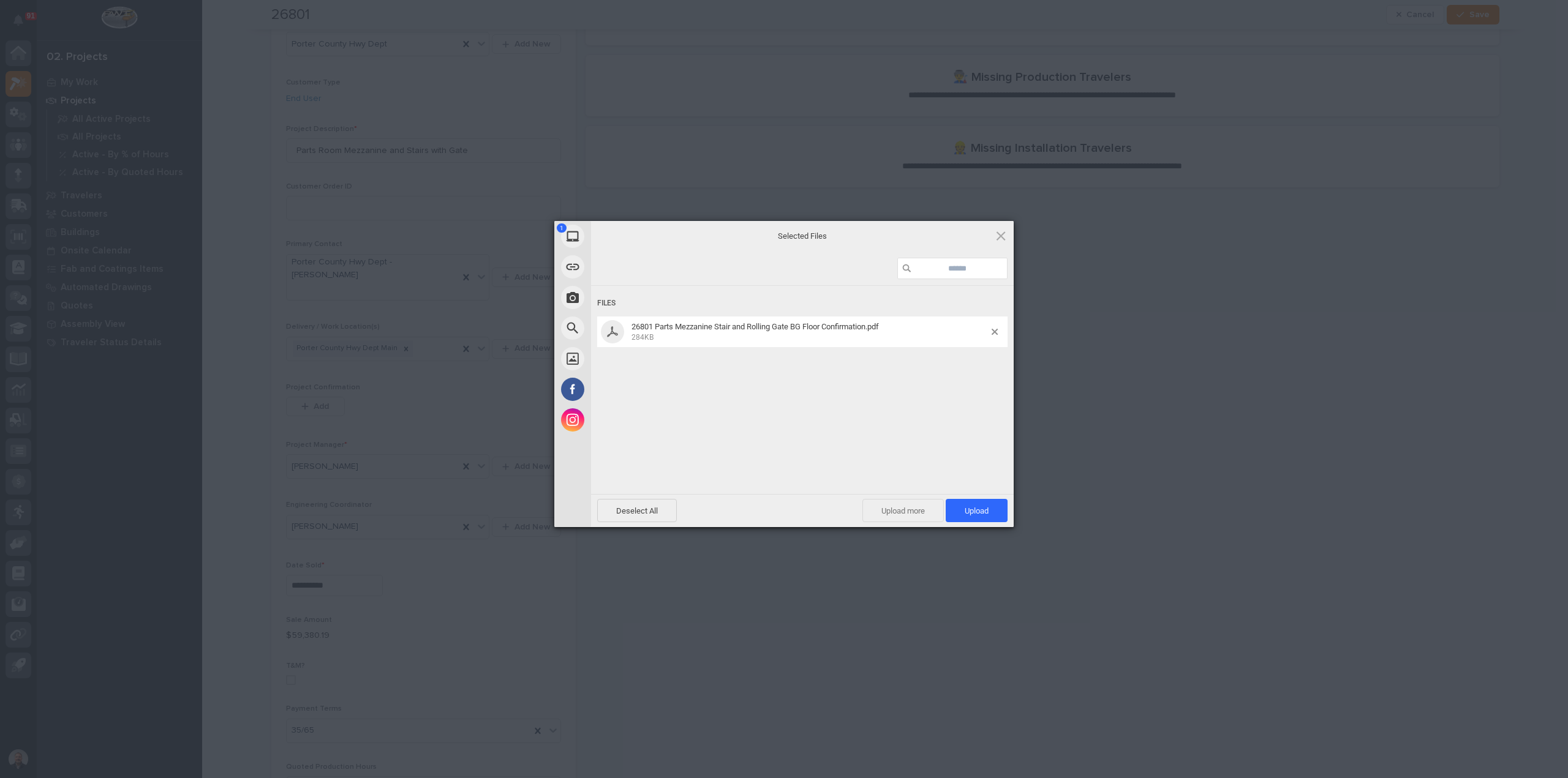
click at [907, 509] on span "Upload more" at bounding box center [903, 510] width 81 height 23
click at [954, 509] on span "Upload 2" at bounding box center [970, 510] width 37 height 9
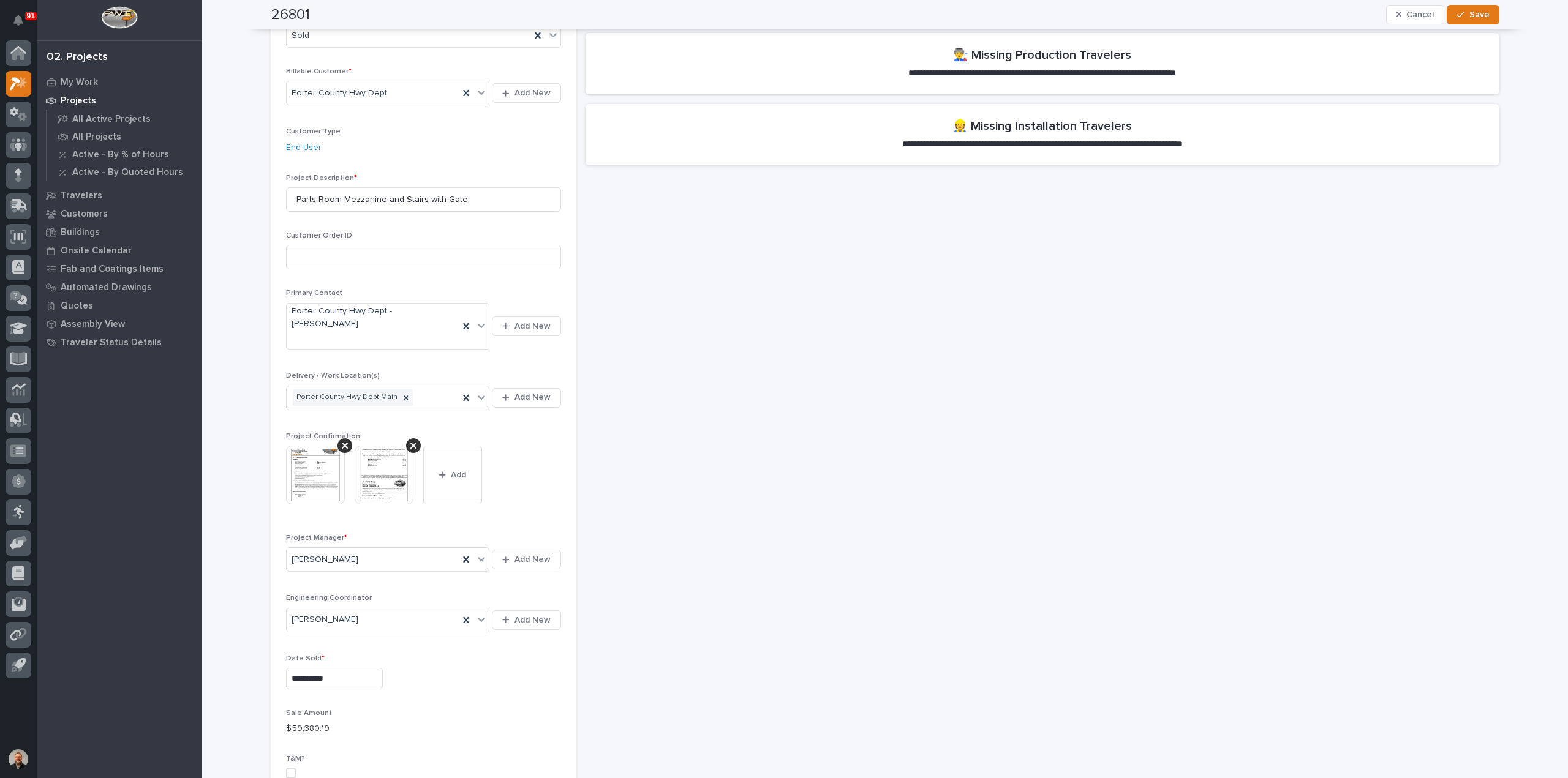
scroll to position [0, 0]
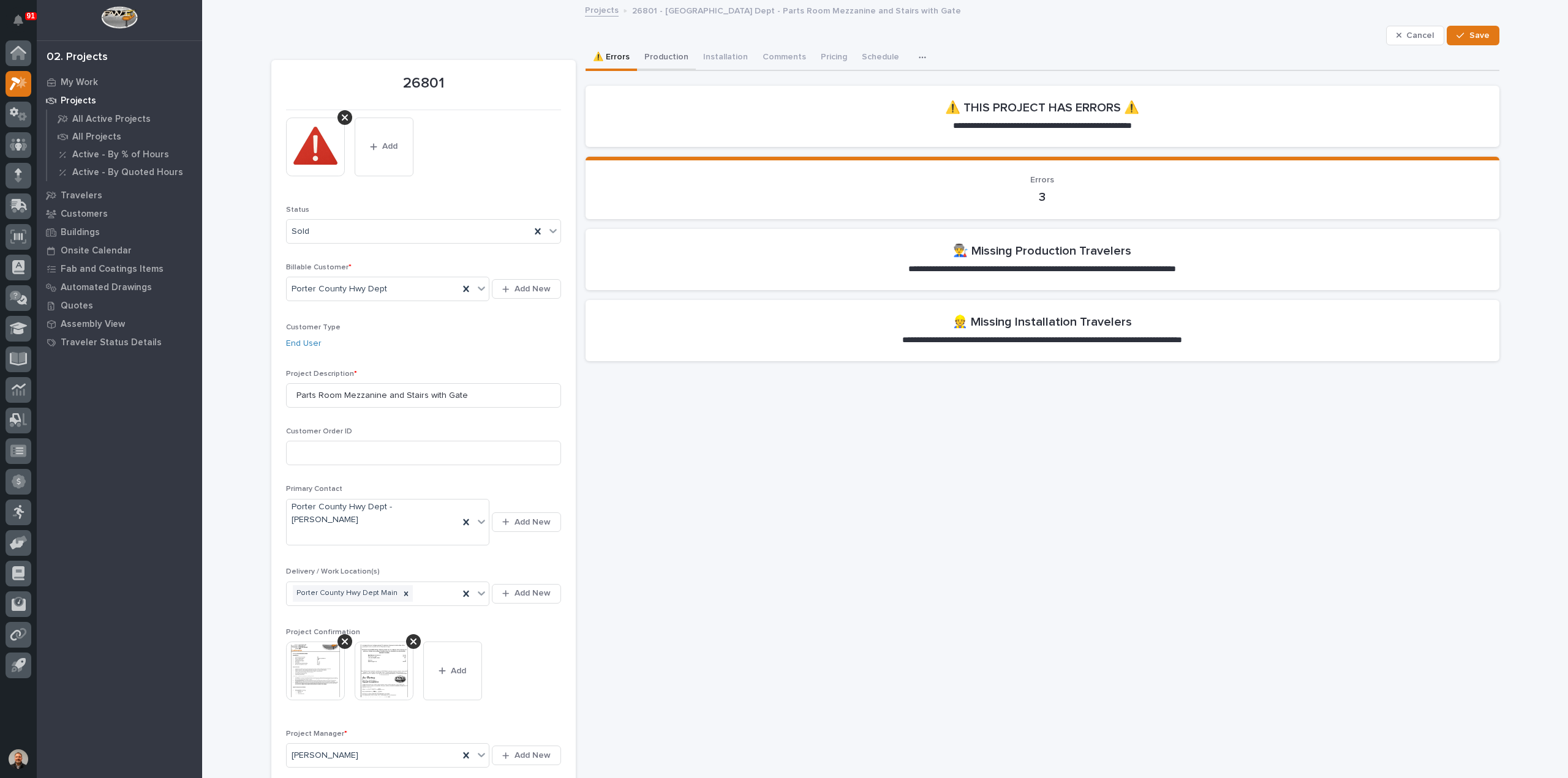
click at [670, 57] on button "Production" at bounding box center [666, 58] width 59 height 25
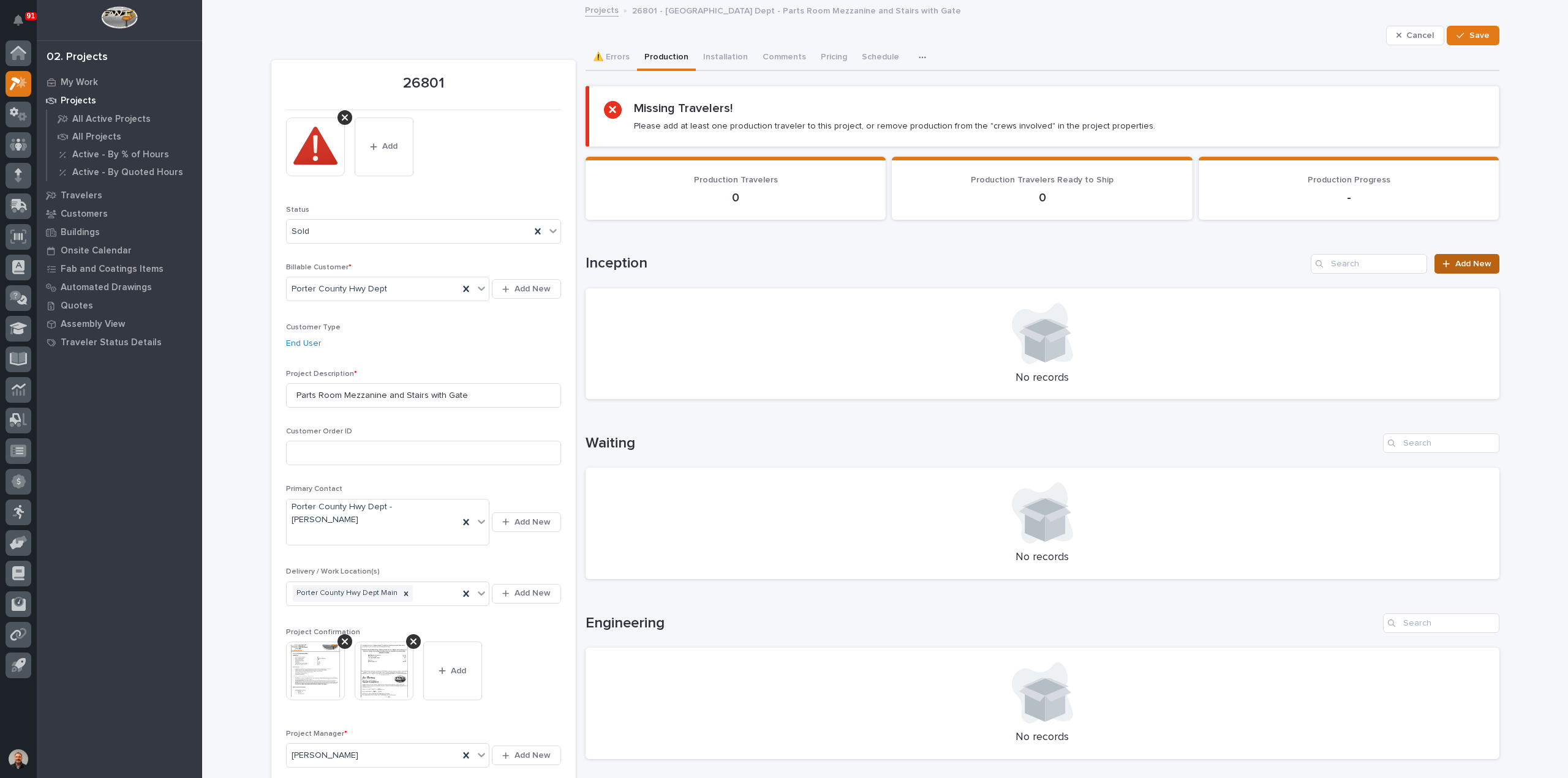
click at [1459, 257] on link "Add New" at bounding box center [1466, 264] width 64 height 19
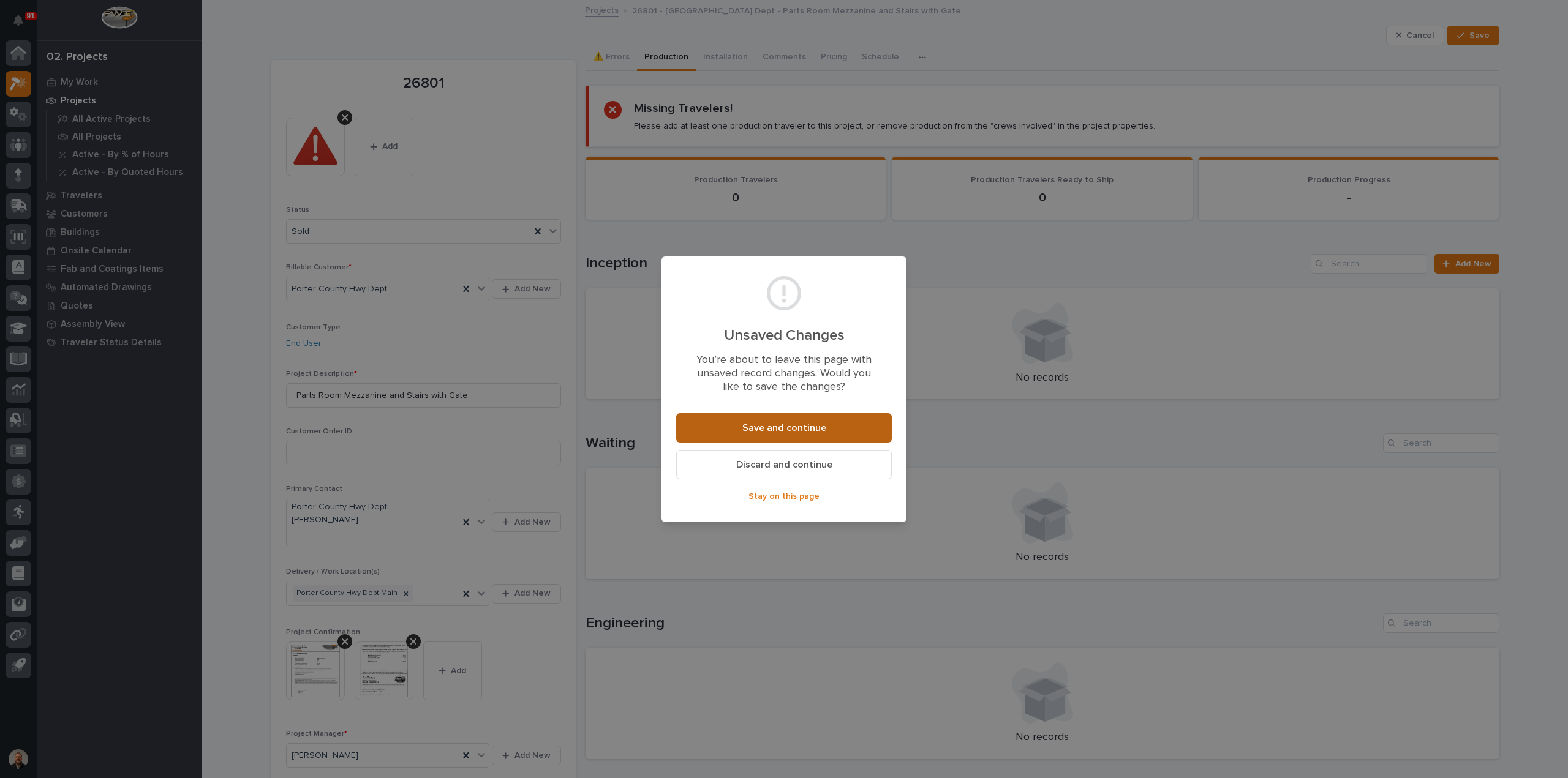
click at [765, 425] on span "Save and continue" at bounding box center [784, 428] width 84 height 13
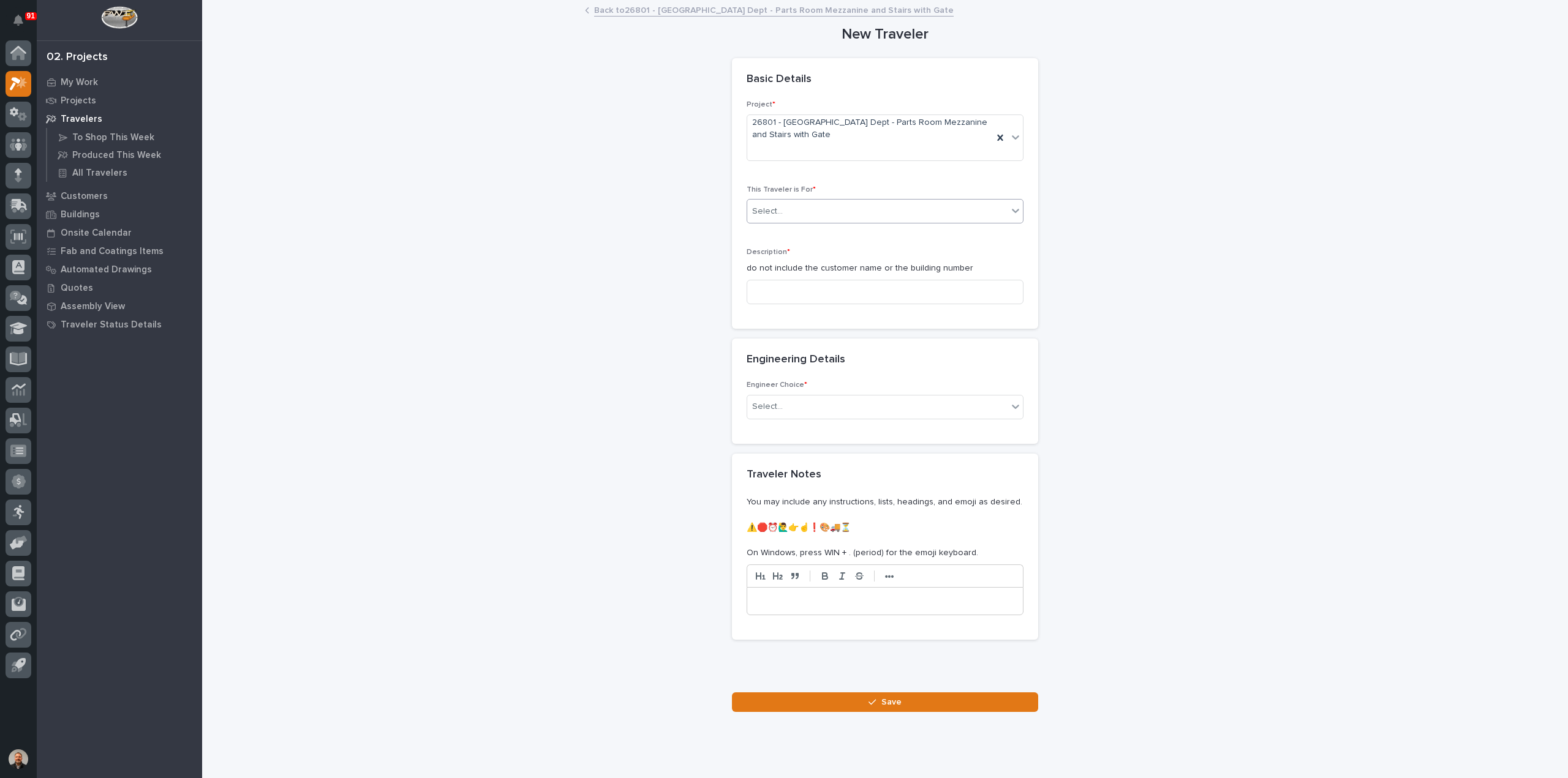
click at [796, 207] on div "Select..." at bounding box center [878, 211] width 260 height 20
click at [778, 235] on span "Production" at bounding box center [771, 233] width 47 height 14
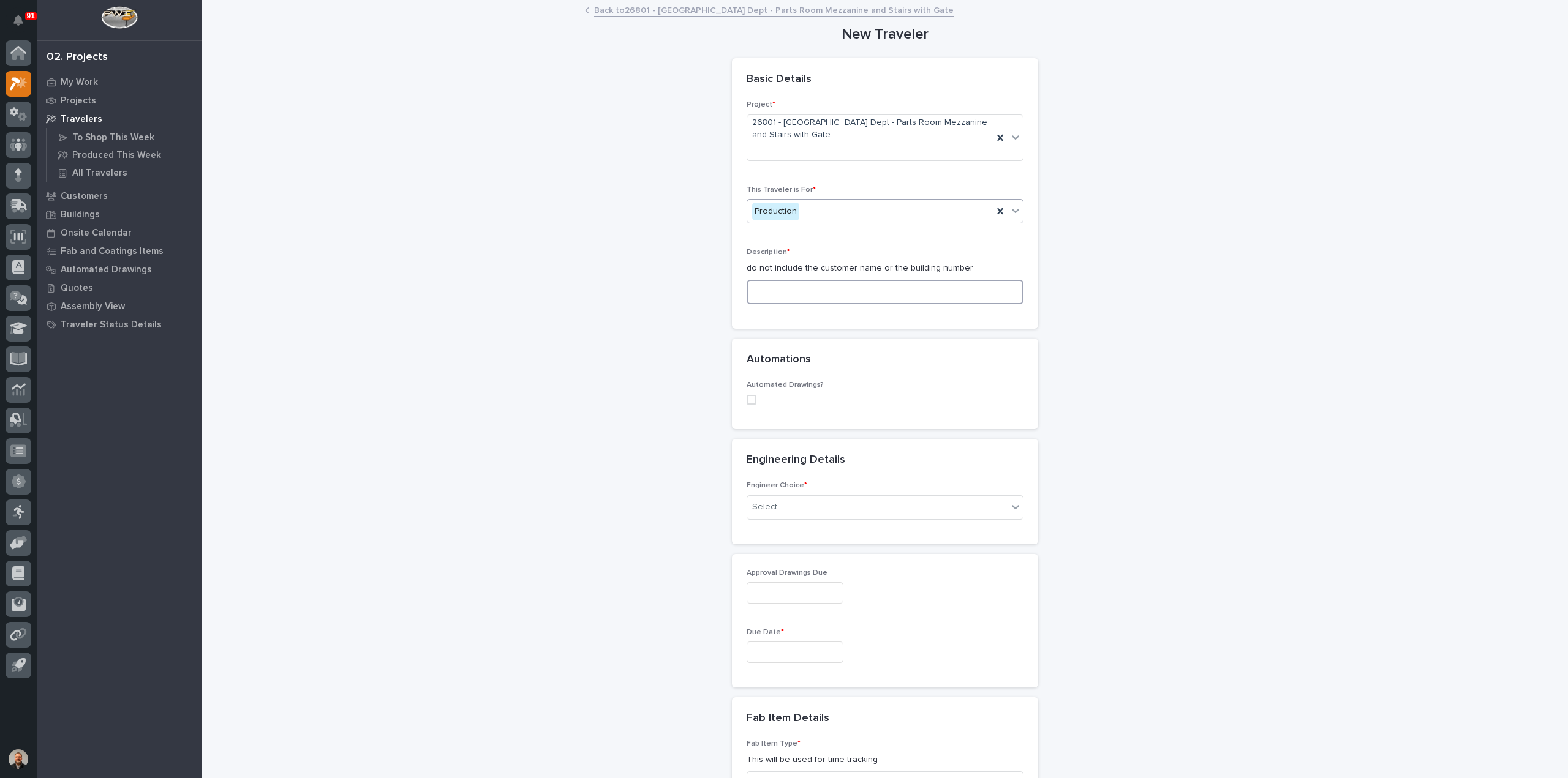
click at [767, 289] on input at bounding box center [885, 292] width 277 height 25
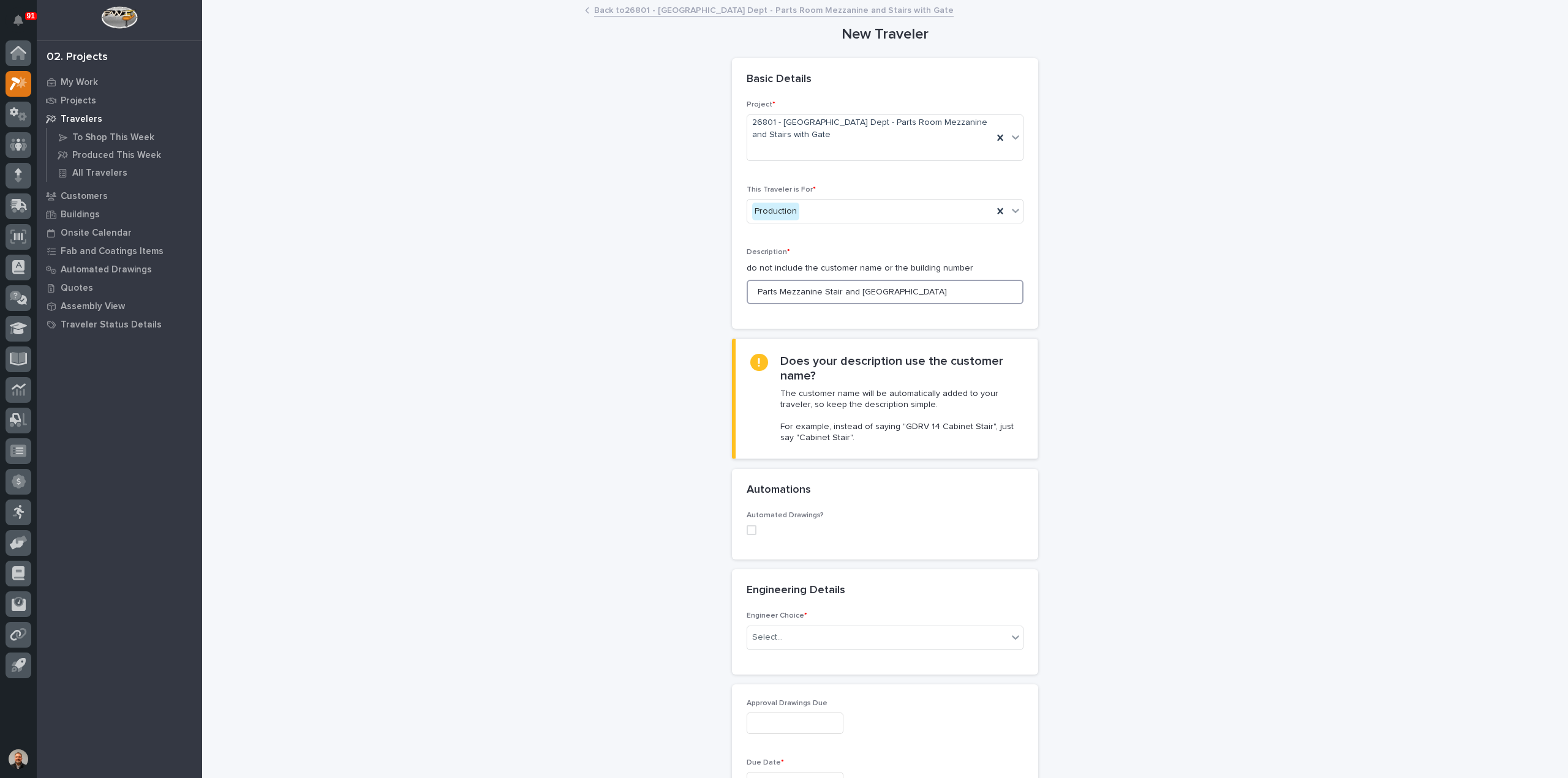
drag, startPoint x: 914, startPoint y: 291, endPoint x: 775, endPoint y: 290, distance: 139.0
click at [753, 291] on input "Parts Mezzanine Stair and Rolling Gate" at bounding box center [885, 292] width 277 height 25
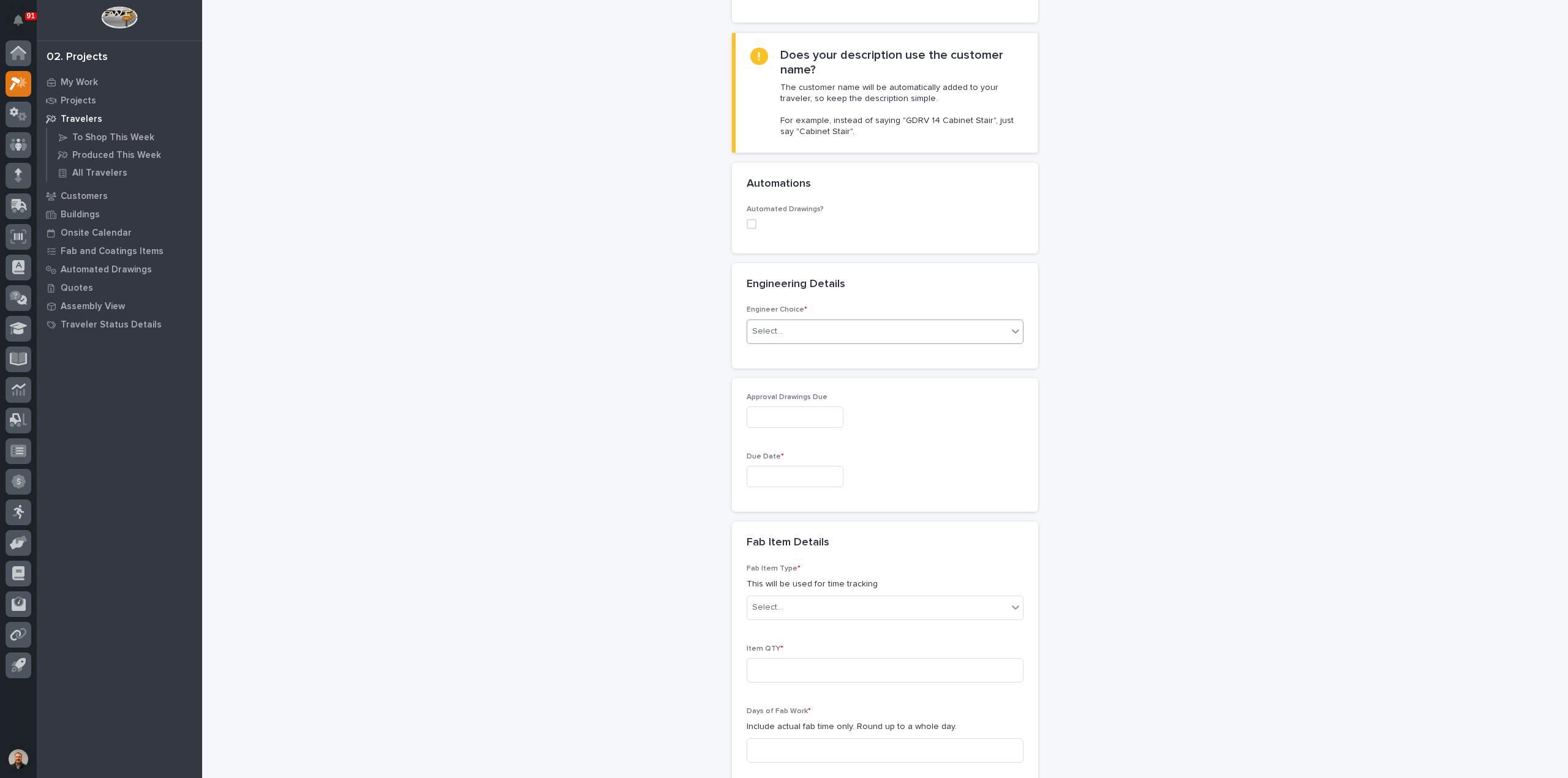
type input "Parts Mezzanine Stair and Rolling Gate"
click at [770, 333] on div "Select..." at bounding box center [767, 331] width 30 height 13
click at [823, 375] on div "I want my coordinator to choose an engineer" at bounding box center [880, 375] width 276 height 21
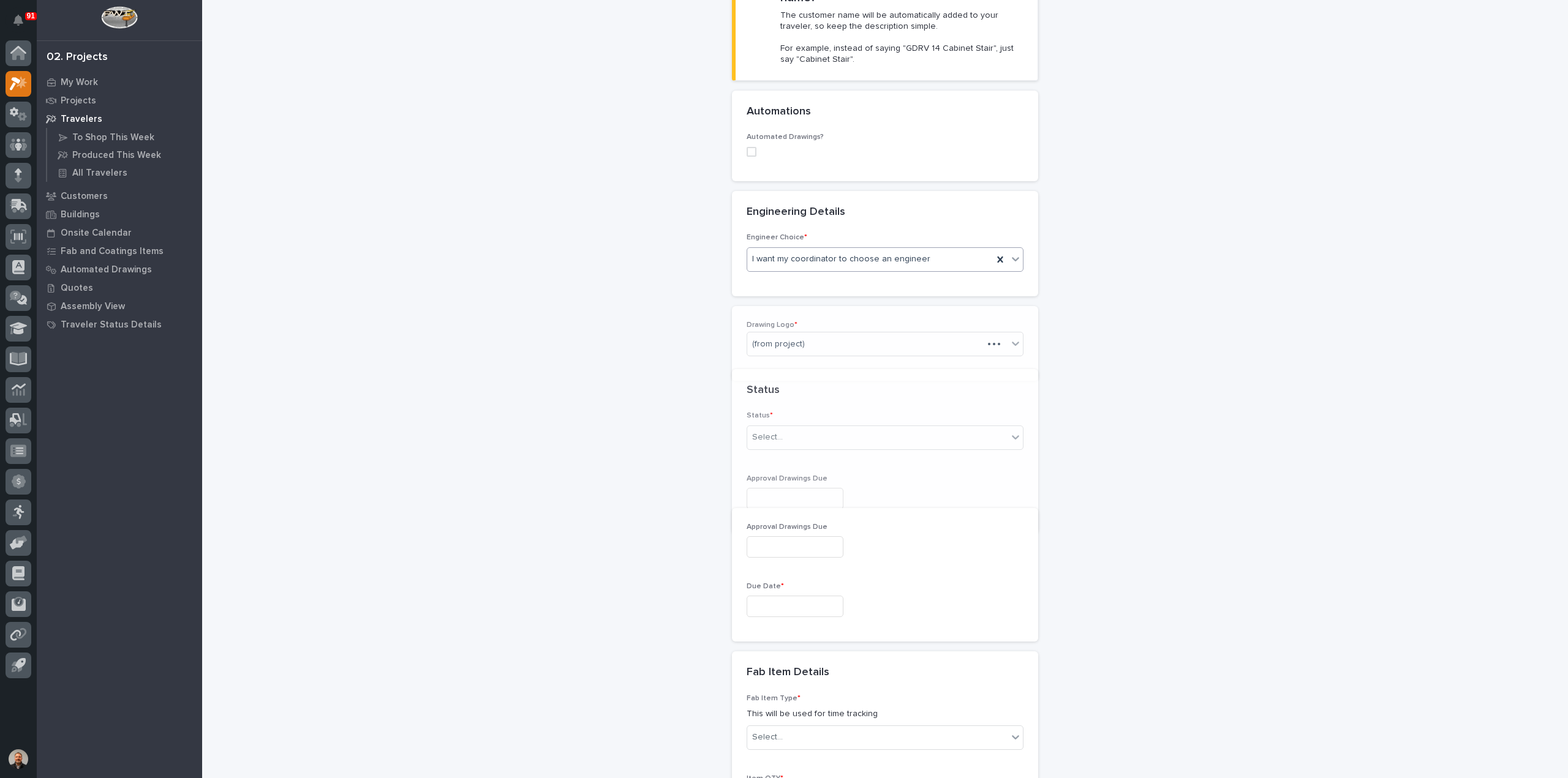
scroll to position [434, 0]
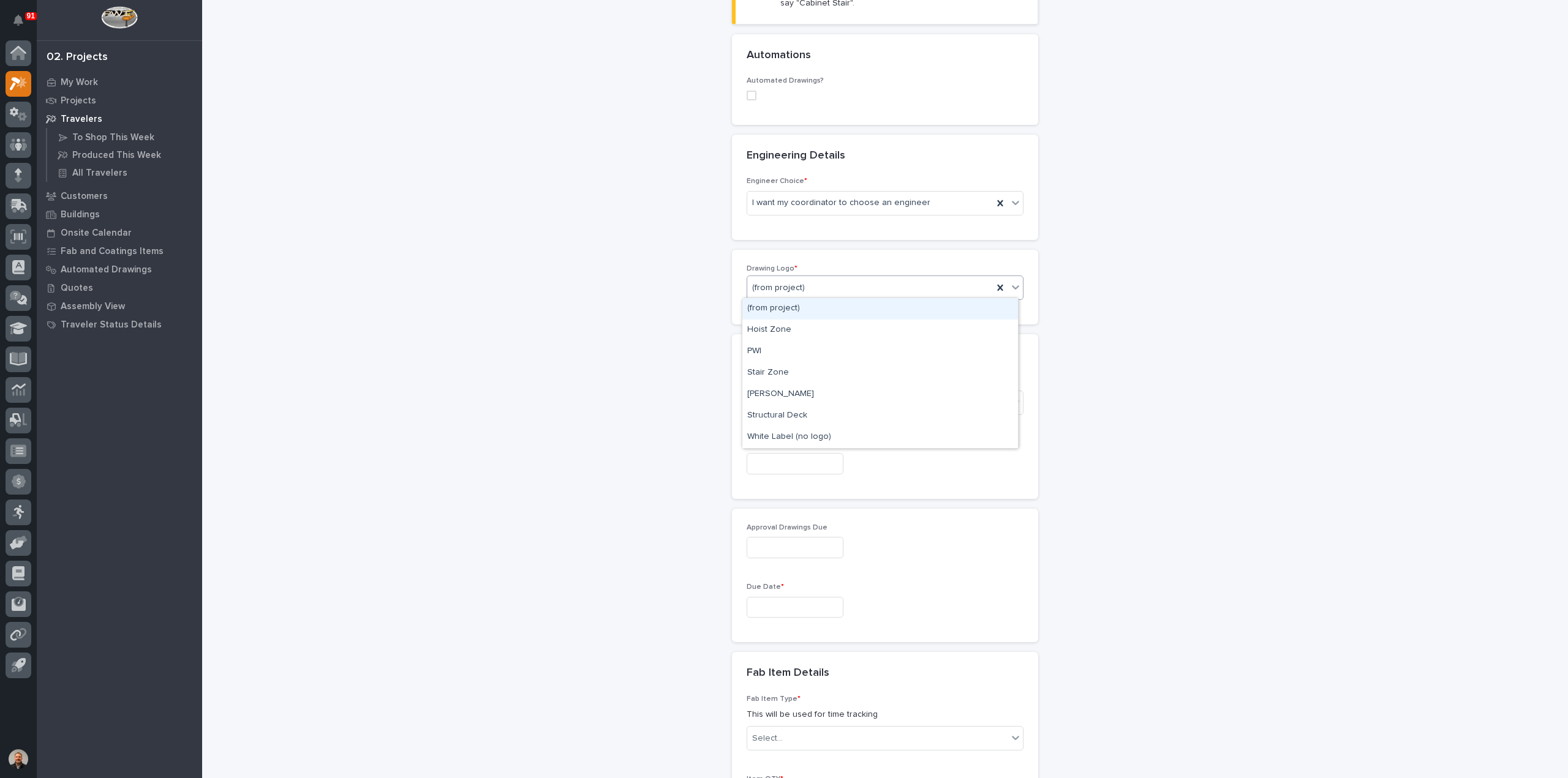
click at [801, 285] on div "(from project)" at bounding box center [870, 288] width 245 height 20
click at [770, 353] on div "PWI" at bounding box center [880, 351] width 276 height 21
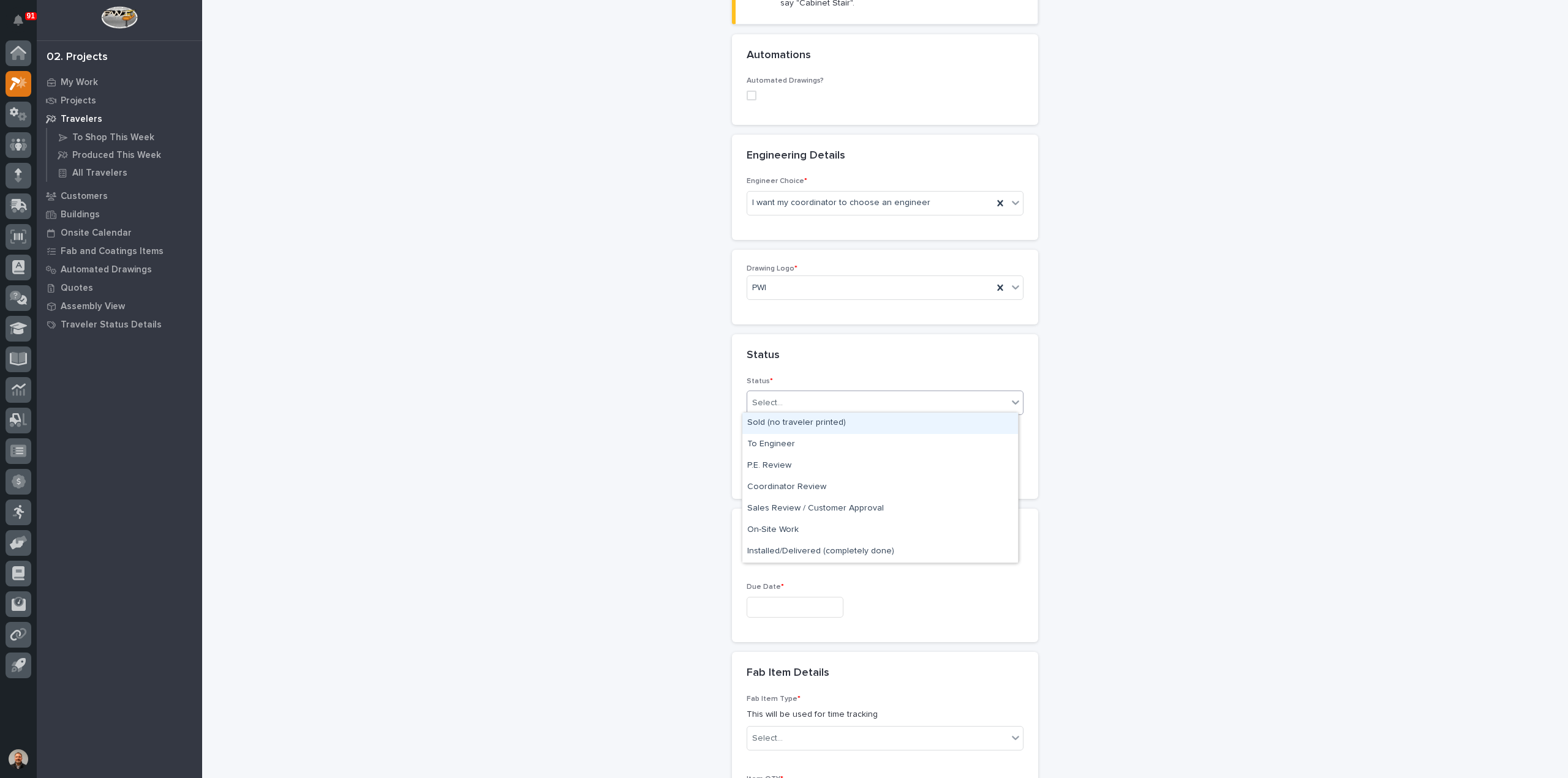
click at [781, 402] on div "Select..." at bounding box center [878, 403] width 260 height 20
click at [781, 443] on div "To Engineer" at bounding box center [880, 444] width 276 height 21
click at [767, 463] on input "text" at bounding box center [795, 463] width 96 height 21
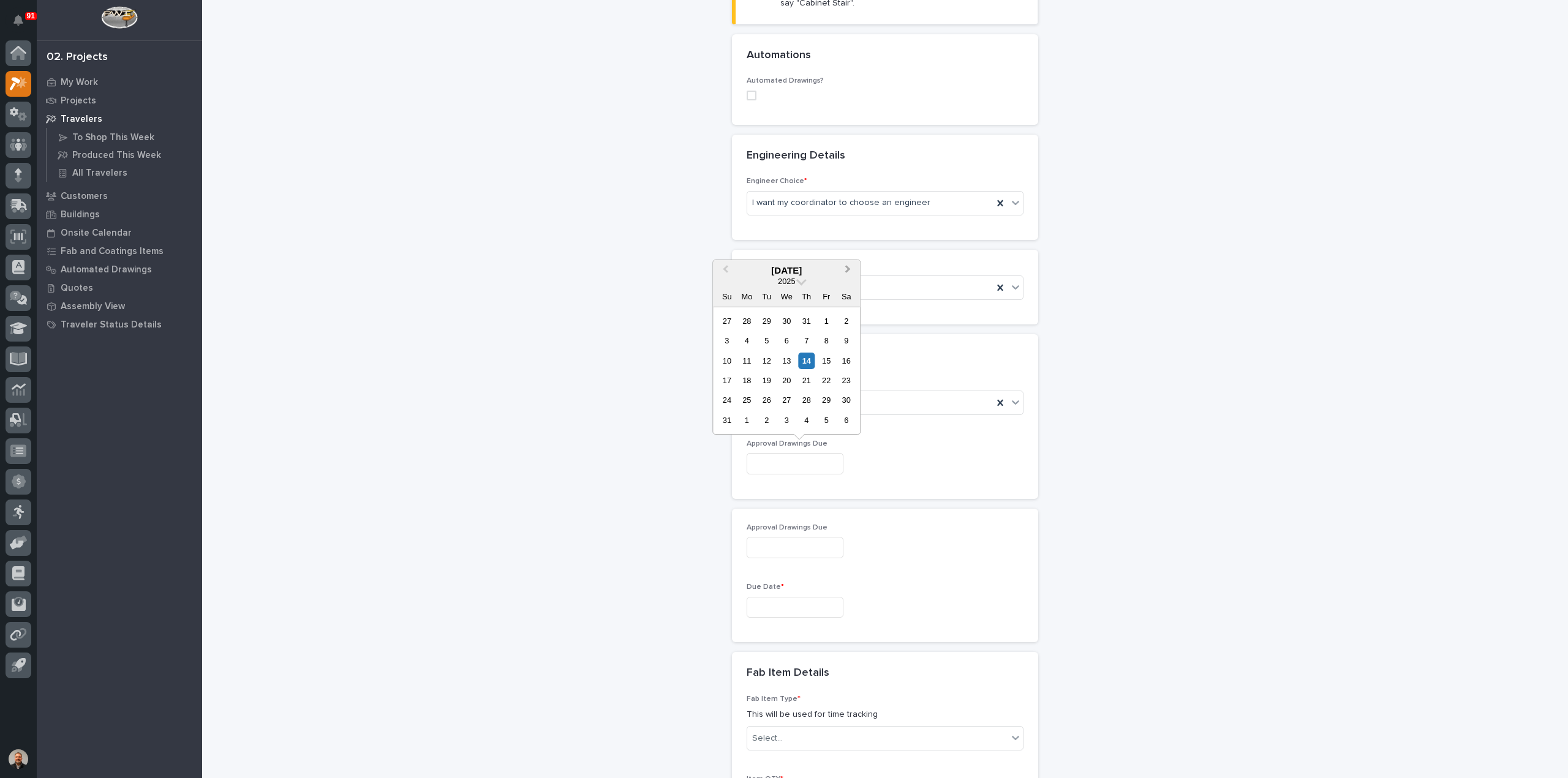
click at [850, 268] on button "Next Month" at bounding box center [849, 271] width 19 height 19
click at [826, 357] on div "19" at bounding box center [827, 361] width 17 height 17
type input "**********"
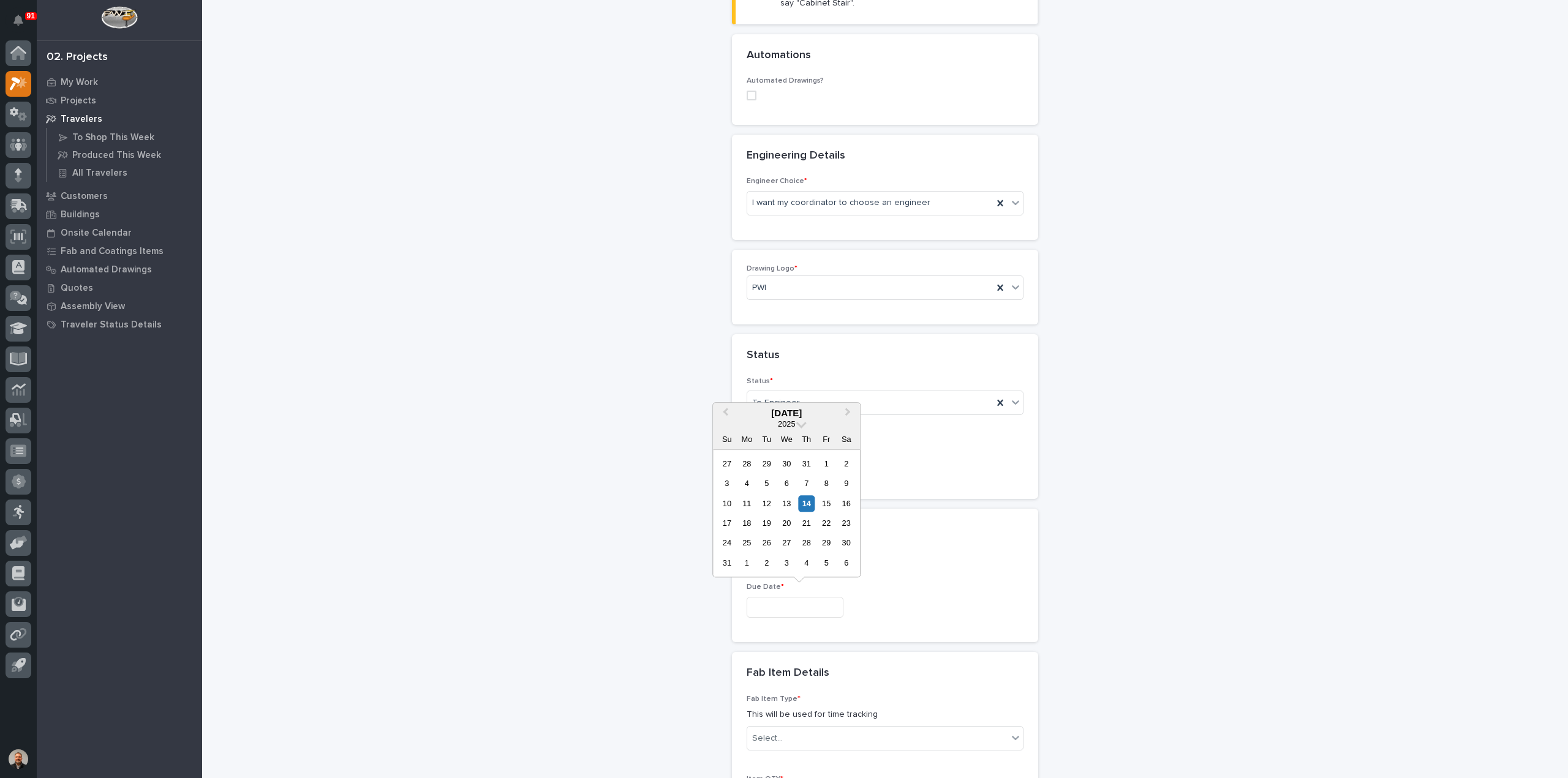
click at [777, 602] on input "text" at bounding box center [795, 607] width 96 height 21
click at [851, 412] on button "Next Month" at bounding box center [849, 414] width 19 height 19
click at [827, 522] on div "24" at bounding box center [827, 523] width 17 height 17
type input "**********"
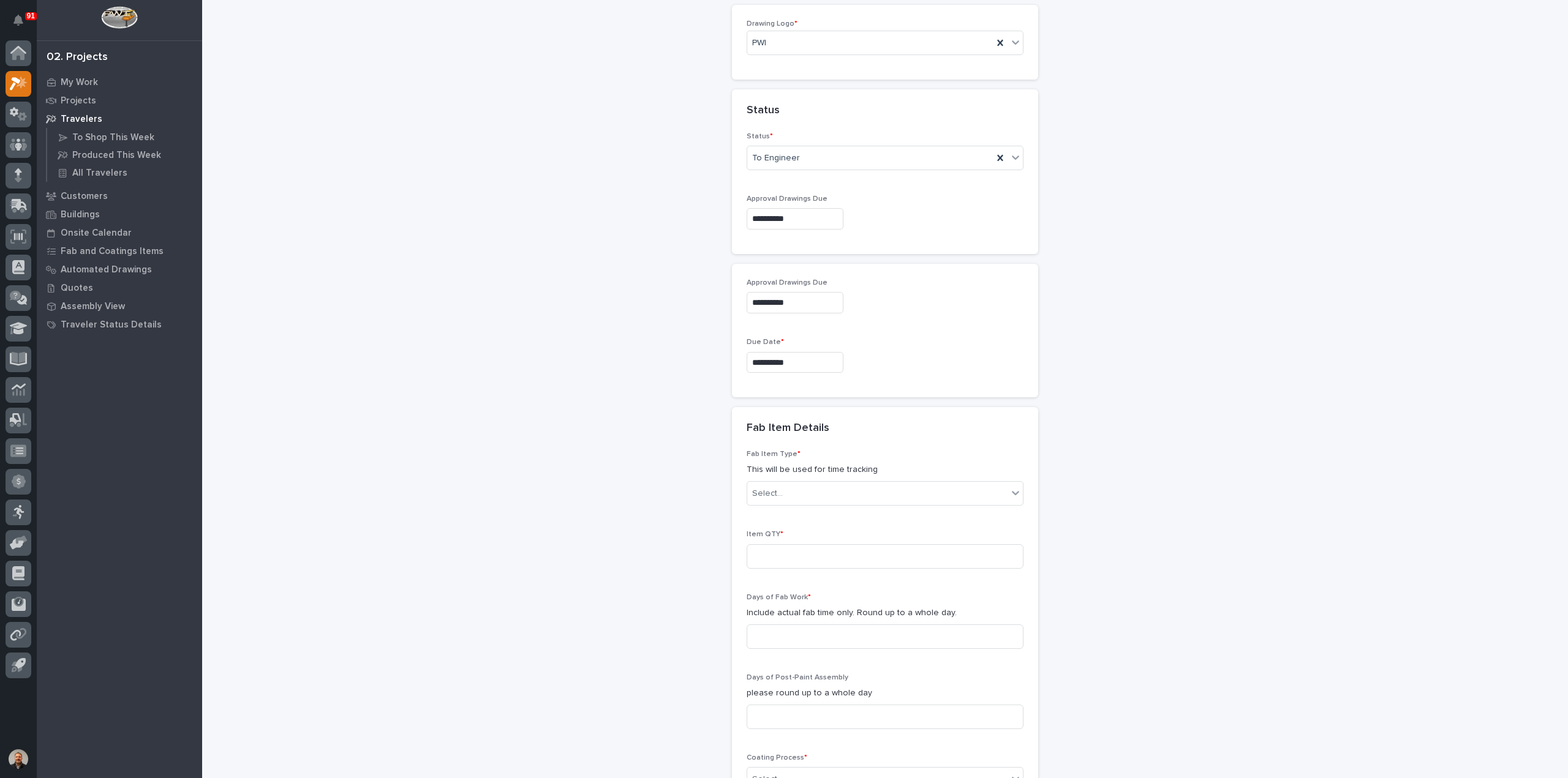
scroll to position [741, 0]
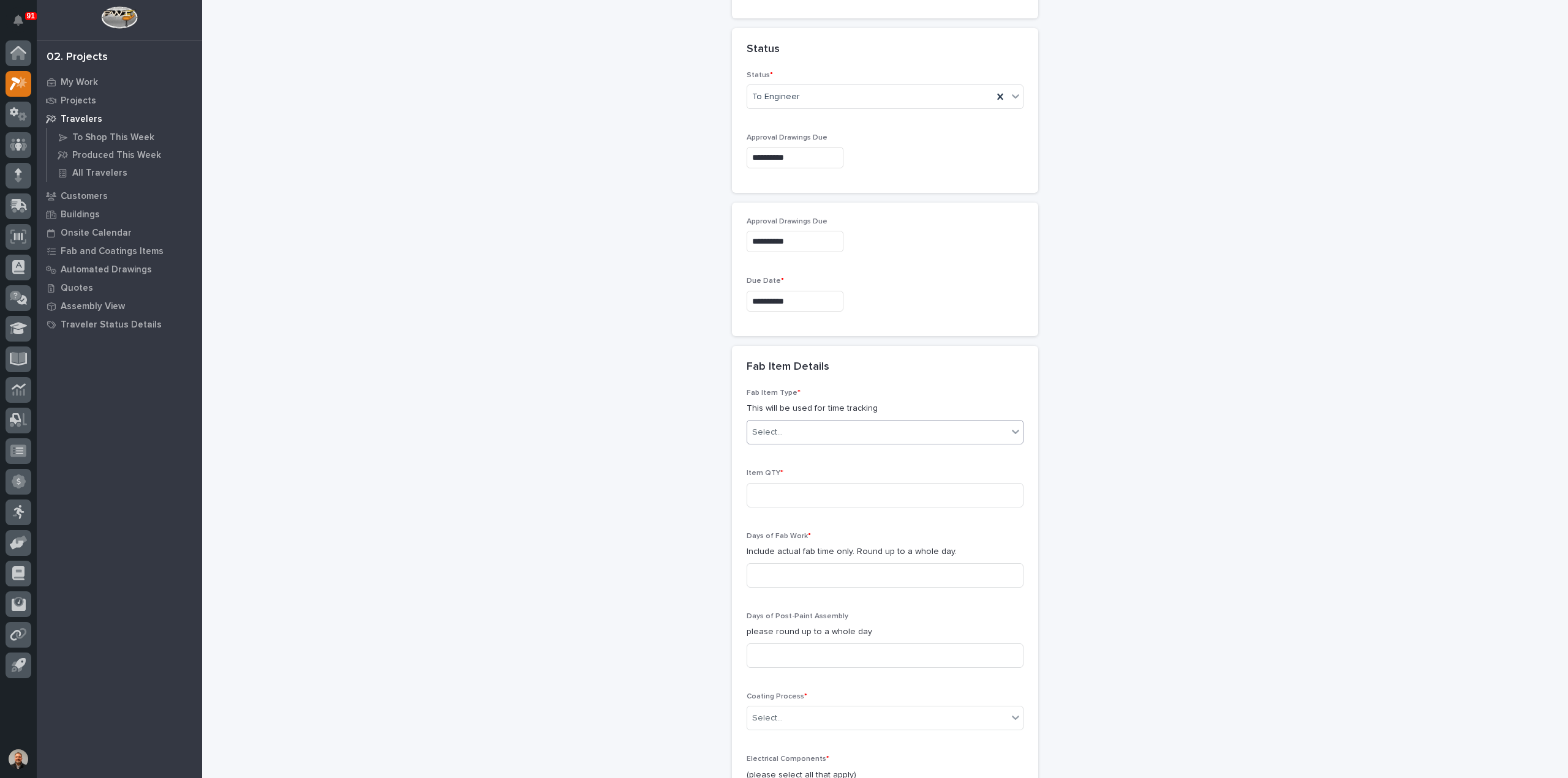
click at [783, 429] on div "Select..." at bounding box center [878, 432] width 260 height 20
click at [809, 483] on div "Mezzanine Package" at bounding box center [880, 481] width 276 height 21
click at [782, 490] on input at bounding box center [885, 495] width 277 height 25
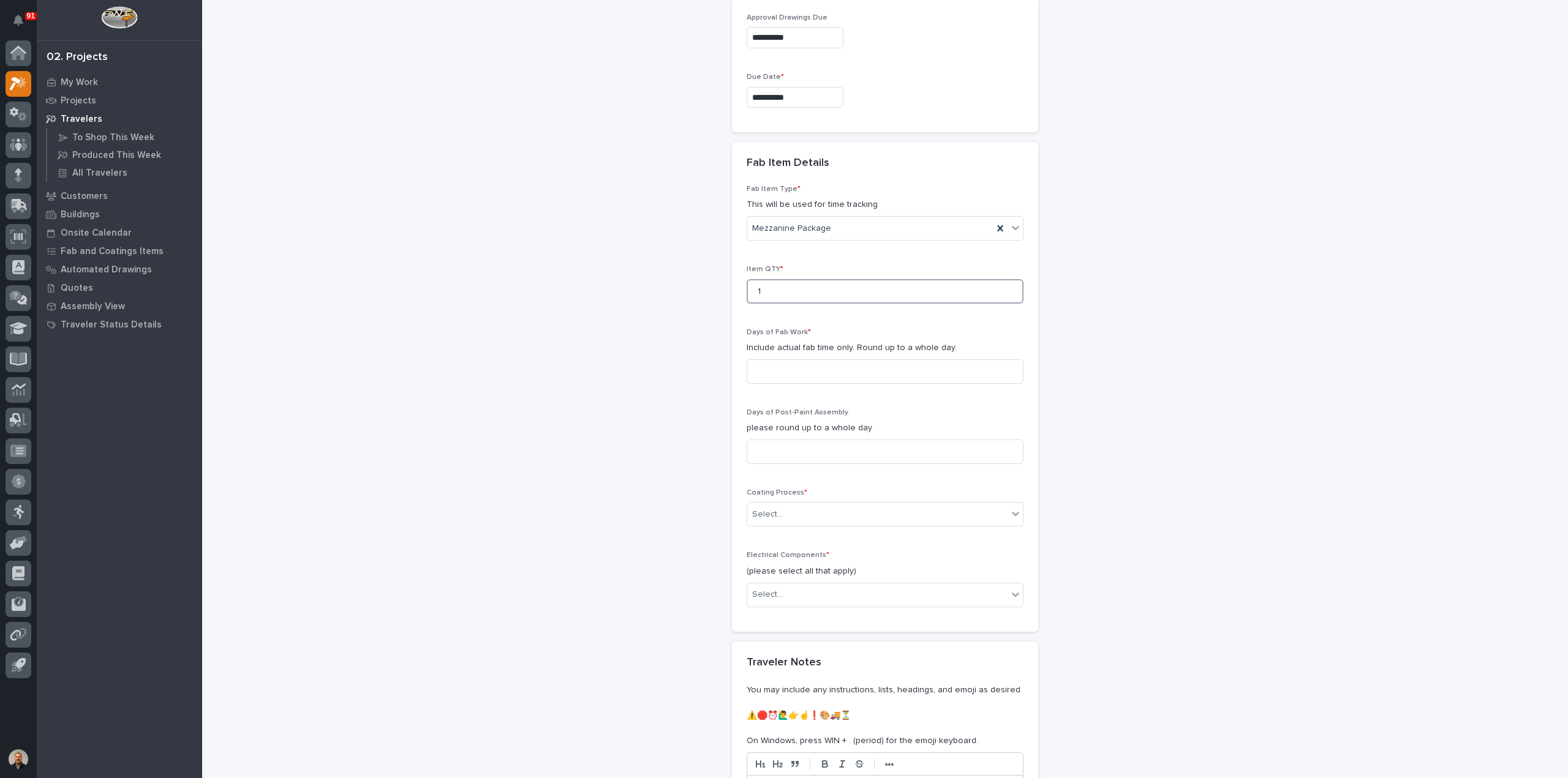
scroll to position [985, 0]
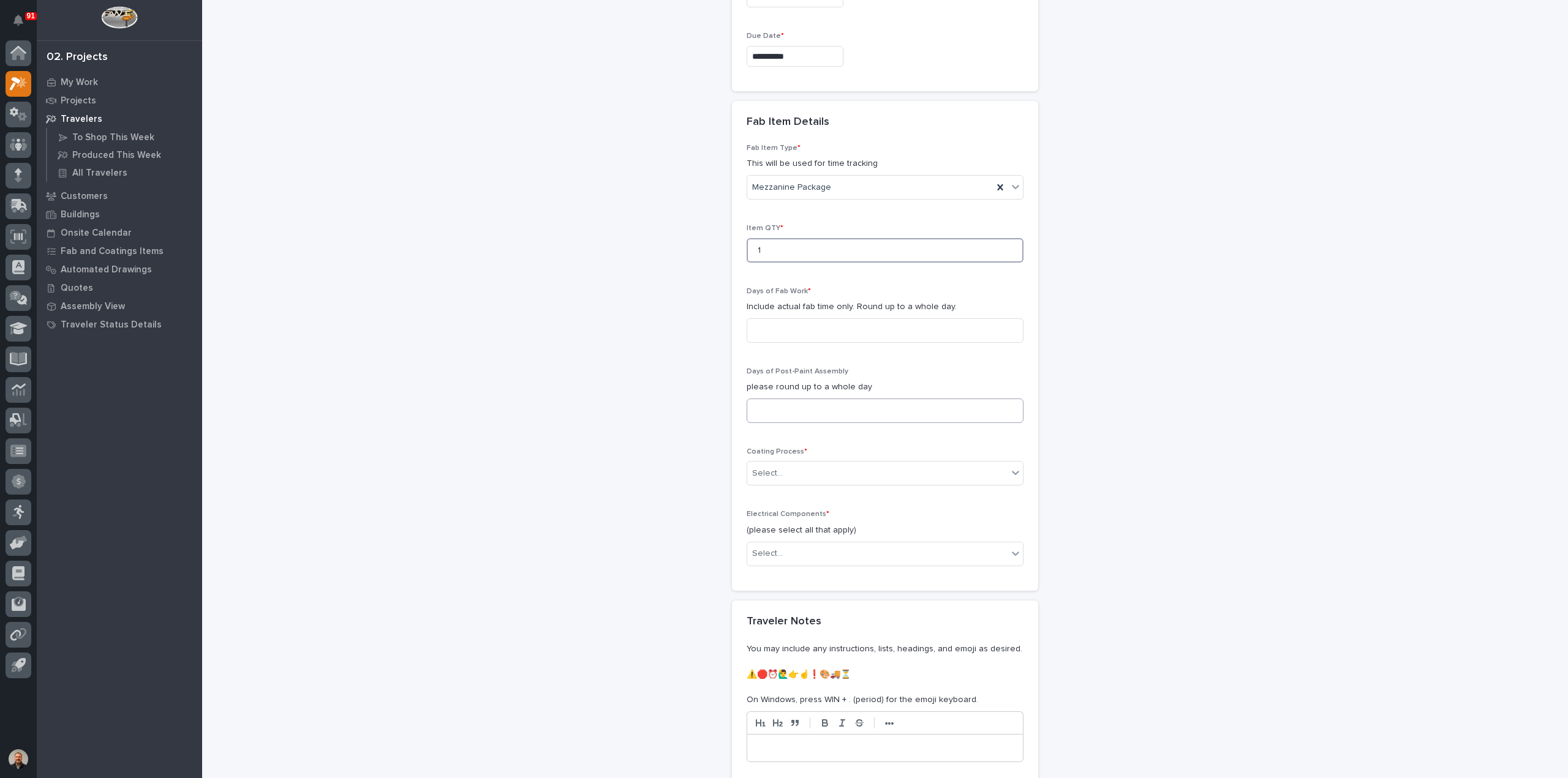
type input "1"
click at [774, 403] on input at bounding box center [885, 411] width 277 height 25
click at [764, 326] on input at bounding box center [885, 330] width 277 height 25
type input "6"
click at [770, 401] on input at bounding box center [885, 411] width 277 height 25
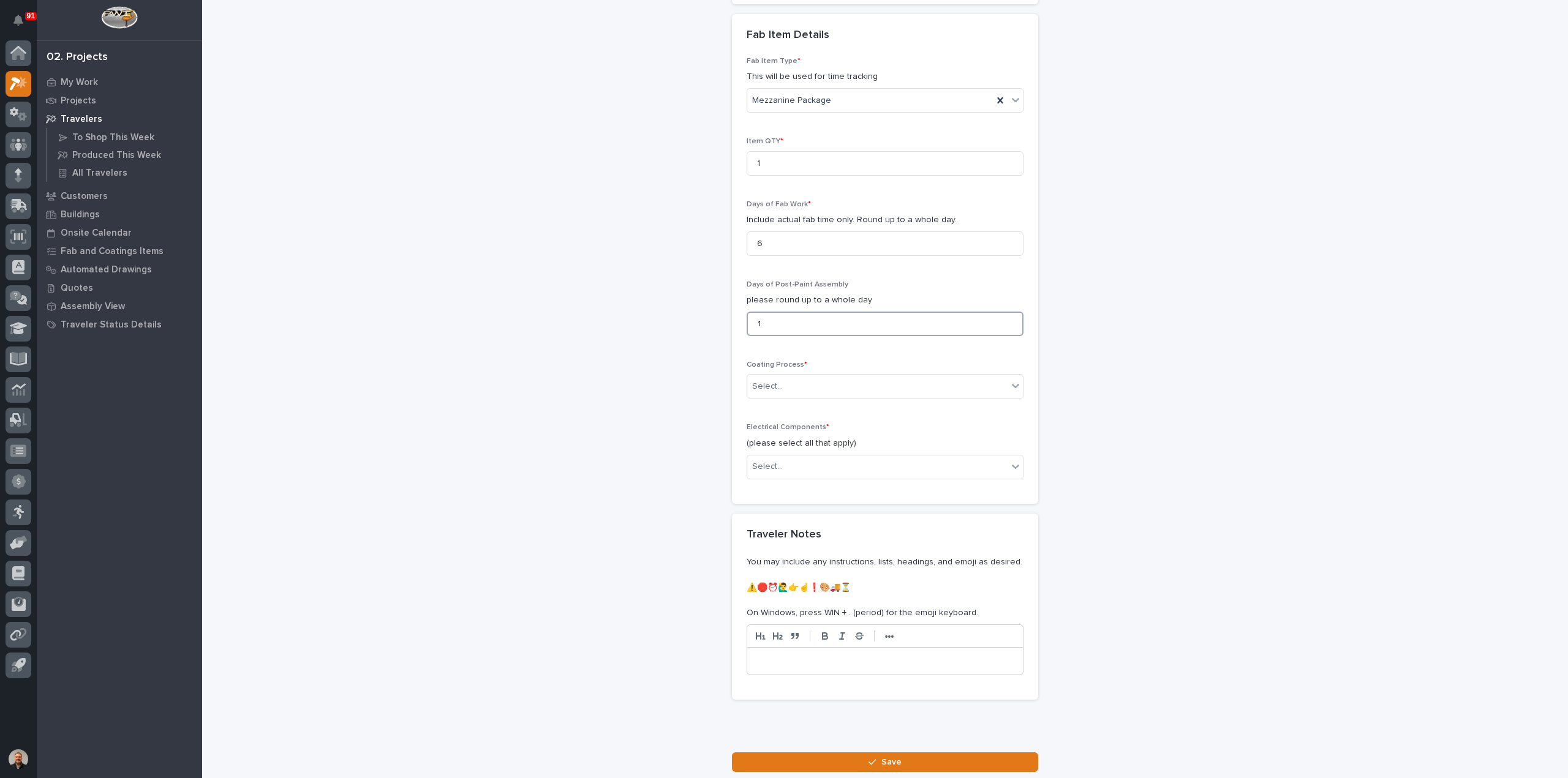
scroll to position [1156, 0]
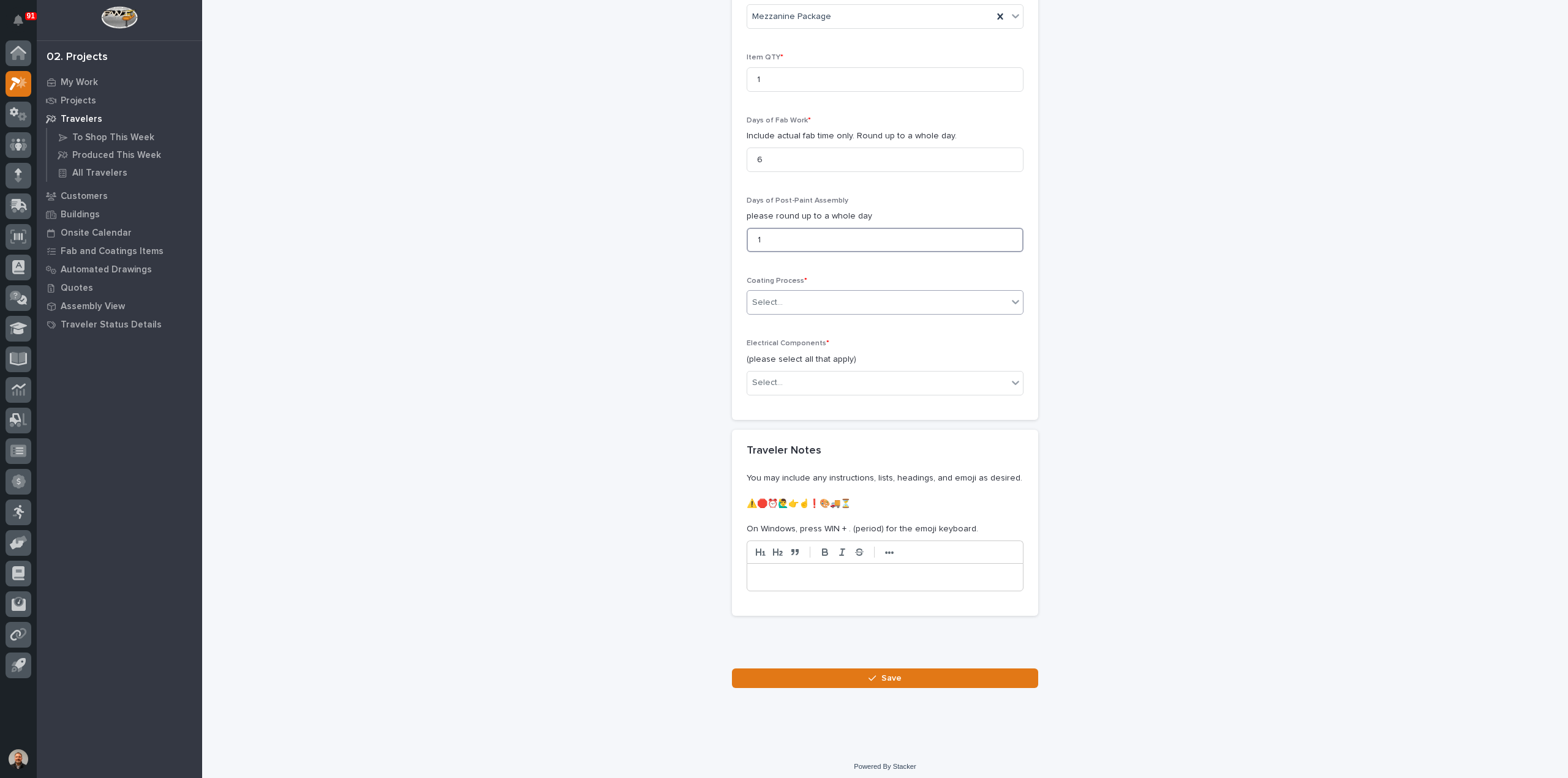
type input "1"
click at [768, 296] on div "Select..." at bounding box center [767, 302] width 30 height 13
click at [785, 341] on div "In-House Paint/Powder" at bounding box center [880, 342] width 276 height 21
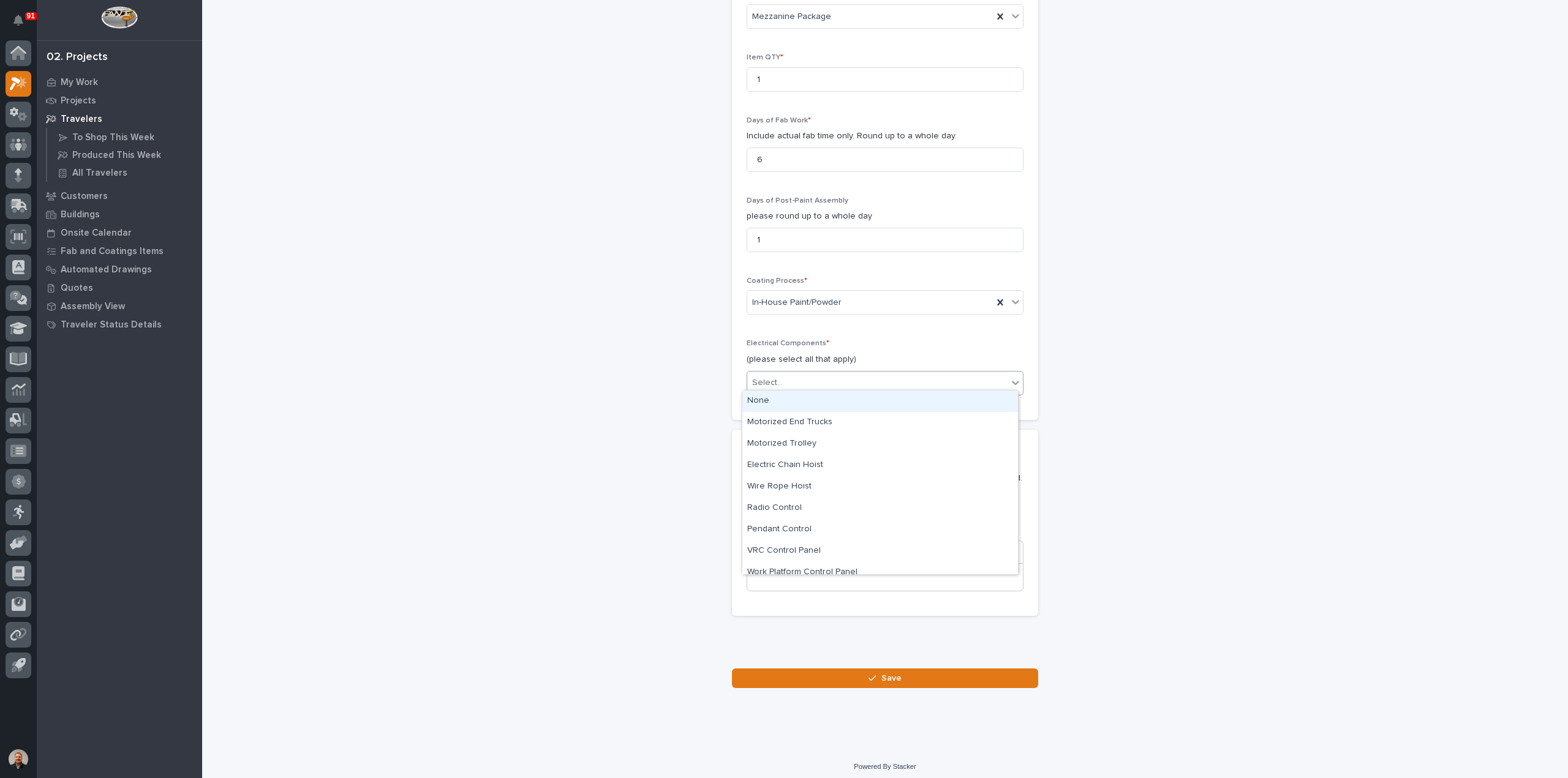
click at [770, 377] on div "Select..." at bounding box center [767, 383] width 30 height 13
click at [770, 401] on div "None" at bounding box center [880, 401] width 276 height 21
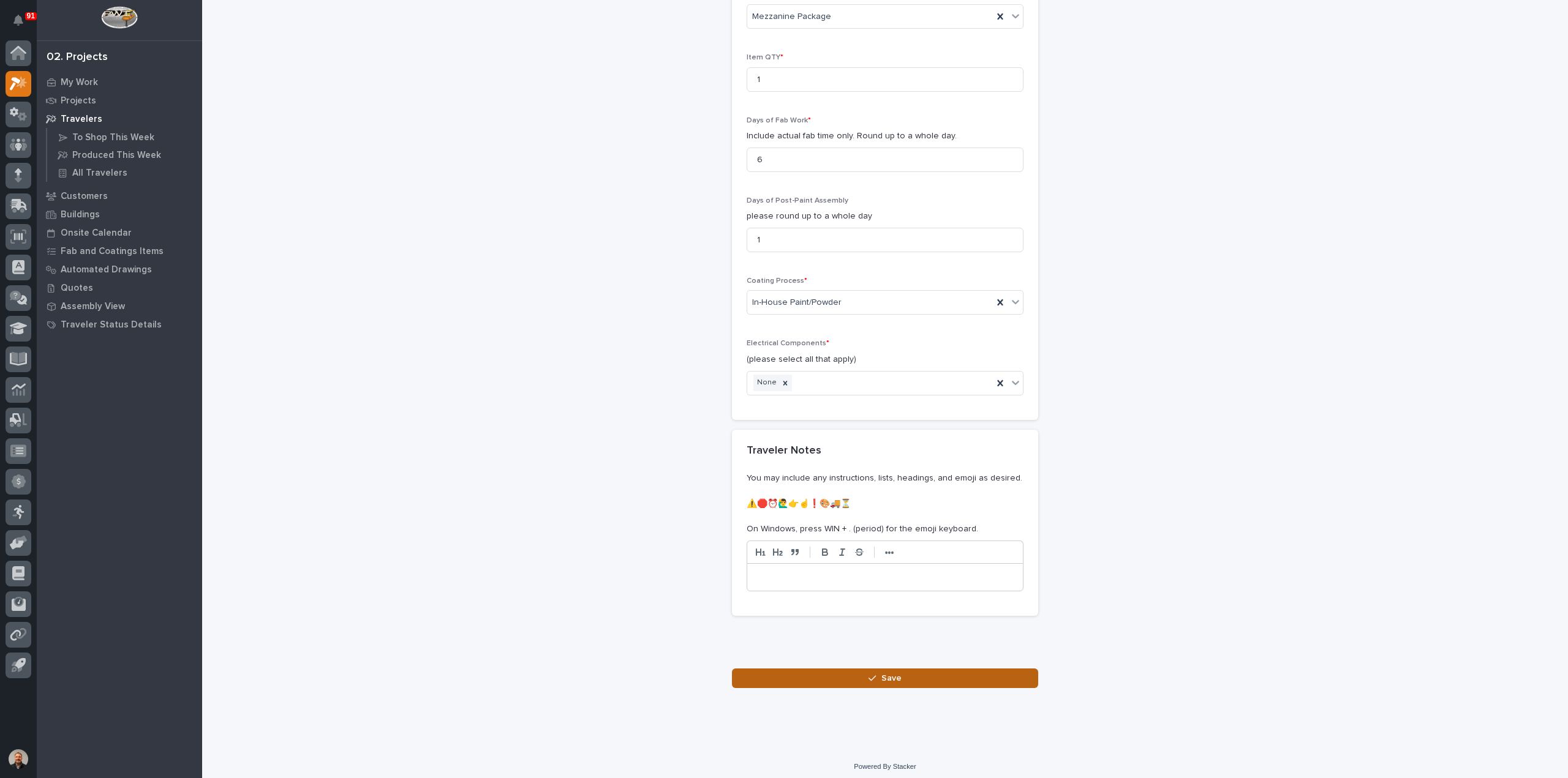
click at [881, 675] on span "Save" at bounding box center [891, 678] width 20 height 11
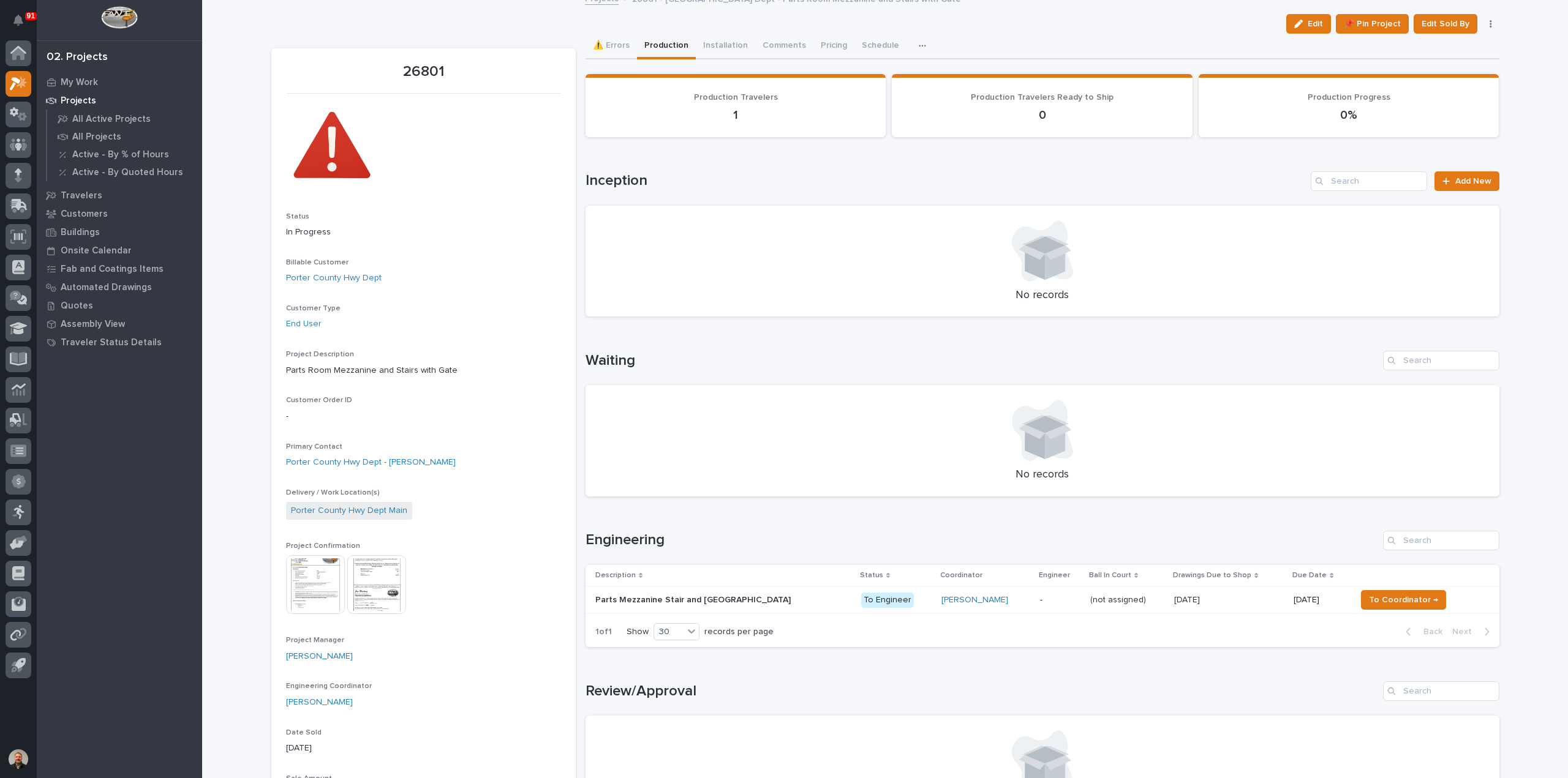
scroll to position [256, 0]
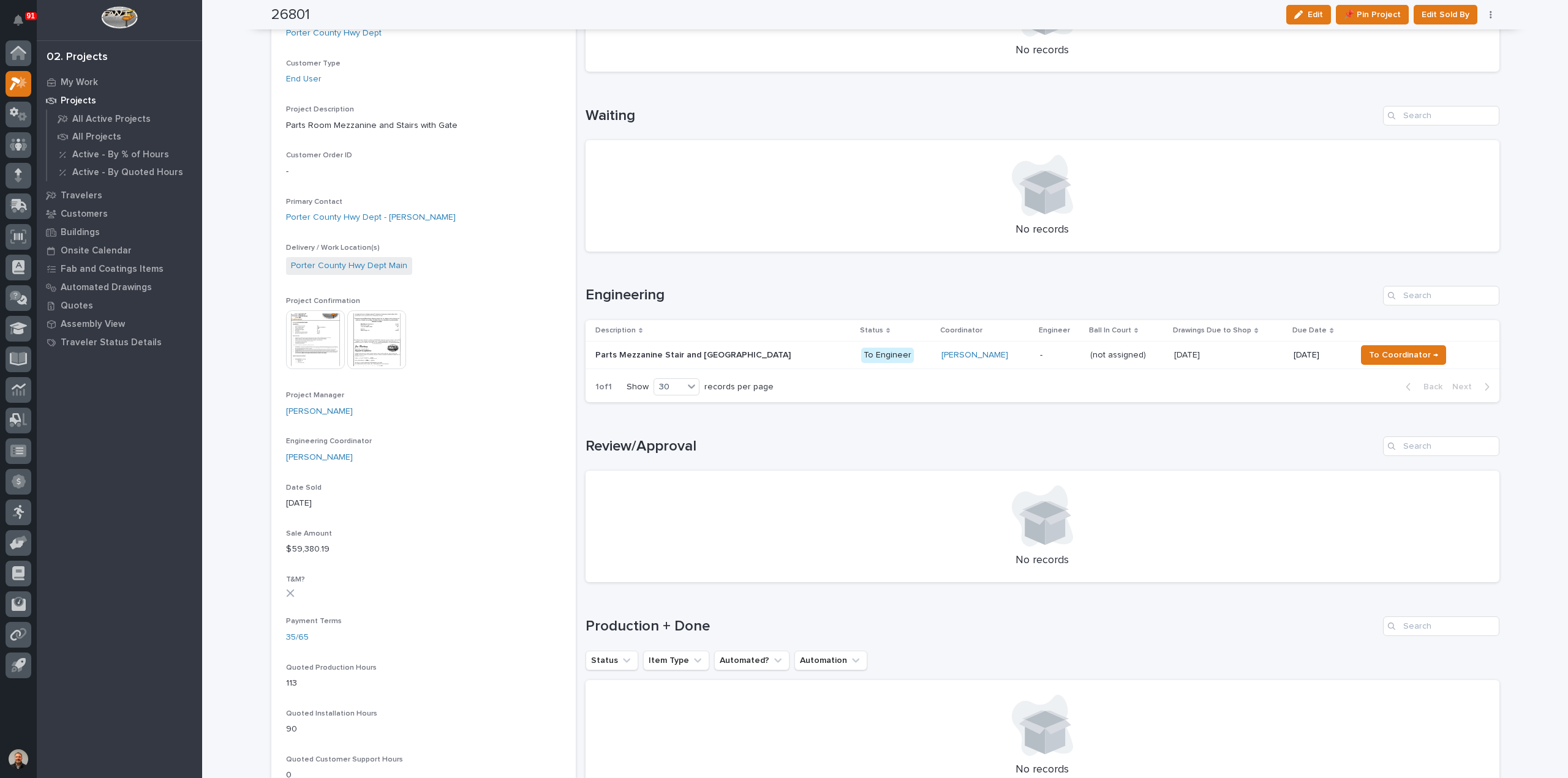
click at [627, 353] on p "Parts Mezzanine Stair and Rolling Gate" at bounding box center [694, 354] width 198 height 13
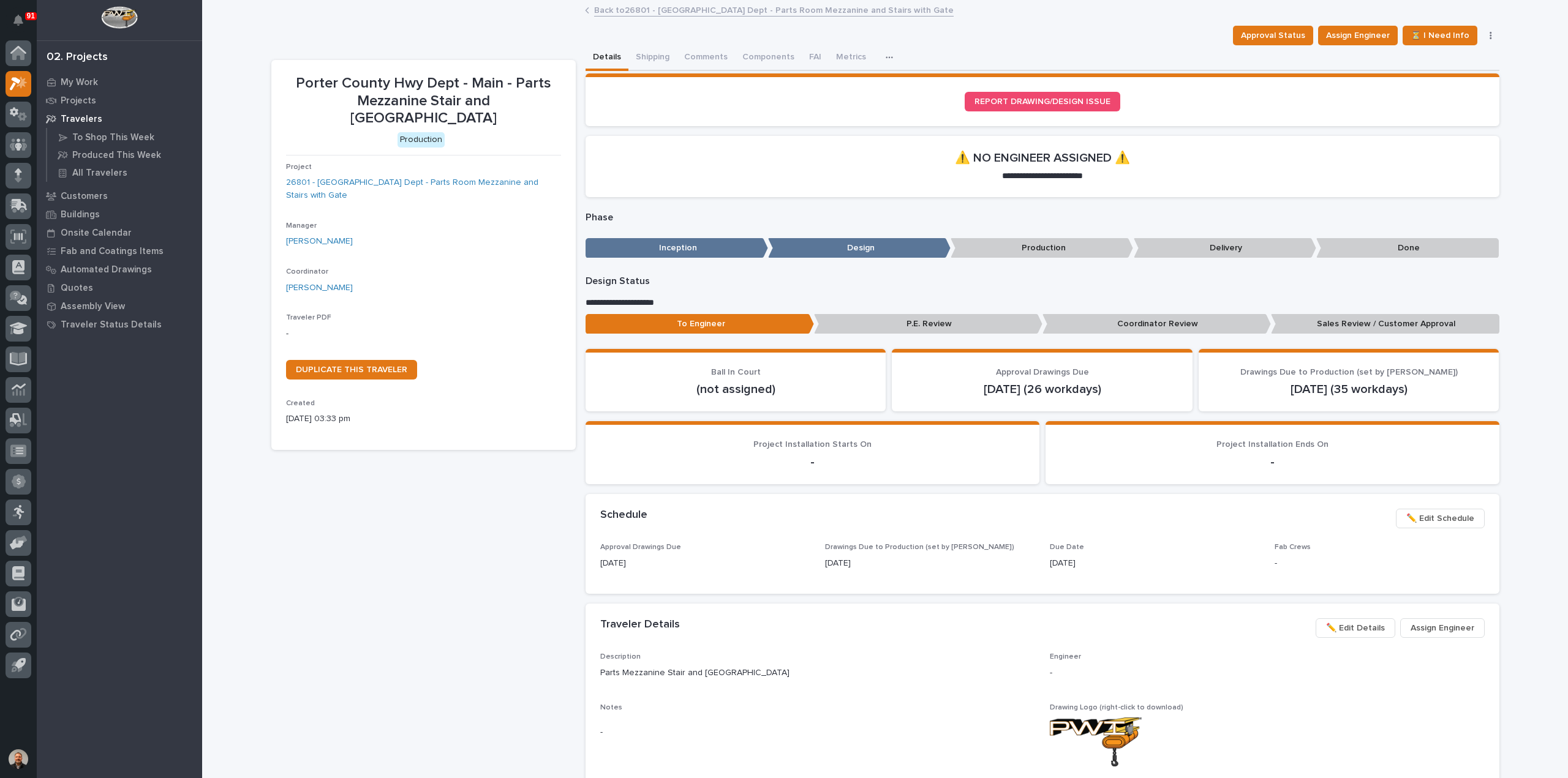
click at [286, 328] on p "-" at bounding box center [423, 334] width 275 height 13
click at [305, 328] on p "-" at bounding box center [423, 334] width 275 height 13
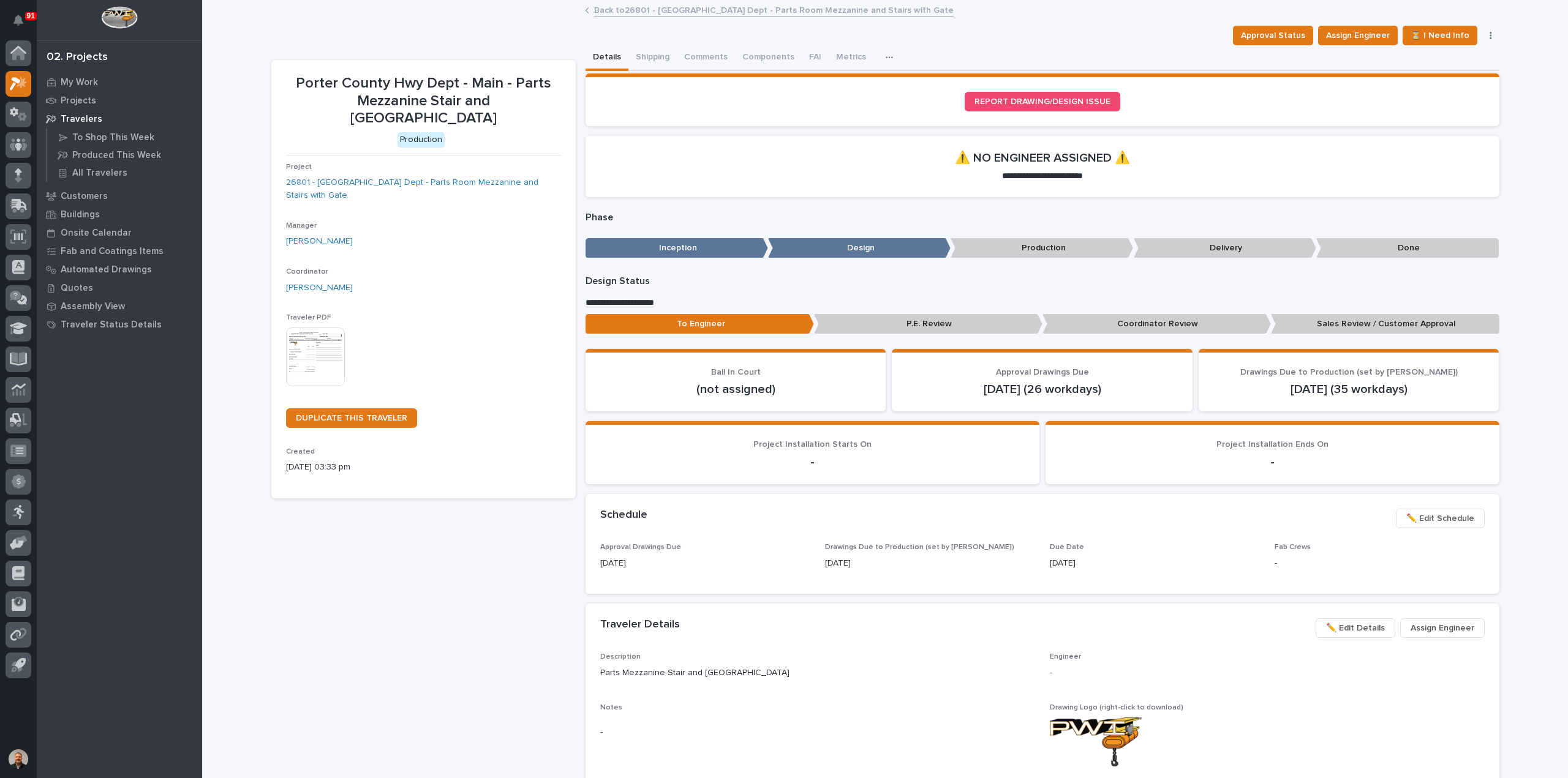
click at [310, 328] on img at bounding box center [315, 357] width 59 height 59
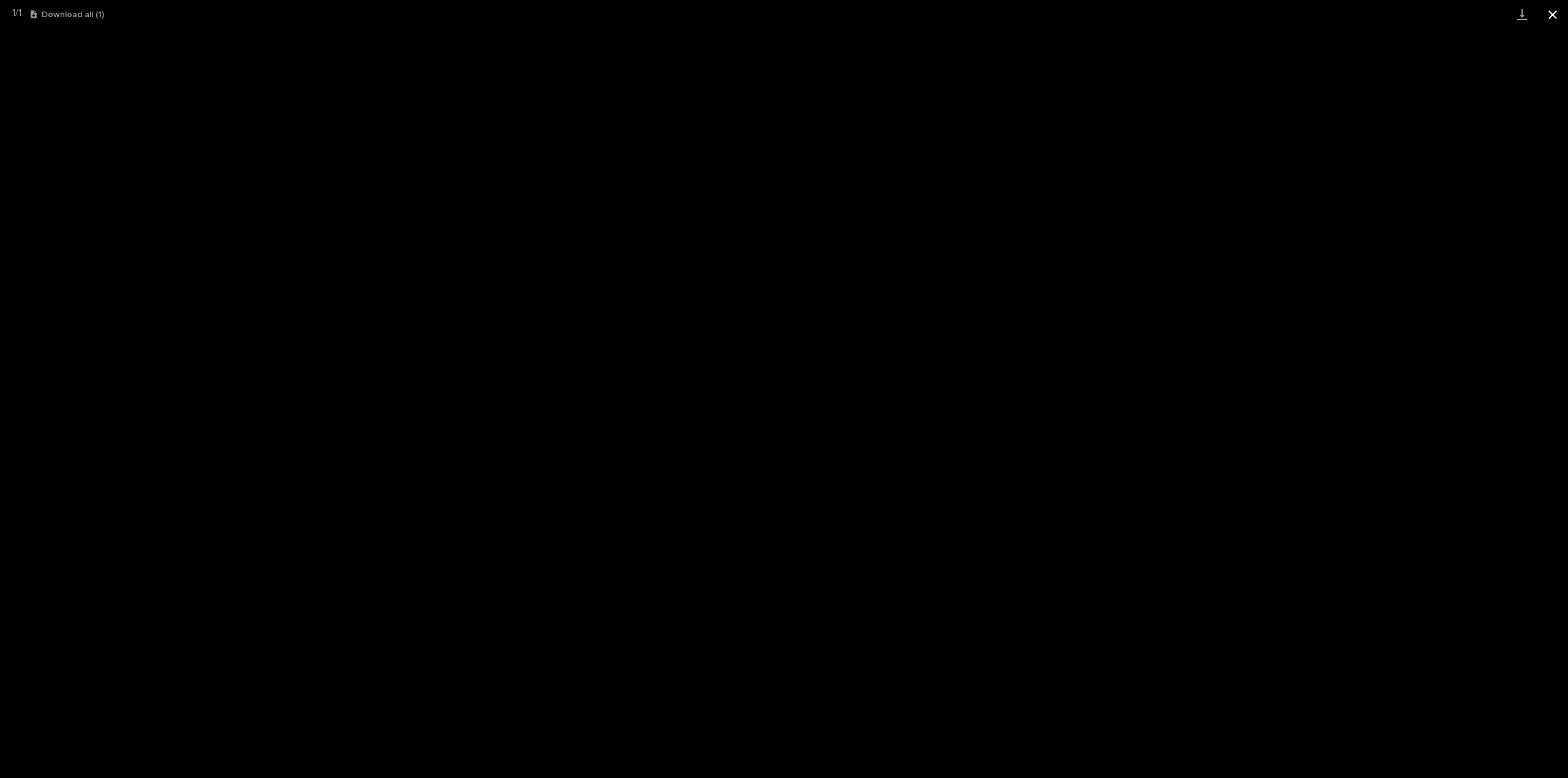
click at [1551, 14] on button "Close gallery" at bounding box center [1552, 14] width 30 height 29
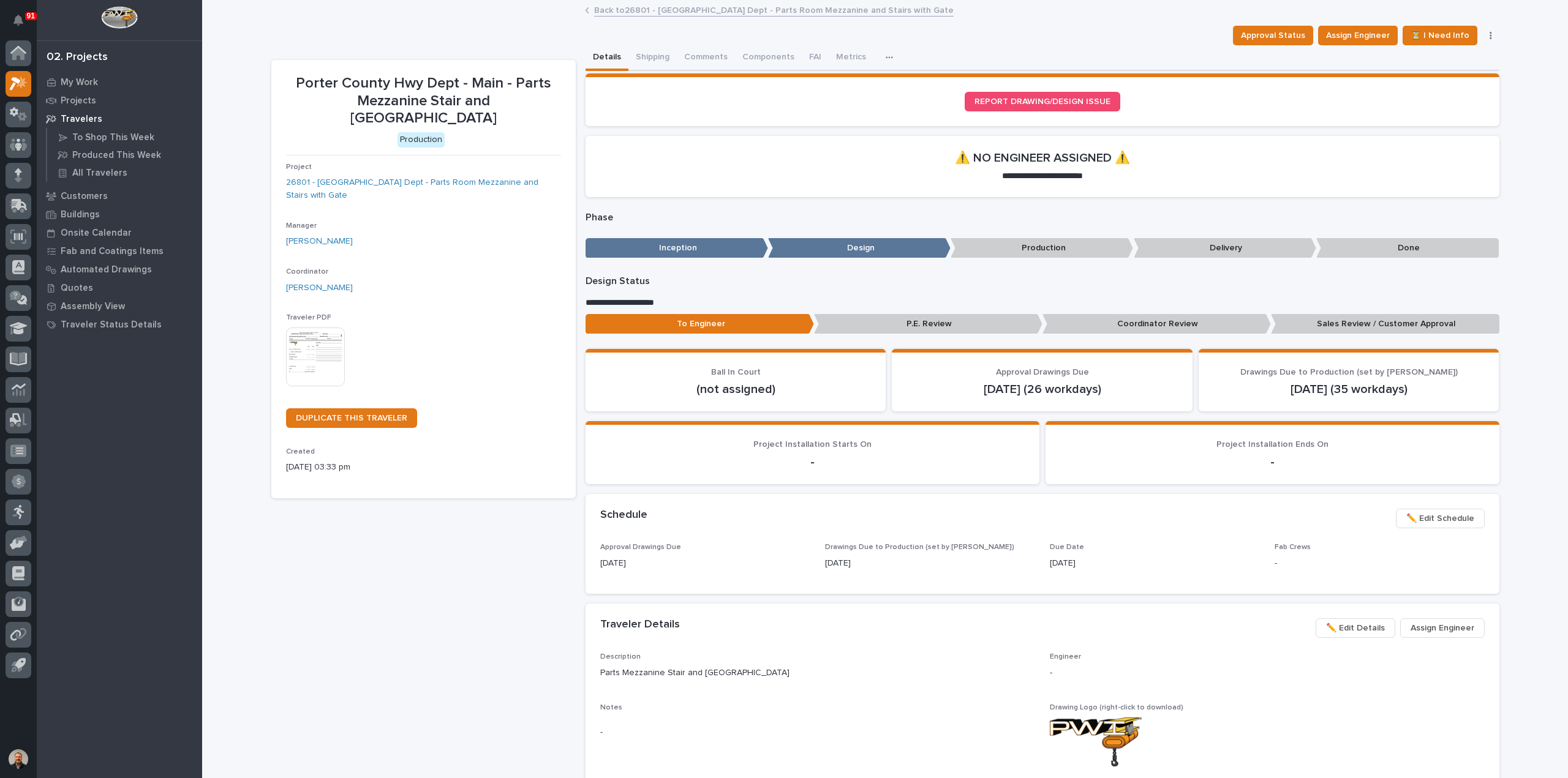
click at [665, 12] on link "Back to 26801 - Porter County Hwy Dept - Parts Room Mezzanine and Stairs with G…" at bounding box center [774, 10] width 360 height 14
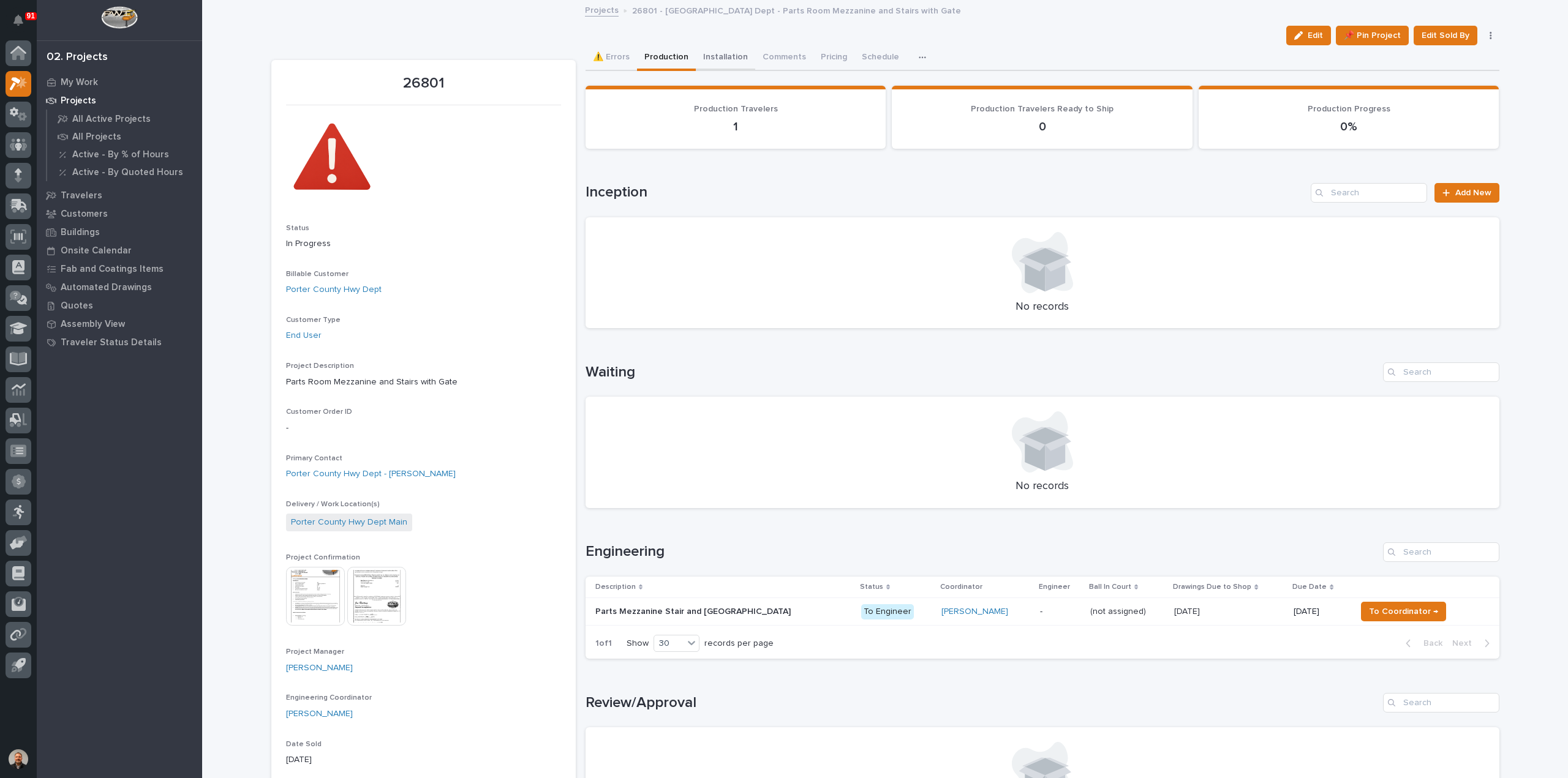
click at [723, 57] on button "Installation" at bounding box center [725, 58] width 59 height 25
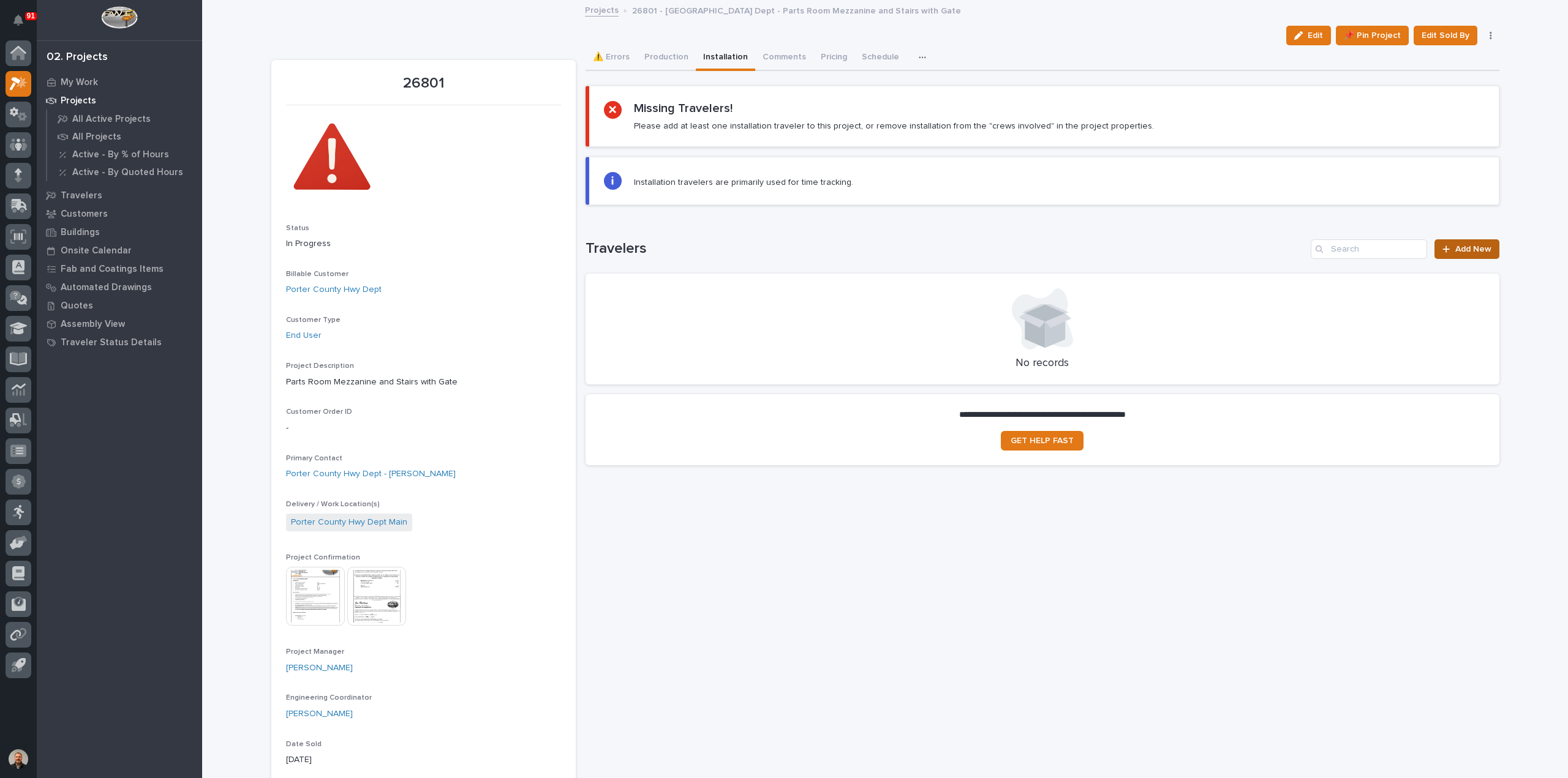
click at [1468, 246] on span "Add New" at bounding box center [1473, 249] width 36 height 8
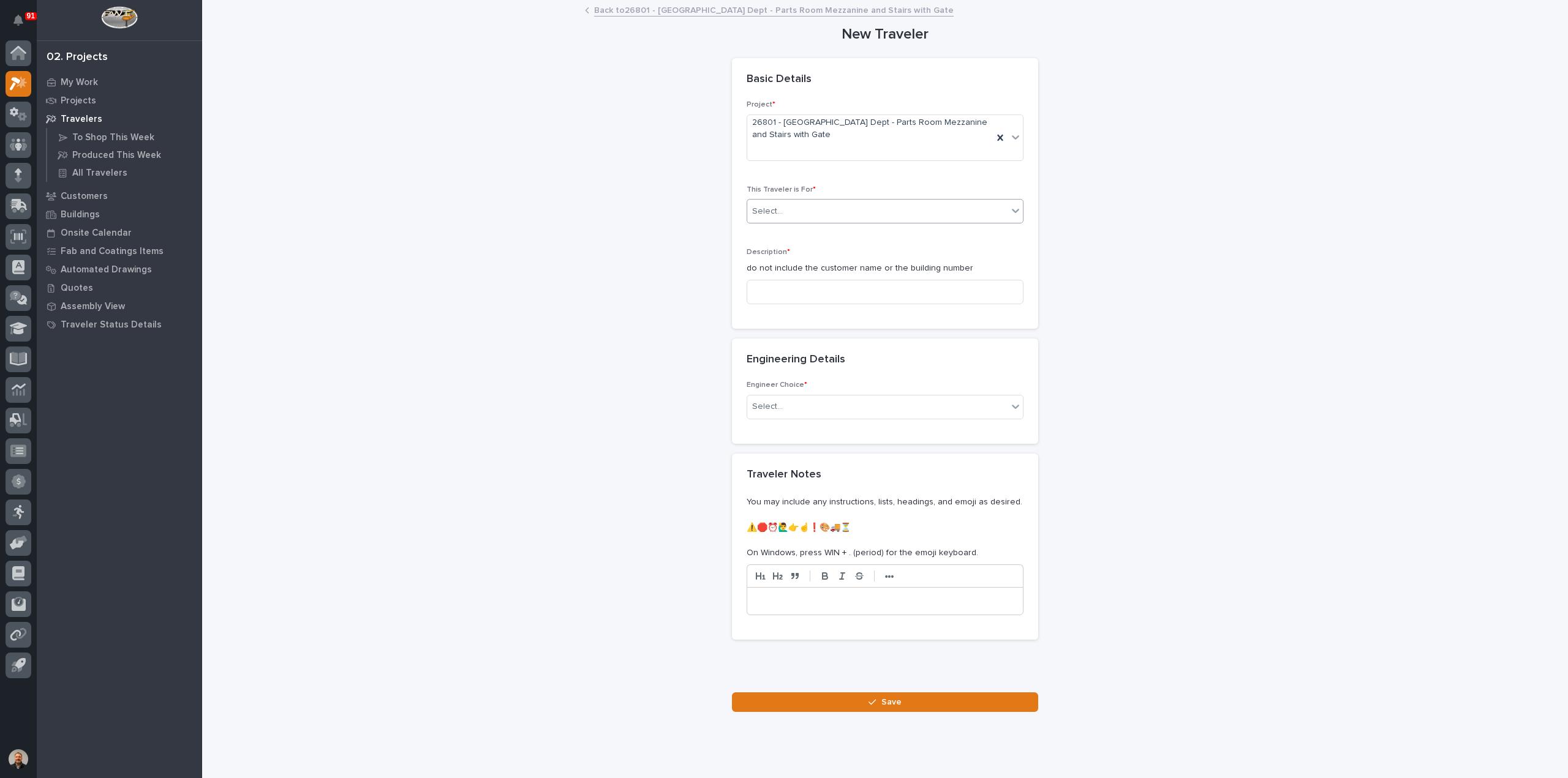
click at [795, 209] on div "Select..." at bounding box center [878, 211] width 260 height 20
click at [776, 253] on span "Installation" at bounding box center [771, 255] width 47 height 14
click at [771, 289] on input at bounding box center [885, 292] width 277 height 25
paste input "M:\Engineered Rigging\26780 20 Ton Double Girder Bridge Crane Ship Only\01 Engi…"
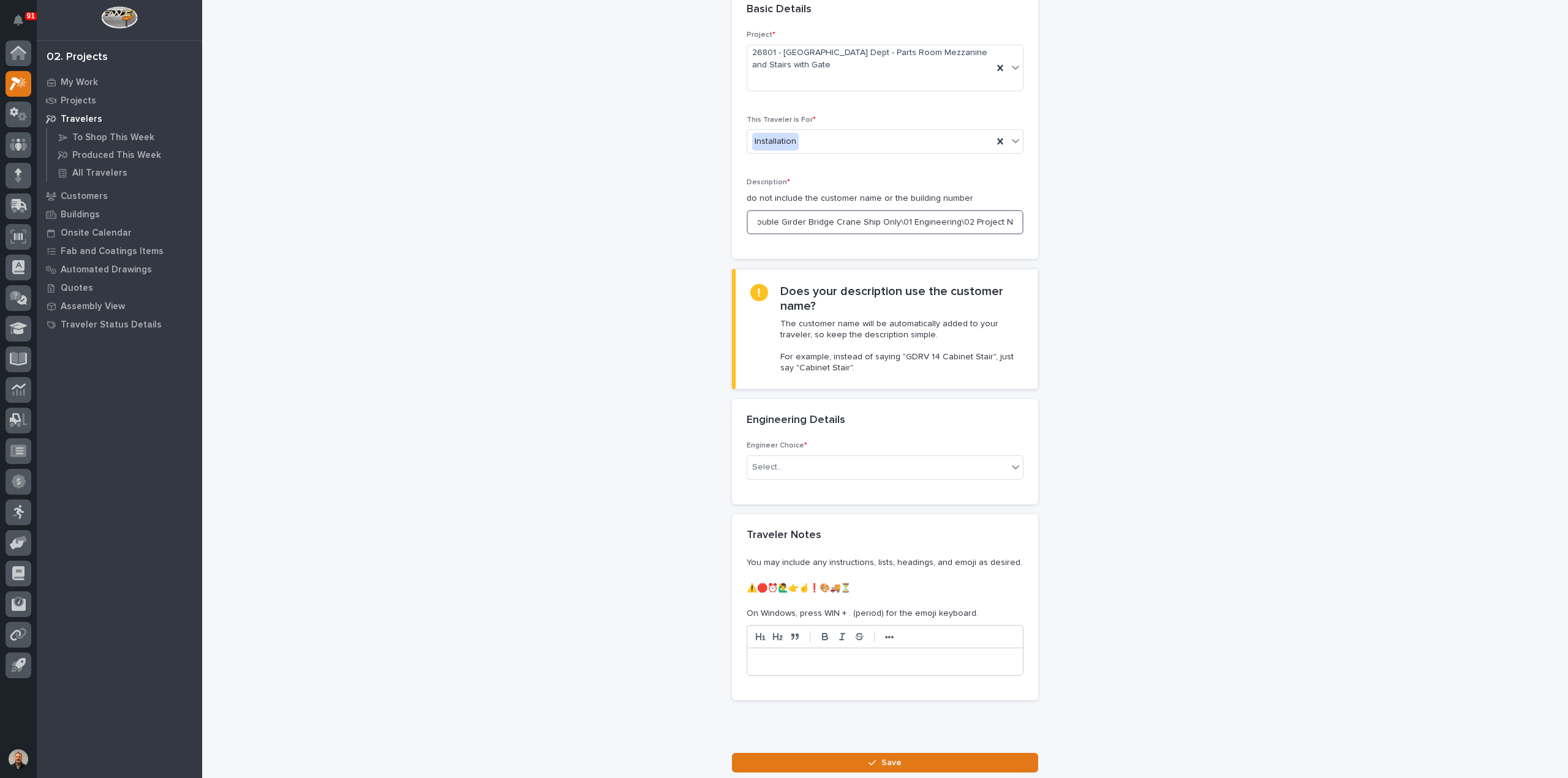
scroll to position [157, 0]
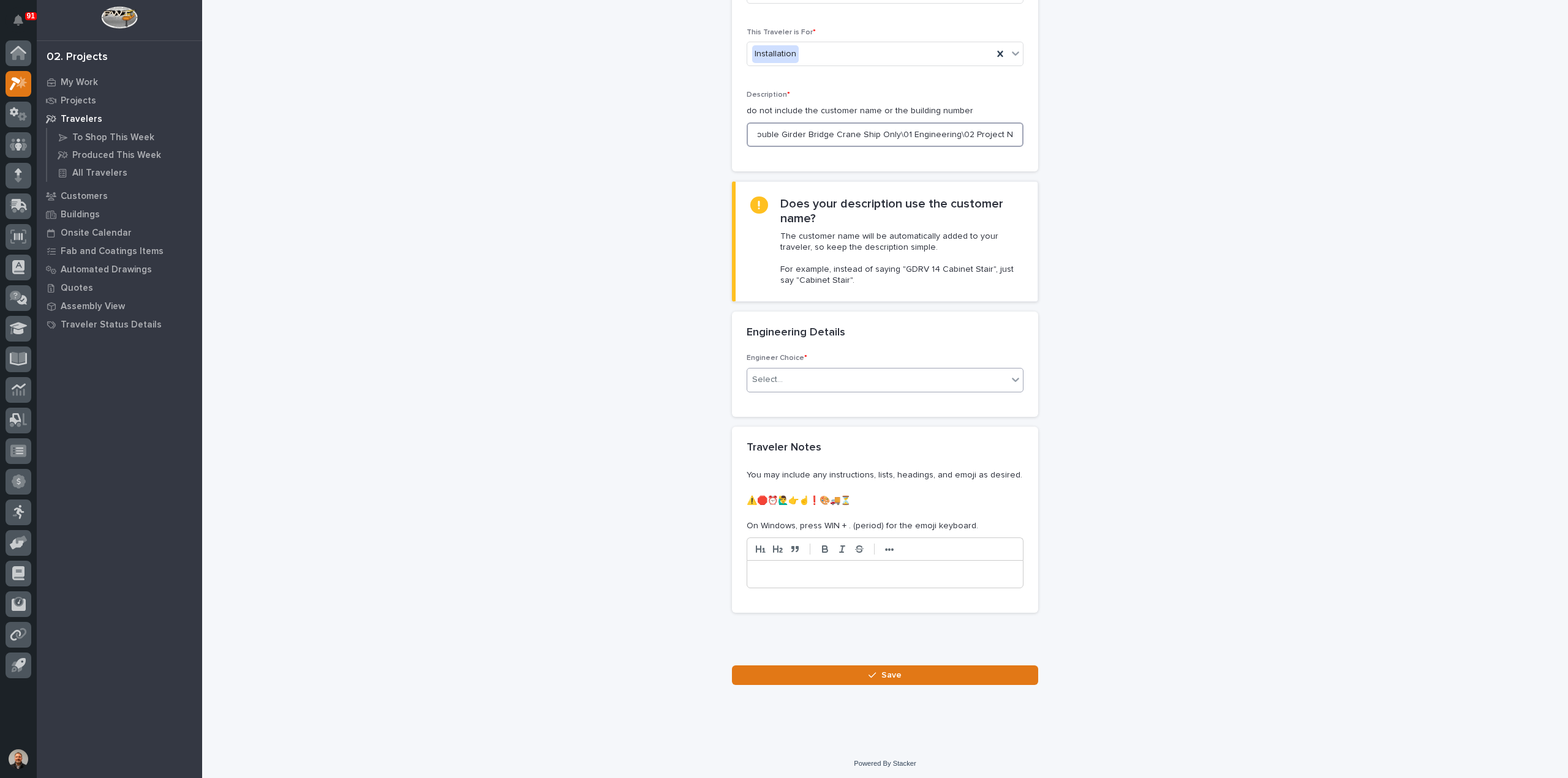
type input "M:\Engineered Rigging\26780 20 Ton Double Girder Bridge Crane Ship Only\01 Engi…"
click at [792, 375] on div "Select..." at bounding box center [878, 379] width 260 height 20
click at [801, 425] on div "I want my coordinator to choose an engineer" at bounding box center [880, 422] width 276 height 21
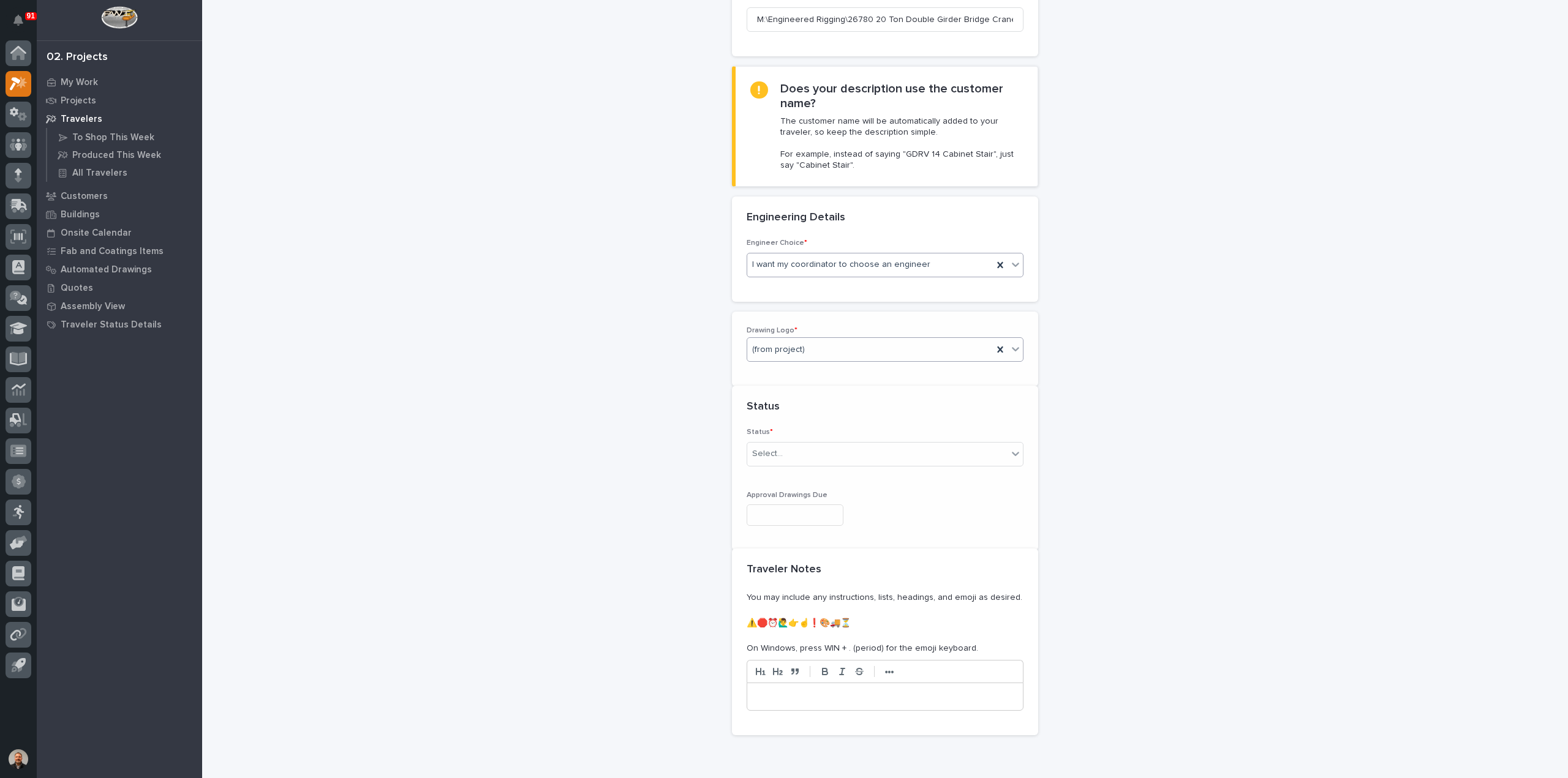
scroll to position [286, 0]
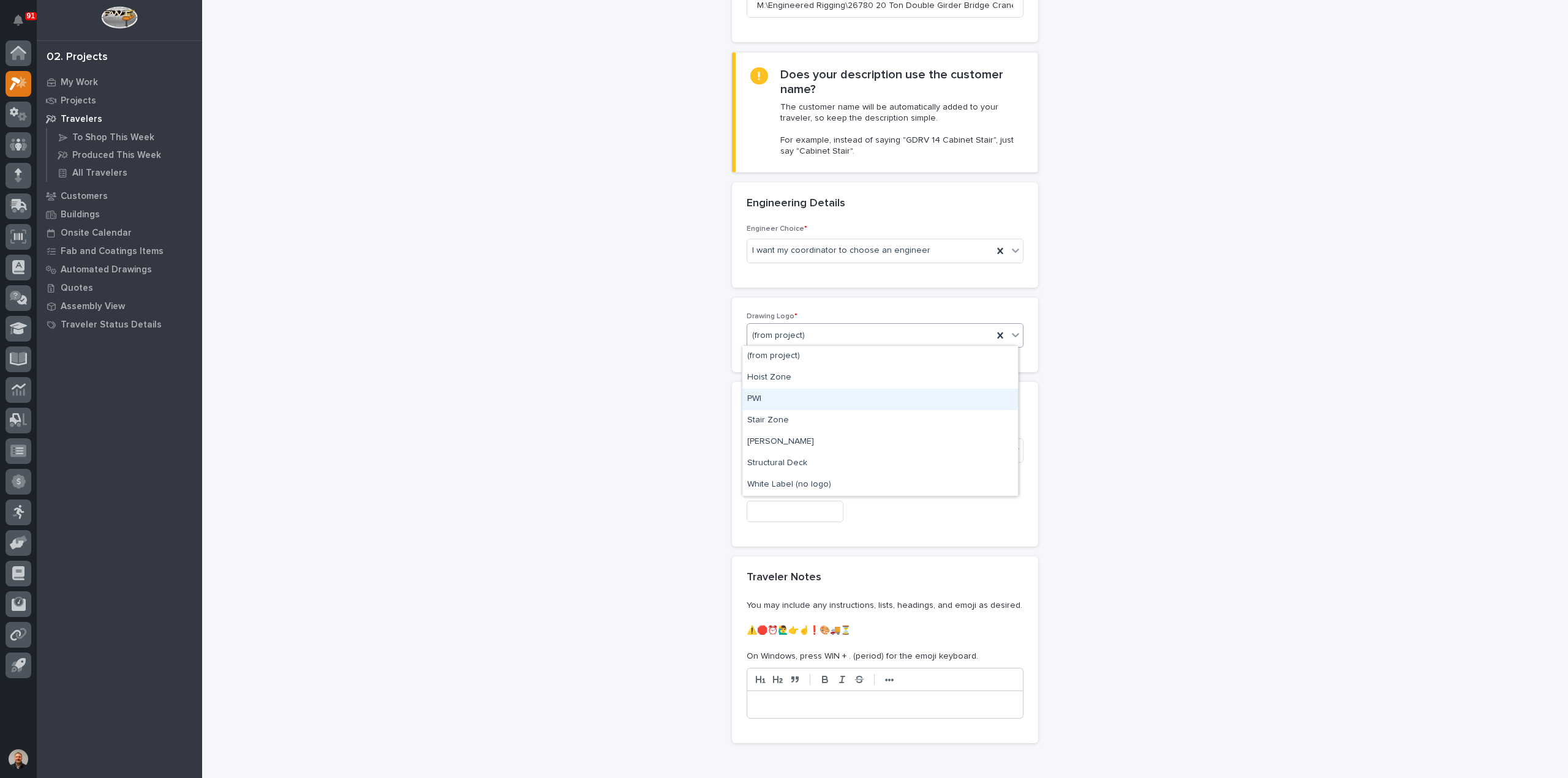
click at [770, 398] on div "PWI" at bounding box center [880, 399] width 276 height 21
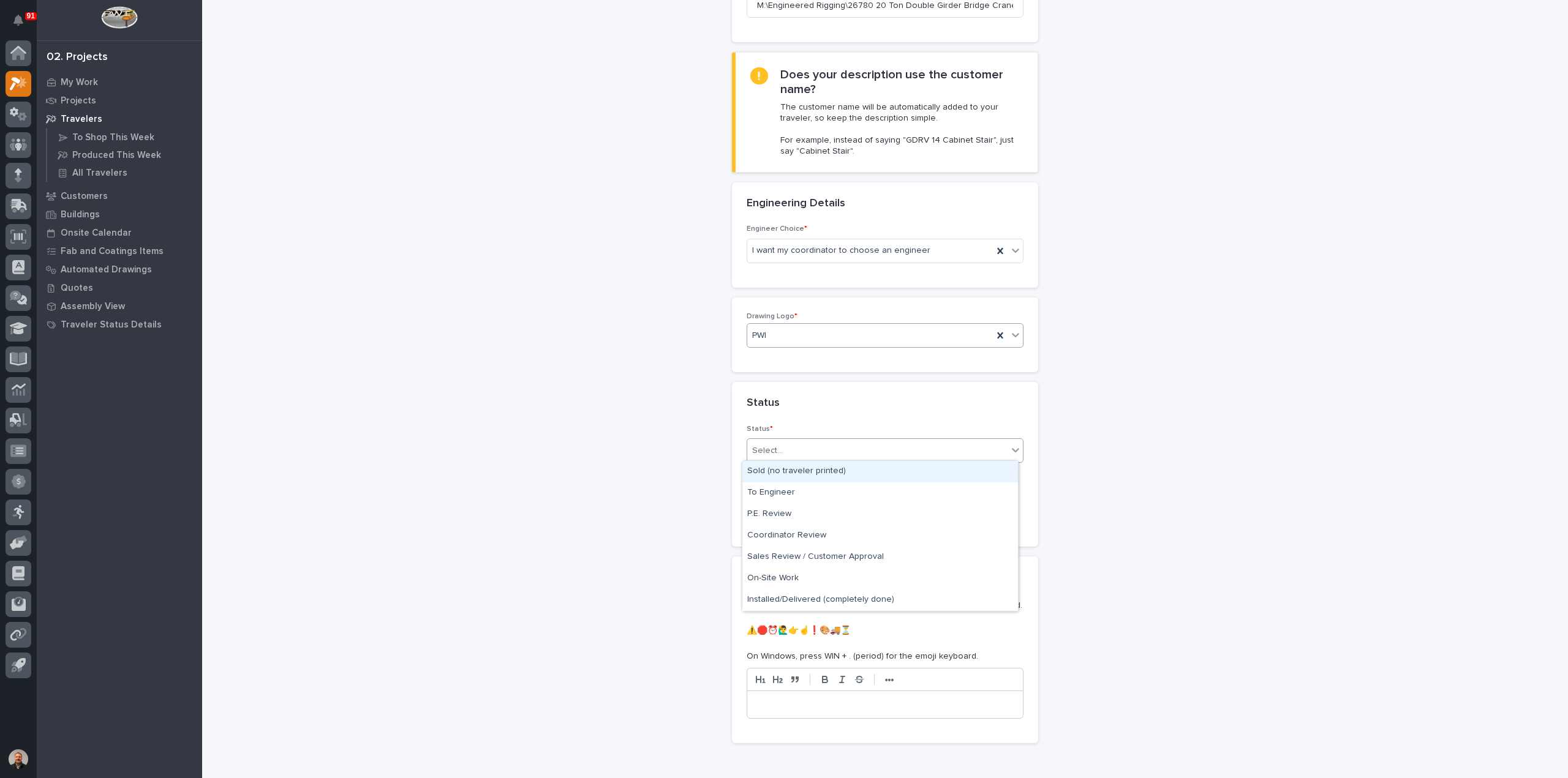
click at [784, 448] on input "text" at bounding box center [785, 450] width 1 height 10
click at [774, 495] on div "To Engineer" at bounding box center [880, 492] width 276 height 21
click at [763, 509] on input "text" at bounding box center [795, 511] width 96 height 21
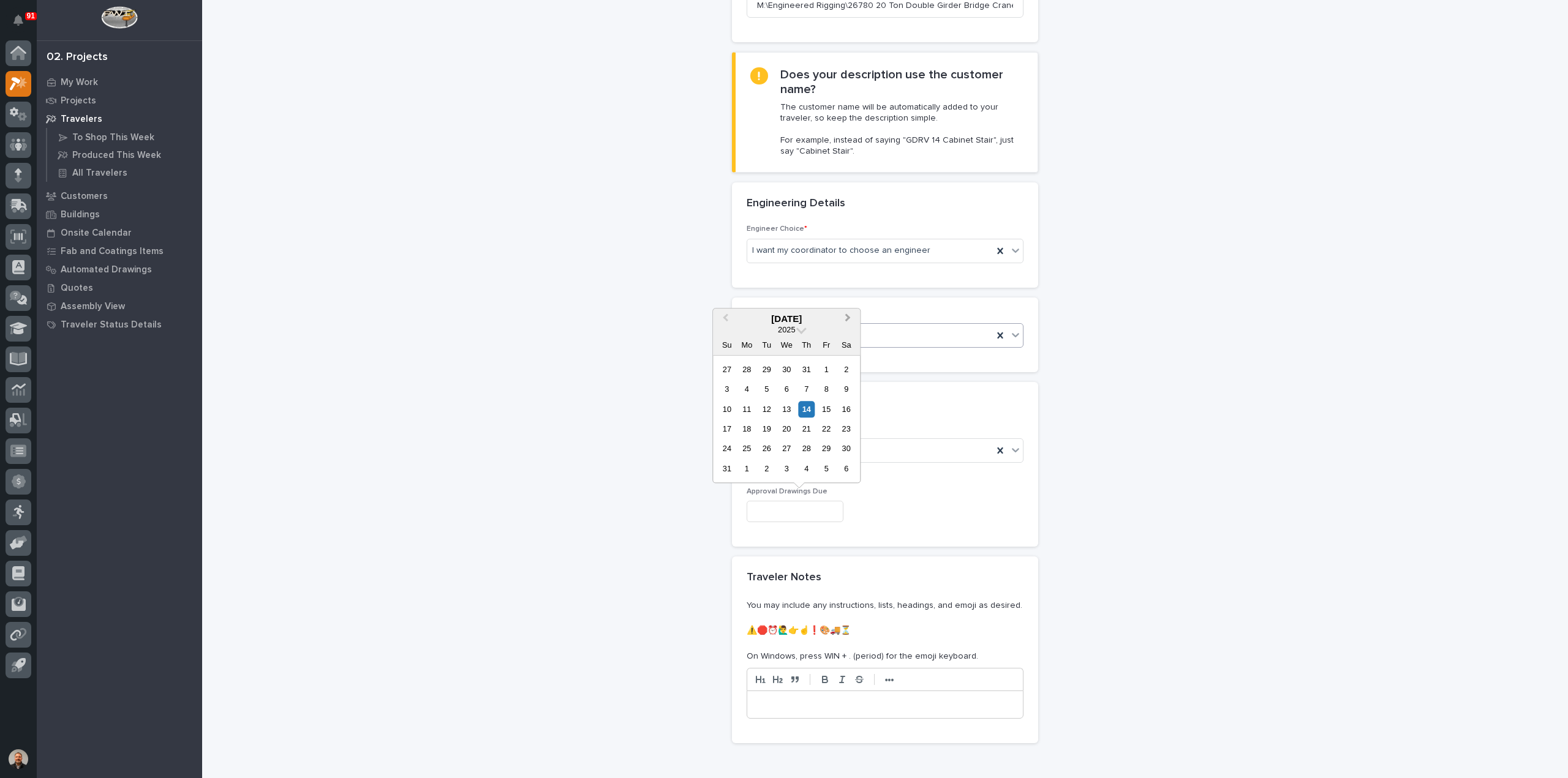
click at [848, 322] on button "Next Month" at bounding box center [849, 319] width 19 height 19
click at [828, 412] on div "19" at bounding box center [827, 409] width 17 height 17
type input "**********"
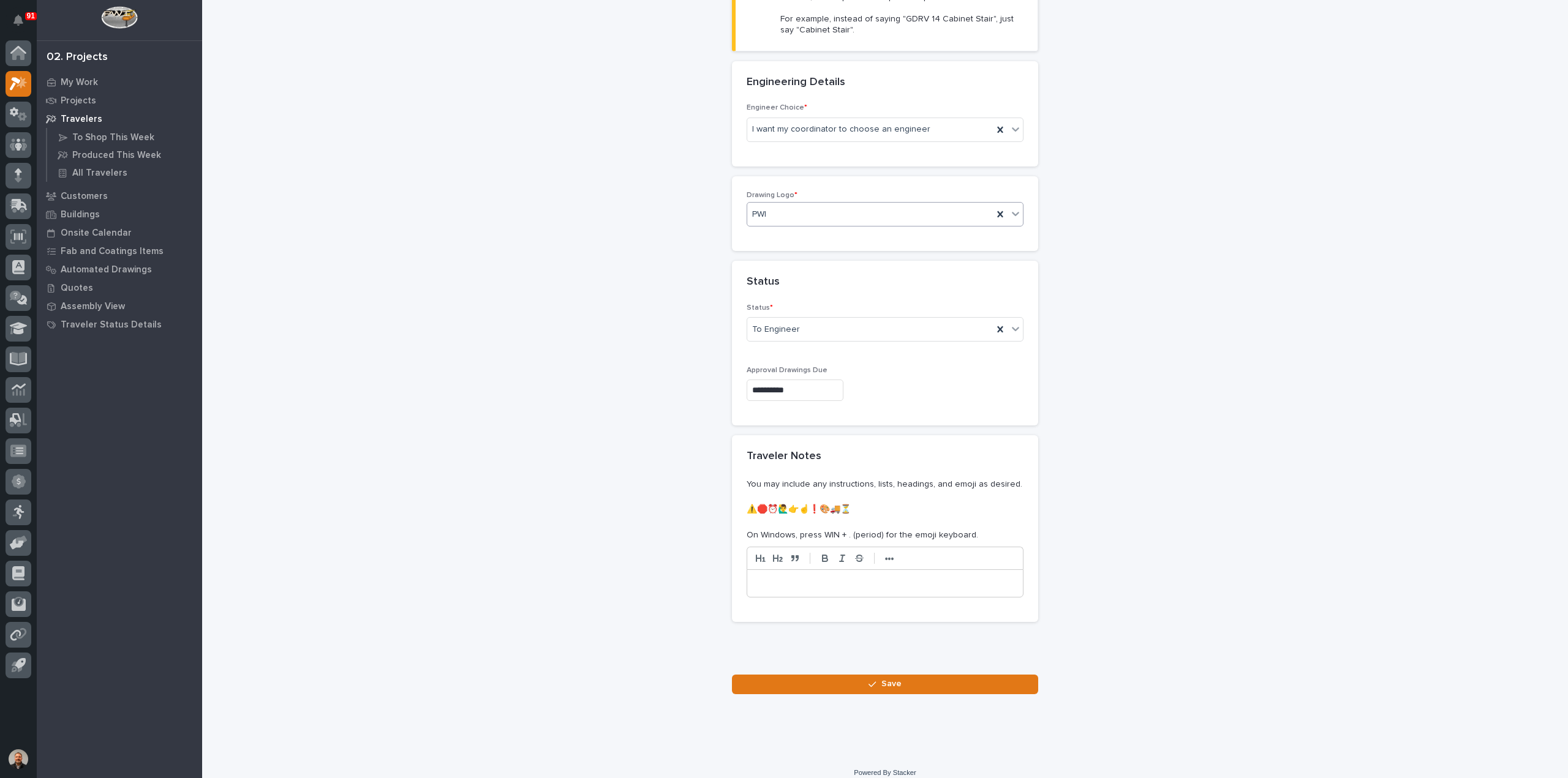
scroll to position [409, 0]
click at [856, 681] on button "Save" at bounding box center [885, 683] width 306 height 19
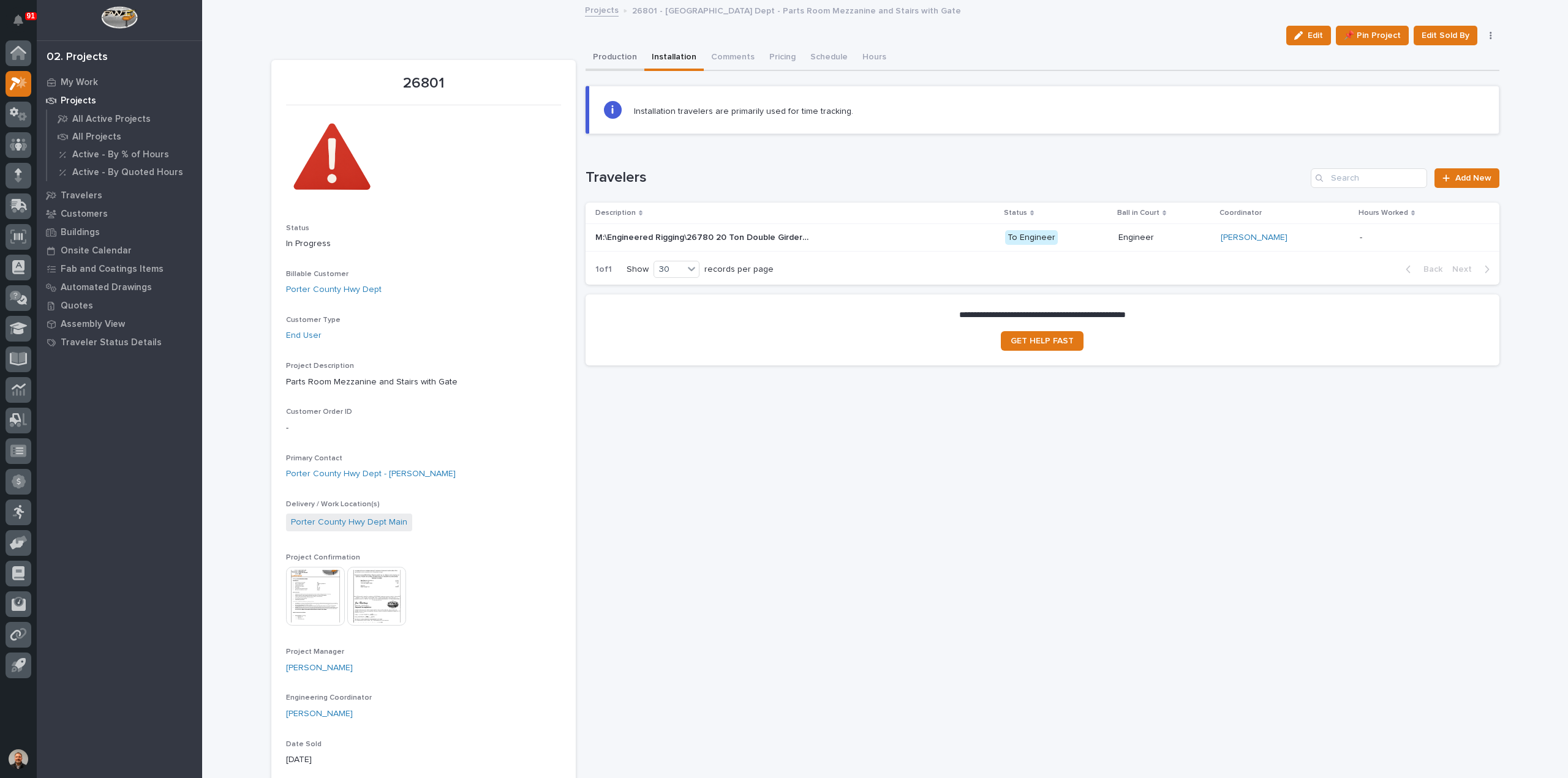
click at [616, 59] on button "Production" at bounding box center [615, 58] width 59 height 25
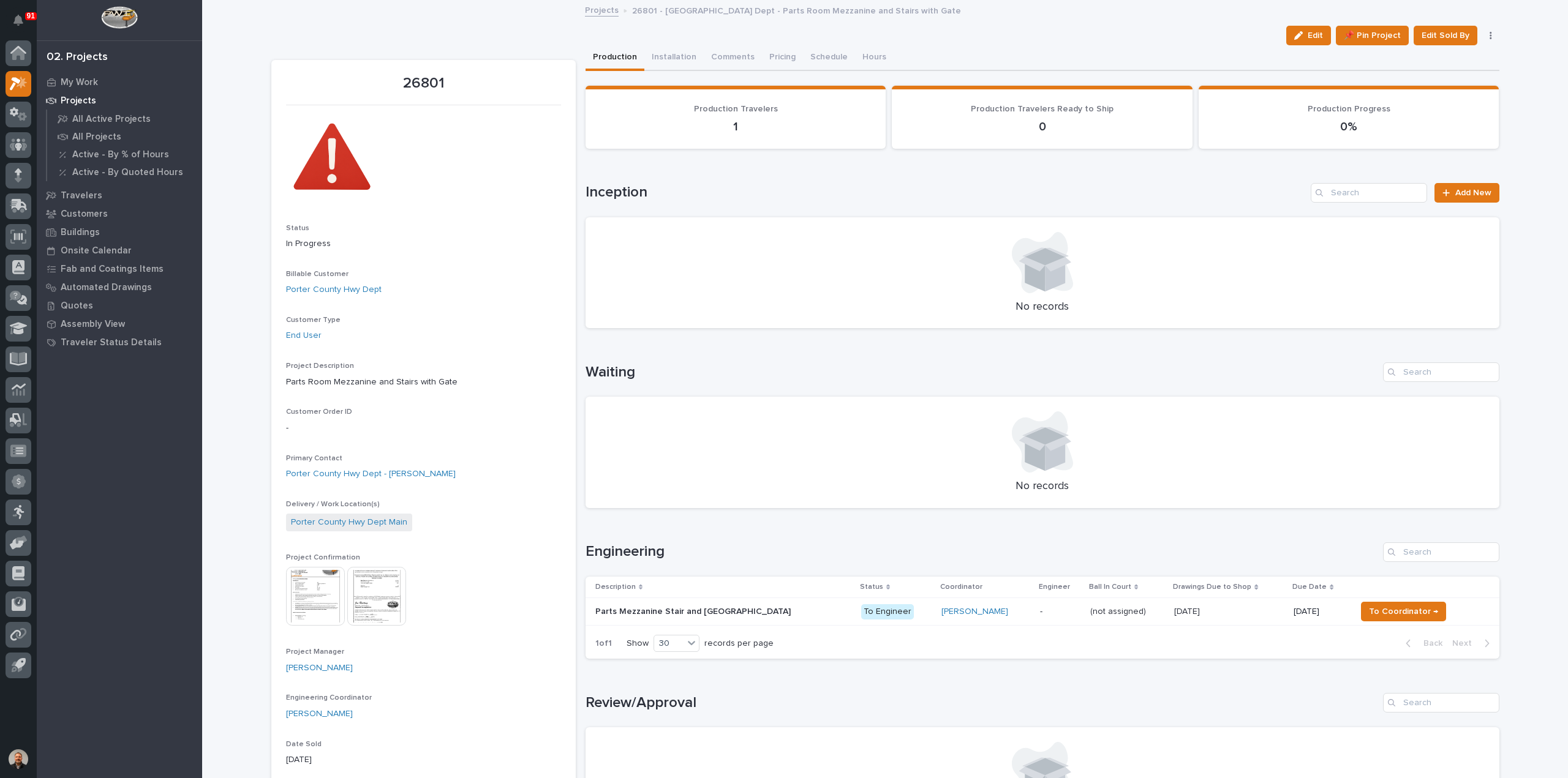
click at [742, 10] on p "26801 - Porter County Hwy Dept - Parts Room Mezzanine and Stairs with Gate" at bounding box center [796, 10] width 329 height 14
click at [592, 12] on link "Projects" at bounding box center [601, 10] width 34 height 14
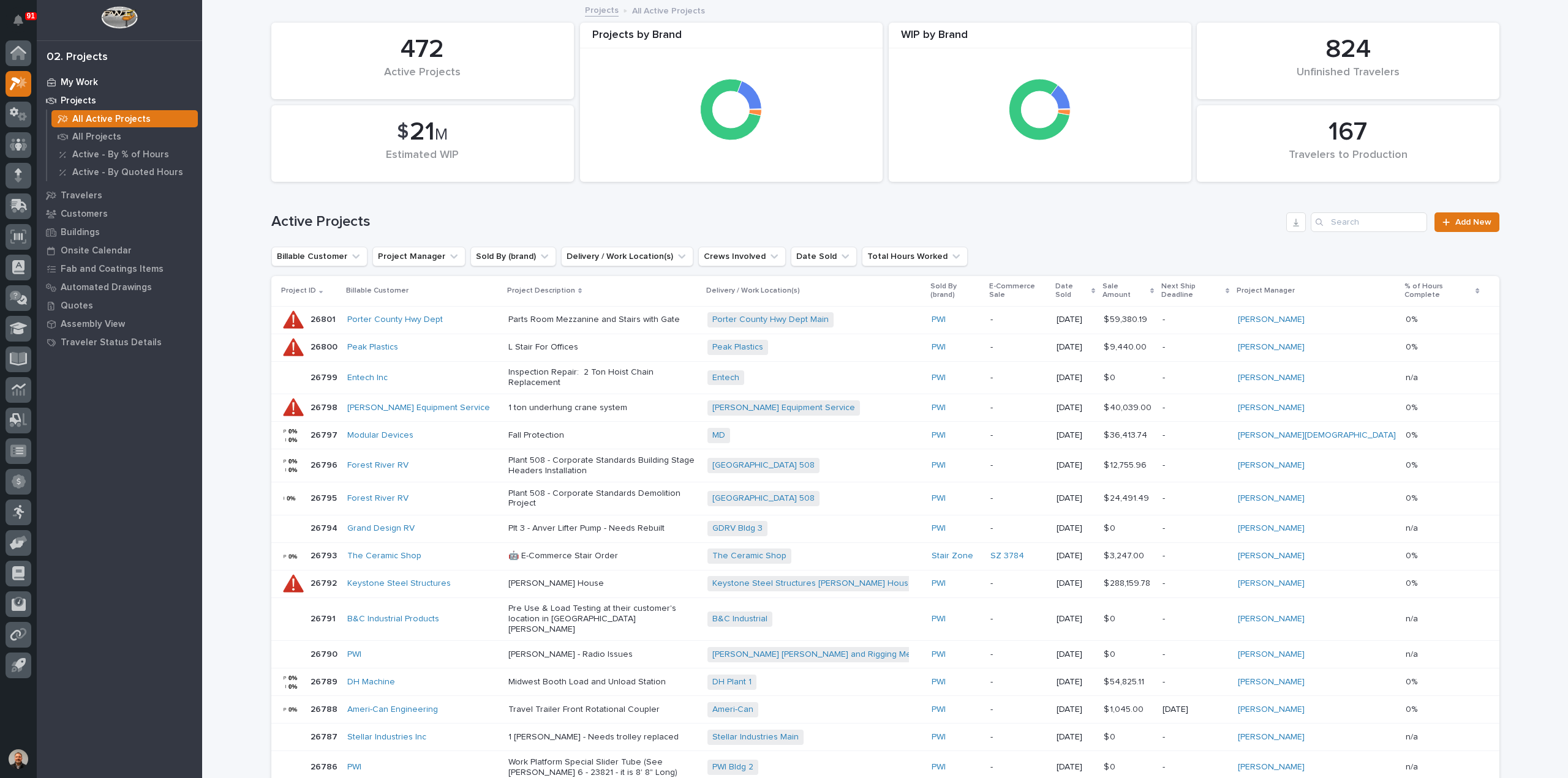
click at [88, 83] on p "My Work" at bounding box center [79, 83] width 37 height 11
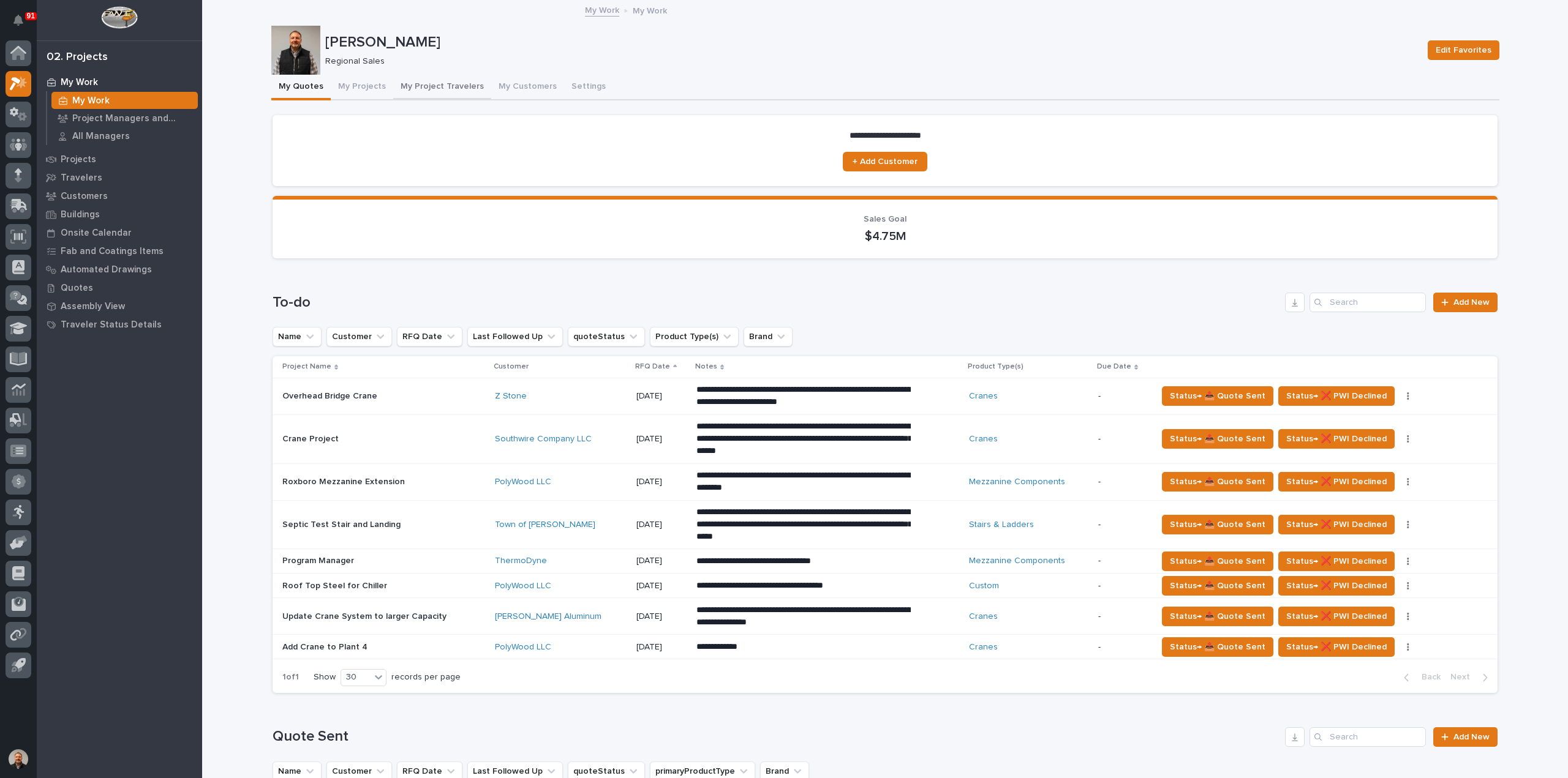
click at [453, 87] on button "My Project Travelers" at bounding box center [442, 87] width 98 height 25
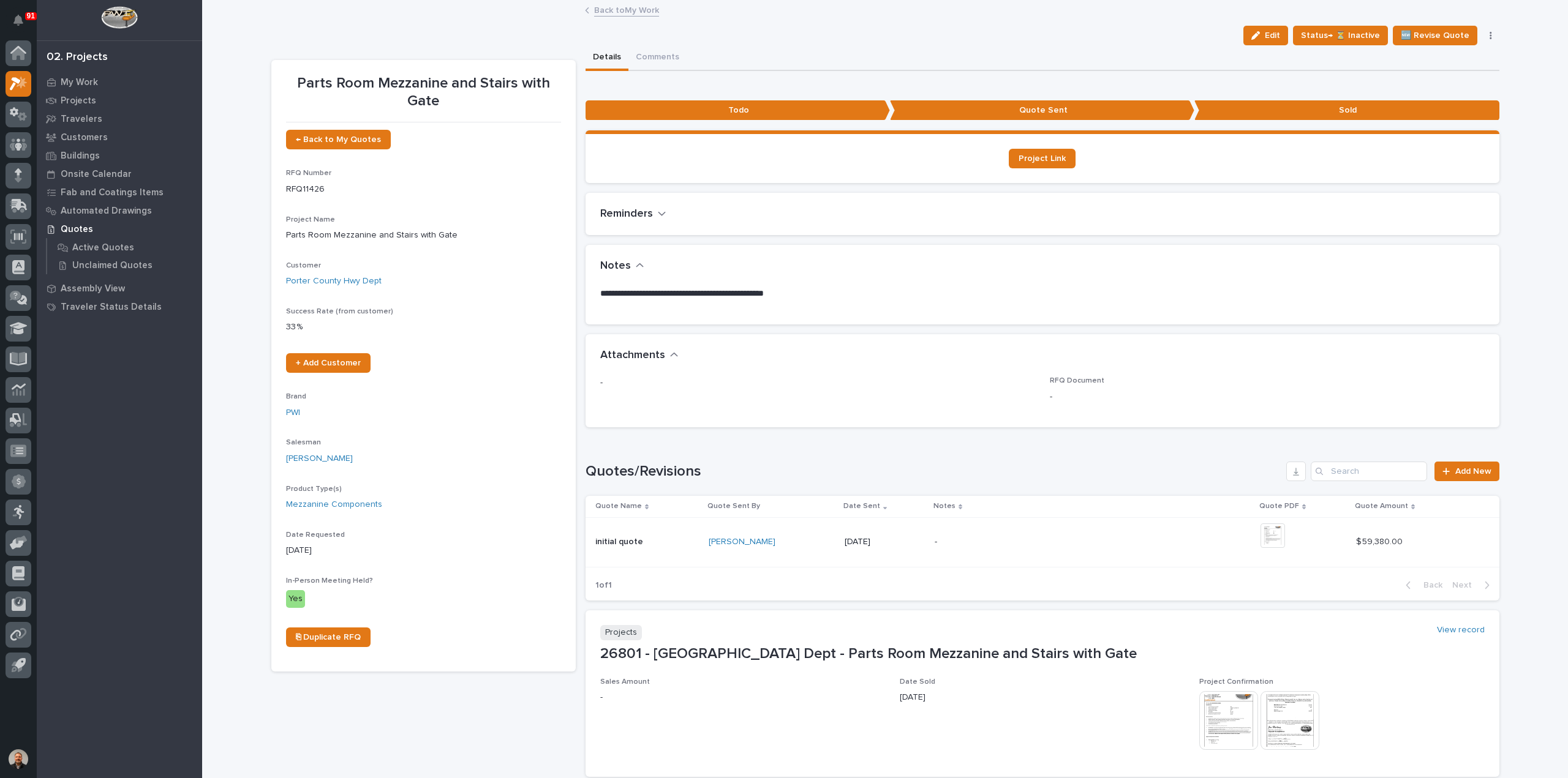
click at [626, 10] on link "Back to My Work" at bounding box center [626, 10] width 65 height 14
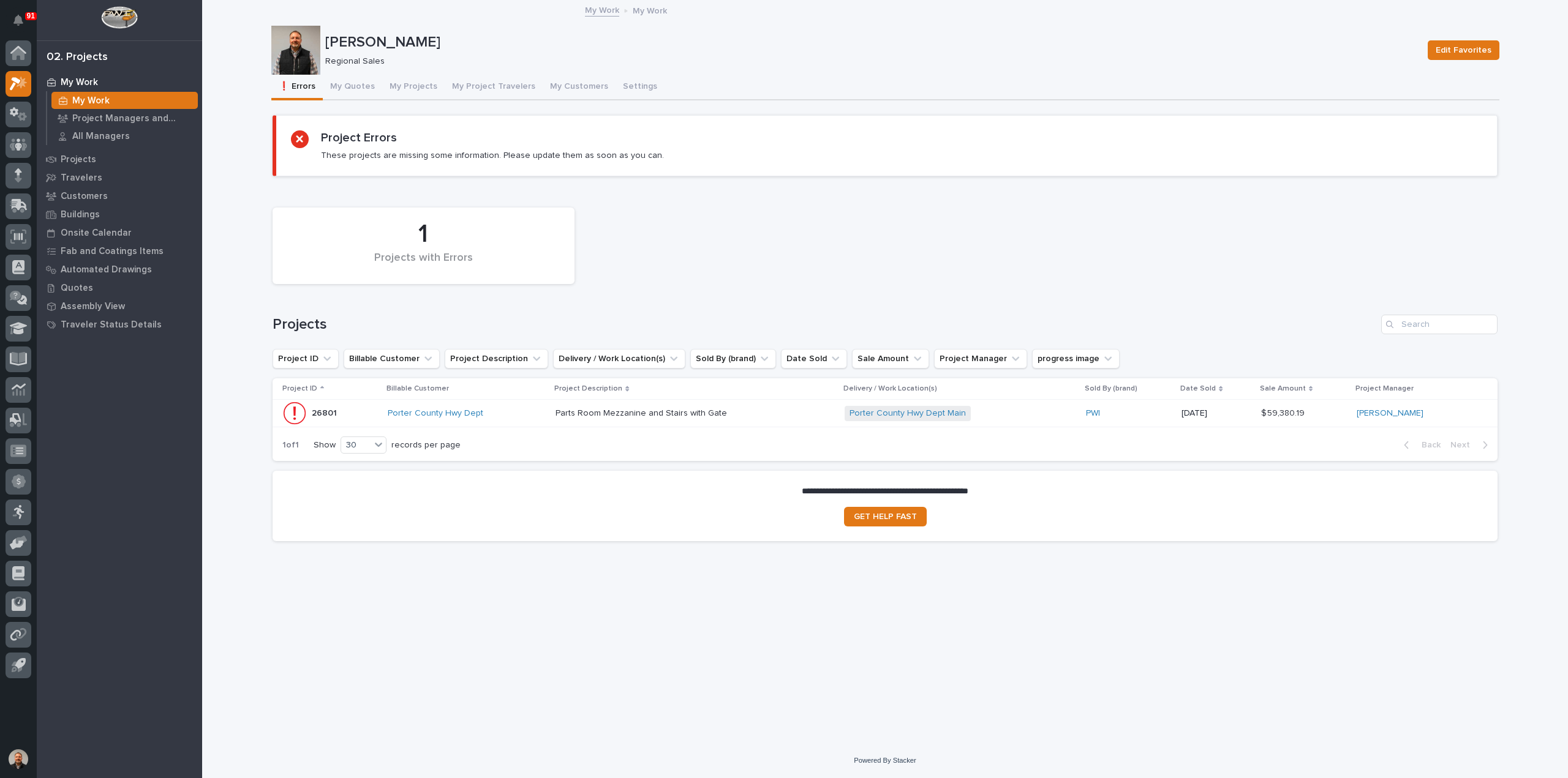
click at [320, 412] on p "26801" at bounding box center [325, 412] width 28 height 13
